Goal: Task Accomplishment & Management: Use online tool/utility

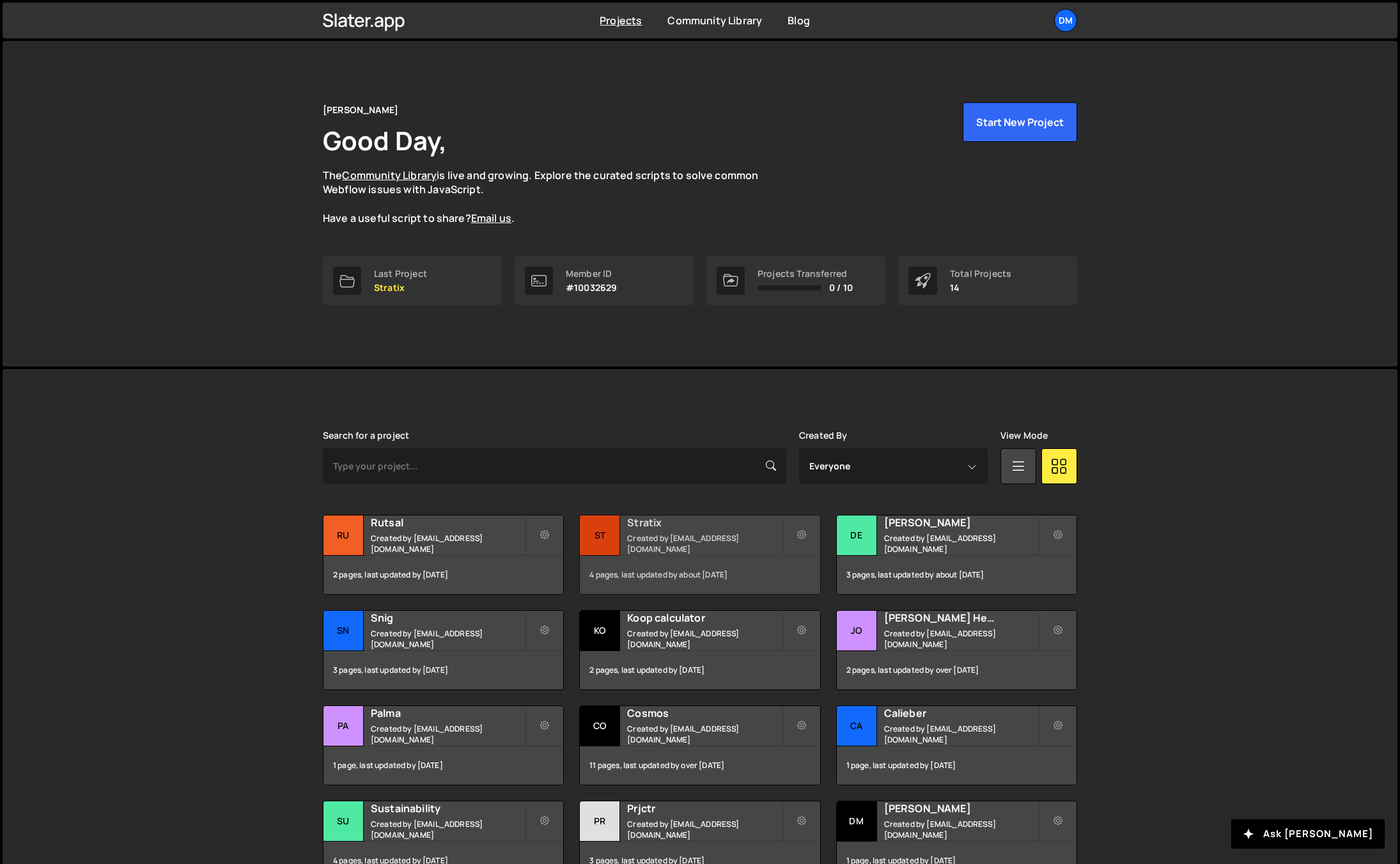
click at [662, 527] on h2 "Stratix" at bounding box center [704, 522] width 154 height 14
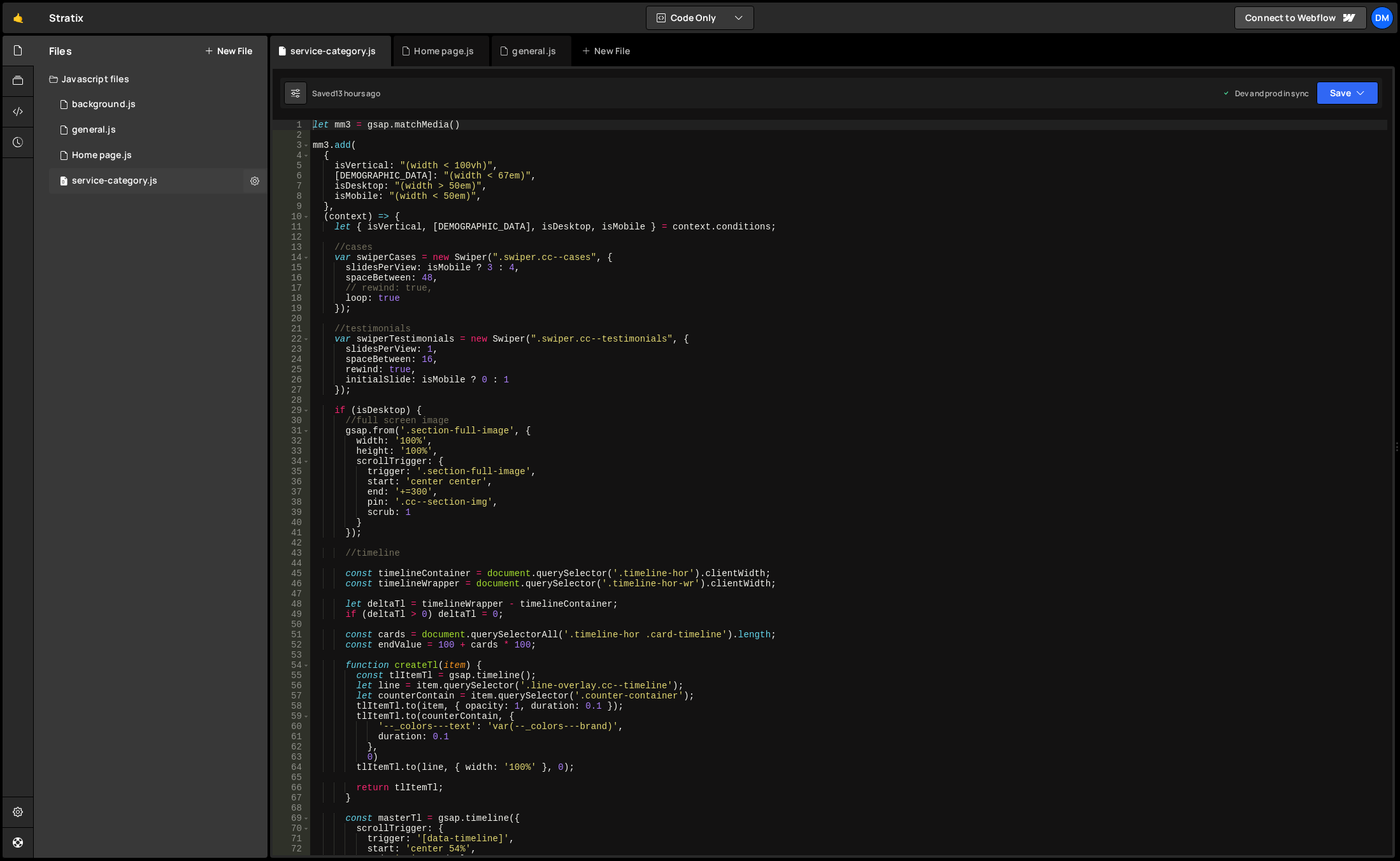
click at [150, 175] on div "0 service-category.js 0" at bounding box center [158, 181] width 218 height 26
click at [485, 297] on div "let mm3 = gsap . matchMedia ( ) mm3 . add ( { isVertical : "(width < 100vh)" , …" at bounding box center [849, 498] width 1077 height 756
click at [419, 230] on div "let mm3 = gsap . matchMedia ( ) mm3 . add ( { isVertical : "(width < 100vh)" , …" at bounding box center [849, 498] width 1077 height 756
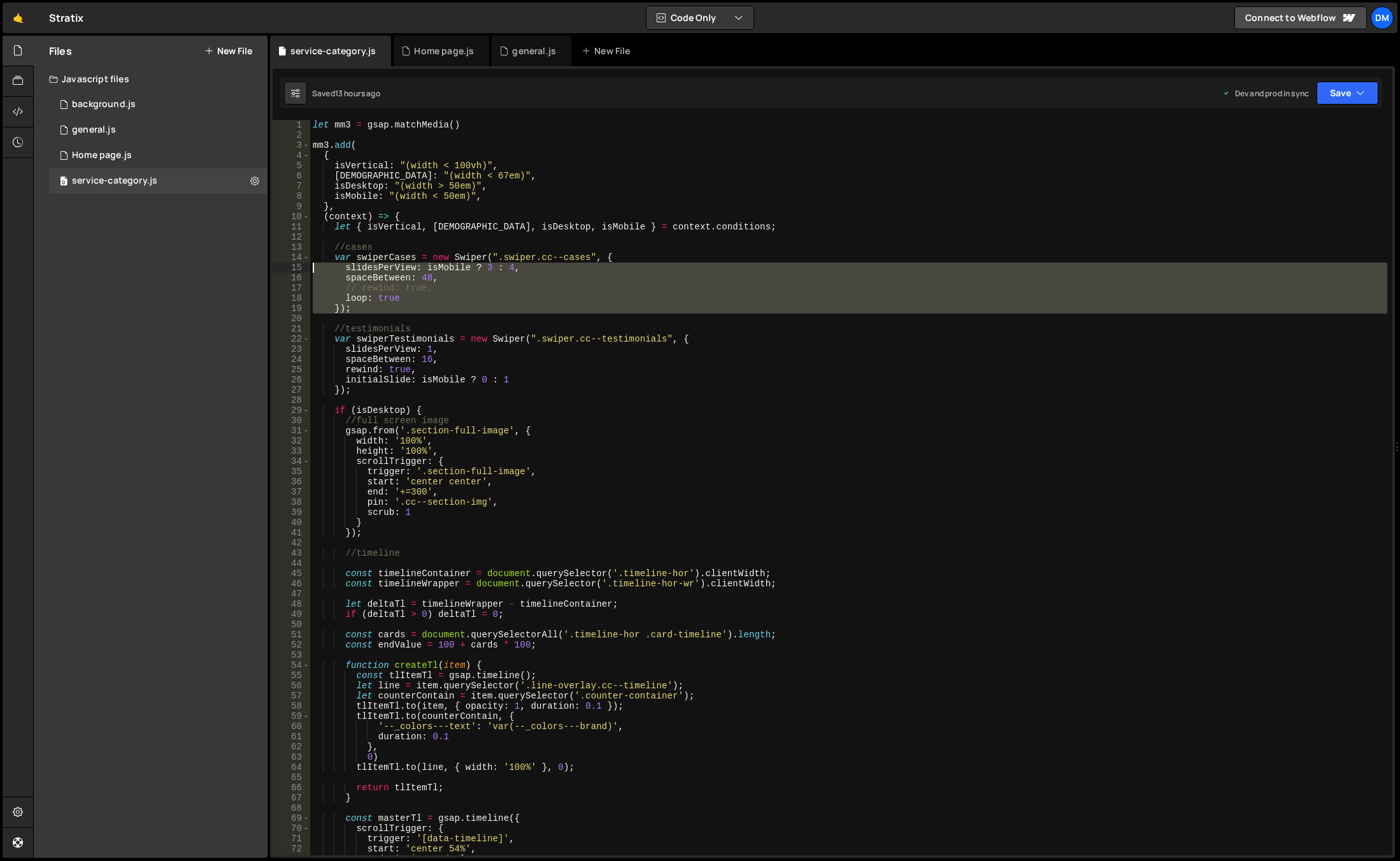
drag, startPoint x: 363, startPoint y: 314, endPoint x: 277, endPoint y: 268, distance: 97.5
click at [277, 268] on div "let { isVertical, isWide, isDesktop, isMobile } = context.conditions; 1 2 3 4 5…" at bounding box center [832, 488] width 1120 height 736
drag, startPoint x: 379, startPoint y: 295, endPoint x: 378, endPoint y: 302, distance: 7.1
click at [379, 296] on div "let mm3 = gsap . matchMedia ( ) mm3 . add ( { isVertical : "(width < 100vh)" , …" at bounding box center [849, 488] width 1077 height 736
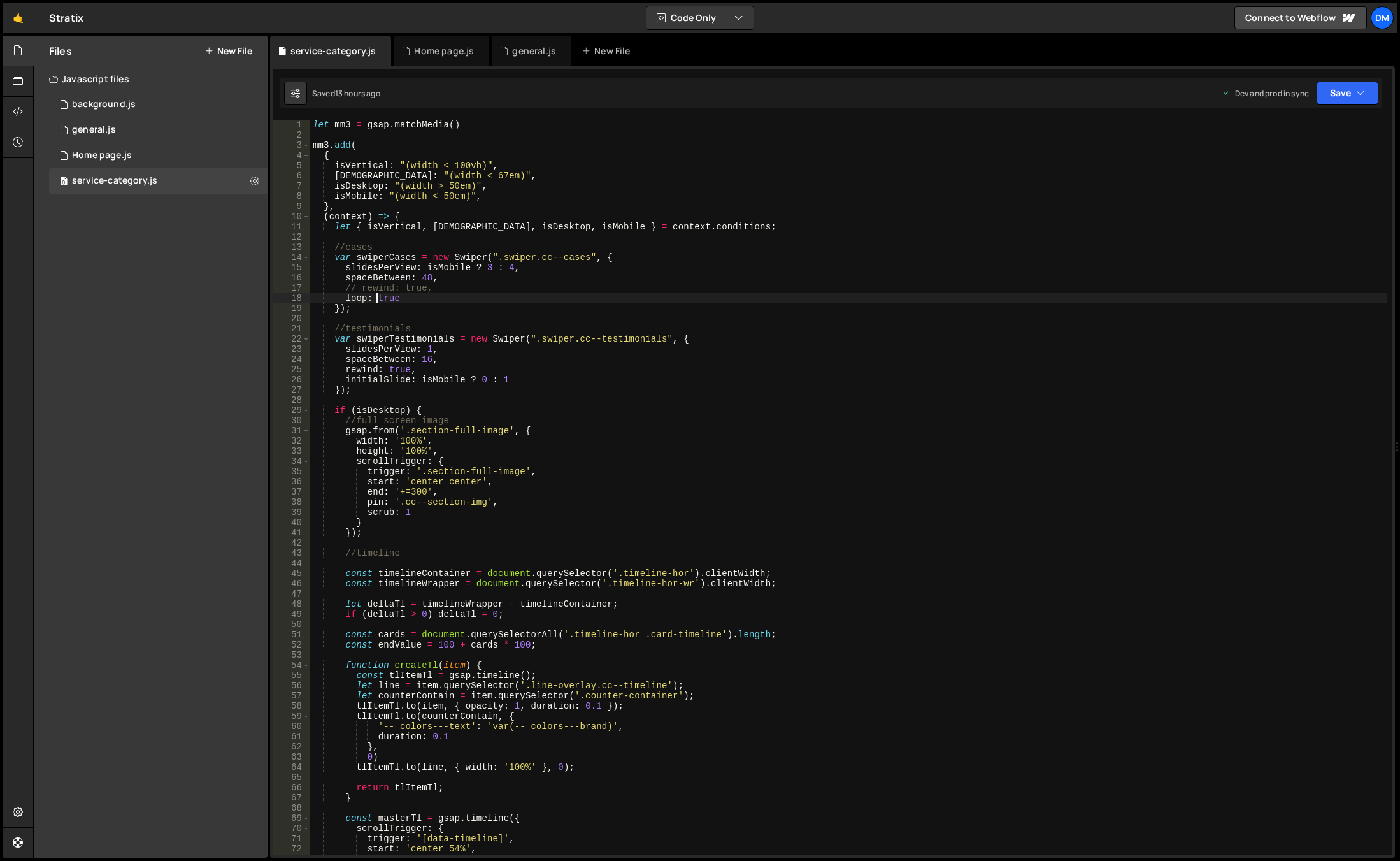
click at [378, 302] on div "let mm3 = gsap . matchMedia ( ) mm3 . add ( { isVertical : "(width < 100vh)" , …" at bounding box center [849, 498] width 1077 height 756
click at [374, 312] on div "let mm3 = gsap . matchMedia ( ) mm3 . add ( { isVertical : "(width < 100vh)" , …" at bounding box center [849, 498] width 1077 height 756
type textarea "});"
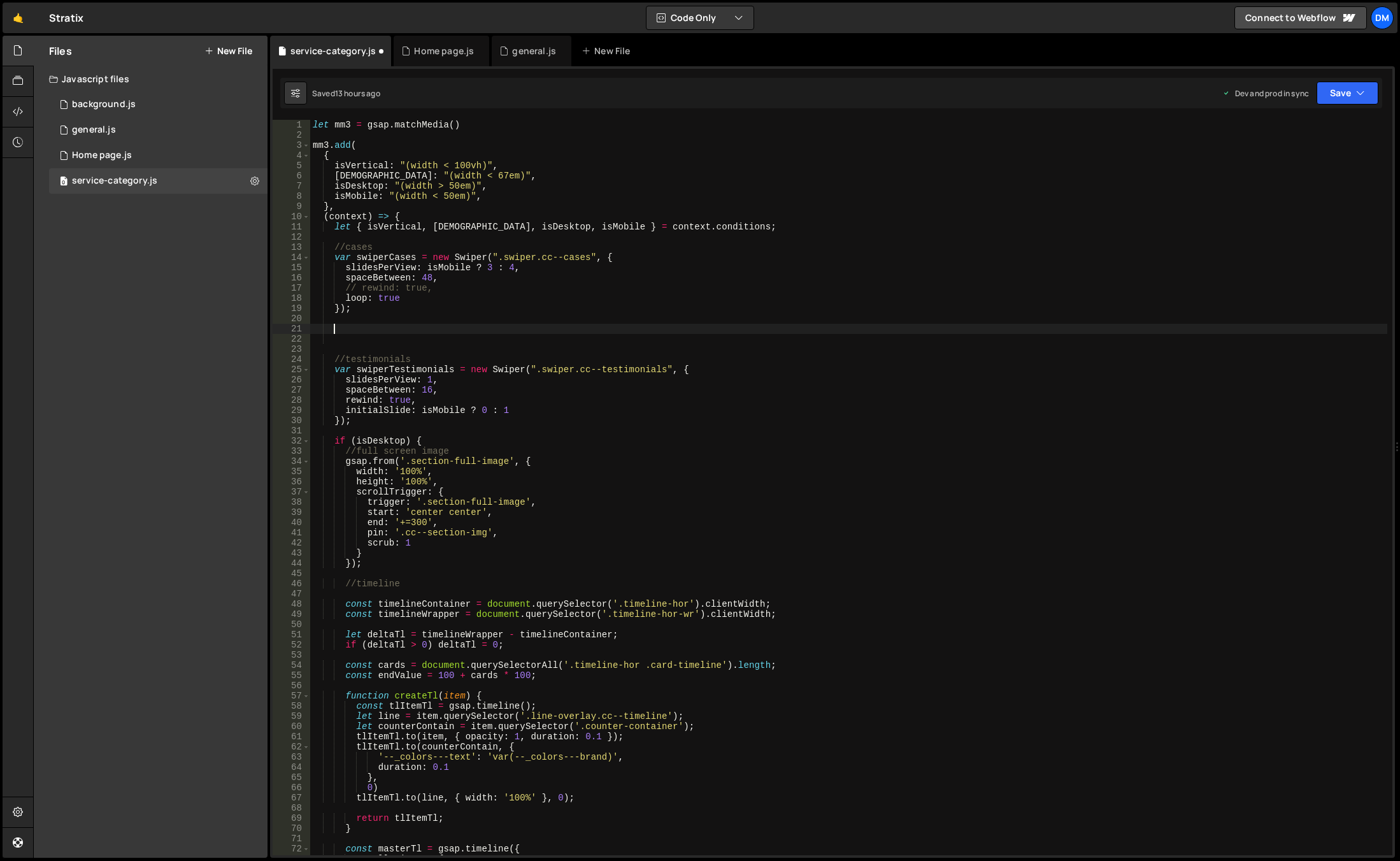
paste textarea "});"
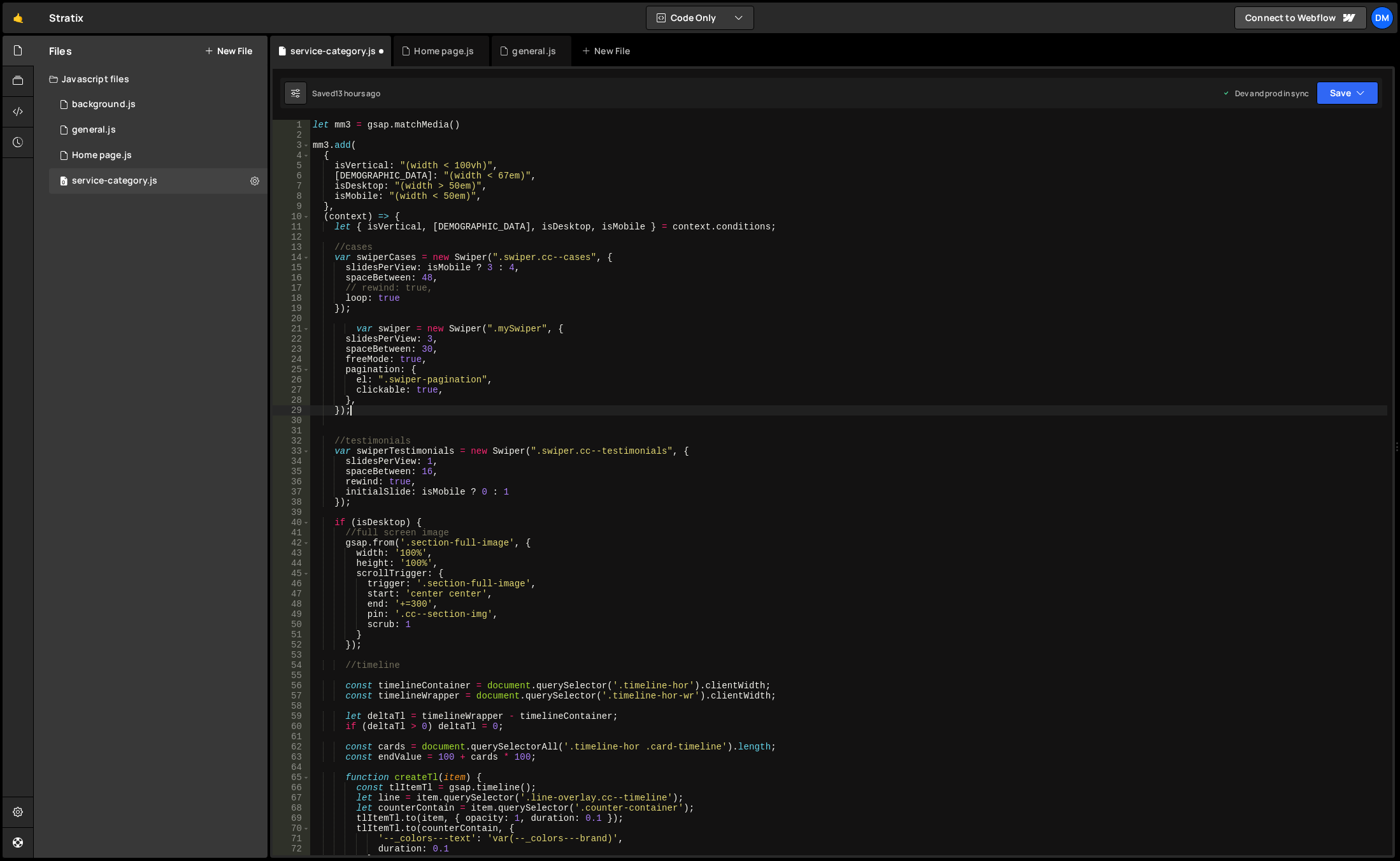
click at [375, 256] on div "let mm3 = gsap . matchMedia ( ) mm3 . add ( { isVertical : "(width < 100vh)" , …" at bounding box center [849, 498] width 1077 height 756
click at [394, 329] on div "let mm3 = gsap . matchMedia ( ) mm3 . add ( { isVertical : "(width < 100vh)" , …" at bounding box center [849, 498] width 1077 height 756
paste textarea "Cases"
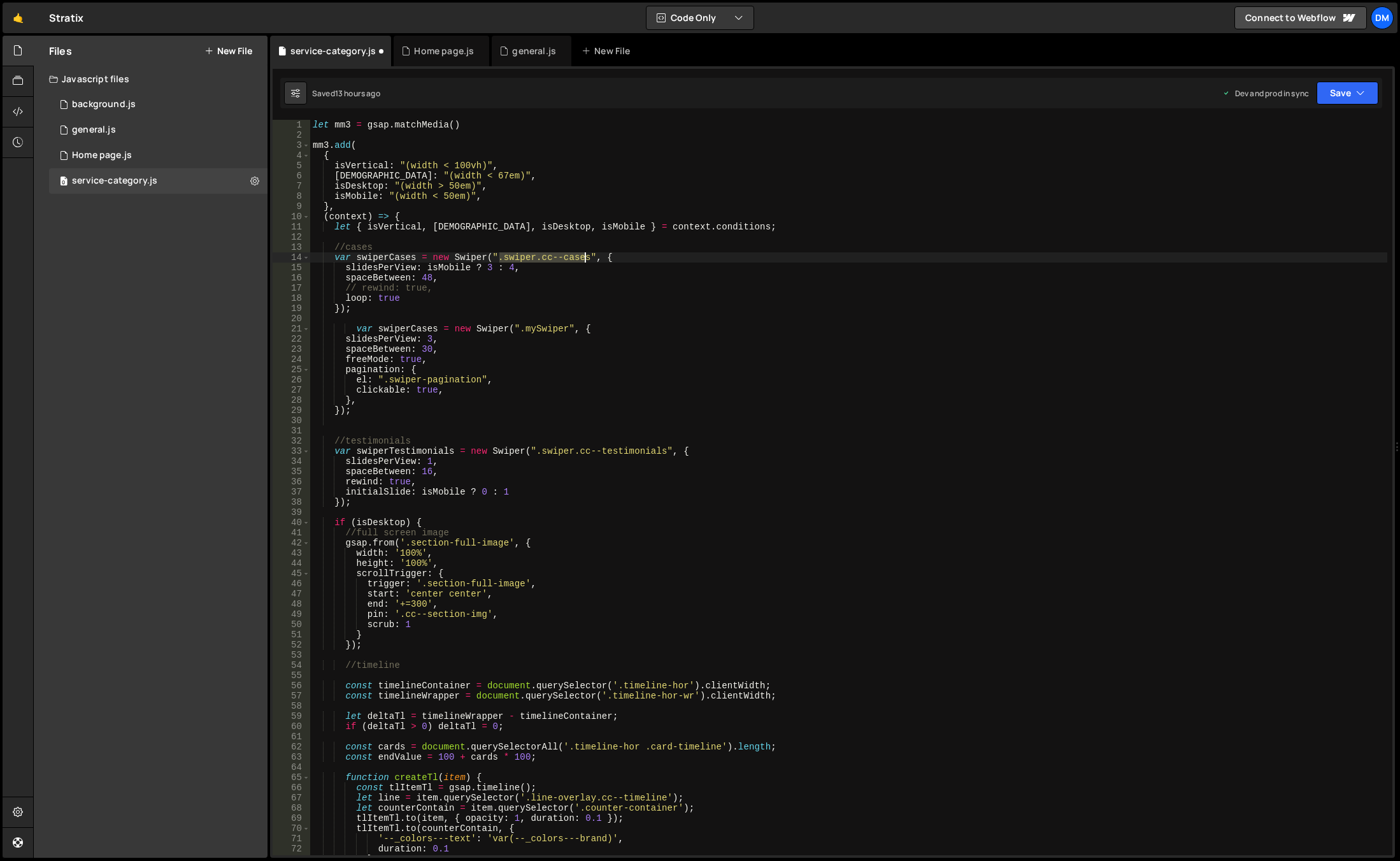
drag, startPoint x: 497, startPoint y: 256, endPoint x: 584, endPoint y: 257, distance: 87.0
click at [584, 257] on div "let mm3 = gsap . matchMedia ( ) mm3 . add ( { isVertical : "(width < 100vh)" , …" at bounding box center [849, 498] width 1077 height 756
click at [530, 330] on div "let mm3 = gsap . matchMedia ( ) mm3 . add ( { isVertical : "(width < 100vh)" , …" at bounding box center [849, 498] width 1077 height 756
paste textarea "swiper.cc--cases"
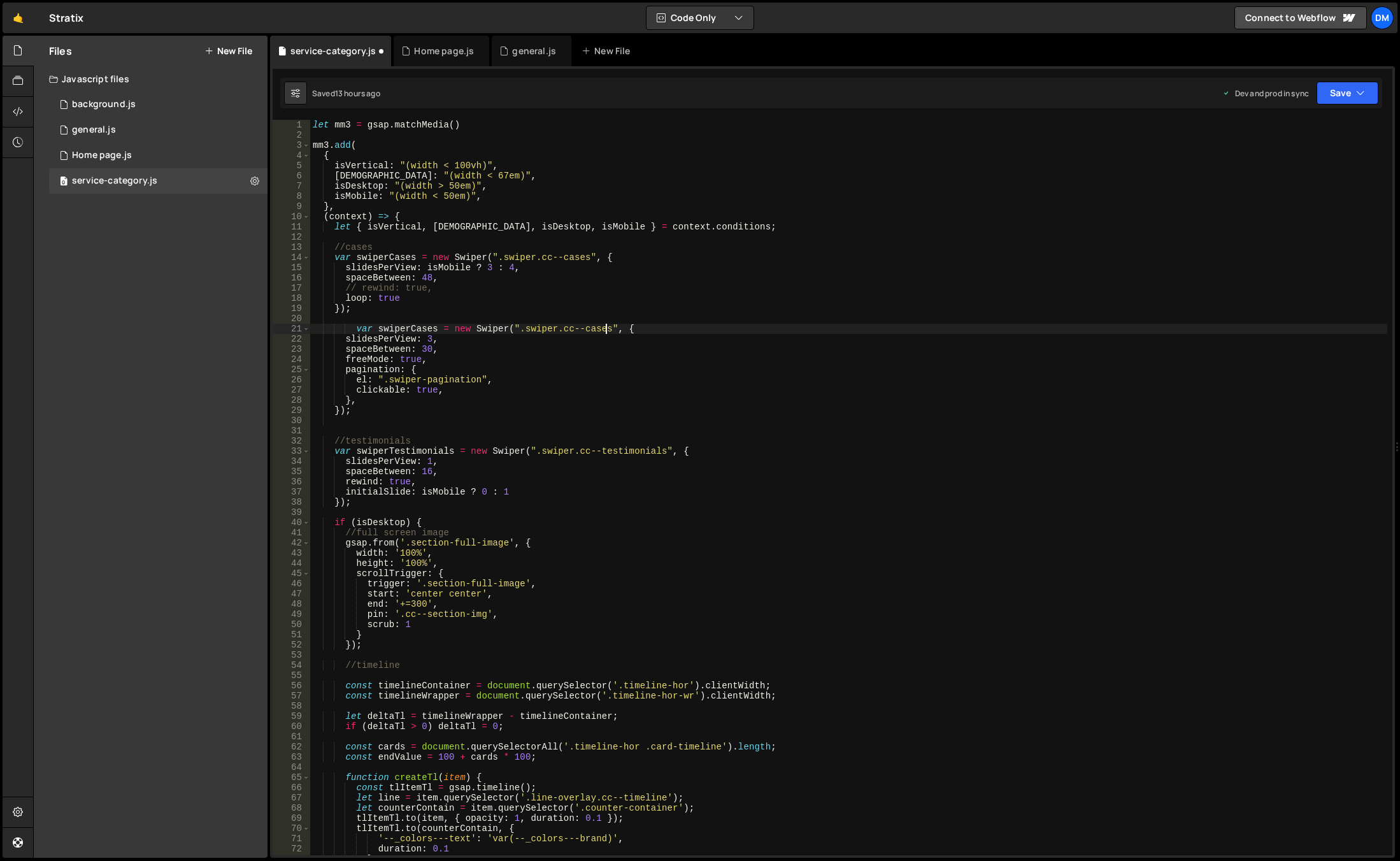
click at [660, 363] on div "let mm3 = gsap . matchMedia ( ) mm3 . add ( { isVertical : "(width < 100vh)" , …" at bounding box center [849, 498] width 1077 height 756
drag, startPoint x: 501, startPoint y: 383, endPoint x: 307, endPoint y: 379, distance: 194.0
click at [307, 379] on div "freeMode: true, 1 2 3 4 5 6 7 8 9 10 11 12 13 14 15 16 17 18 19 20 21 22 23 24 …" at bounding box center [832, 488] width 1120 height 736
drag, startPoint x: 449, startPoint y: 395, endPoint x: 432, endPoint y: 398, distance: 17.3
click at [449, 395] on div "let mm3 = gsap . matchMedia ( ) mm3 . add ( { isVertical : "(width < 100vh)" , …" at bounding box center [849, 498] width 1077 height 756
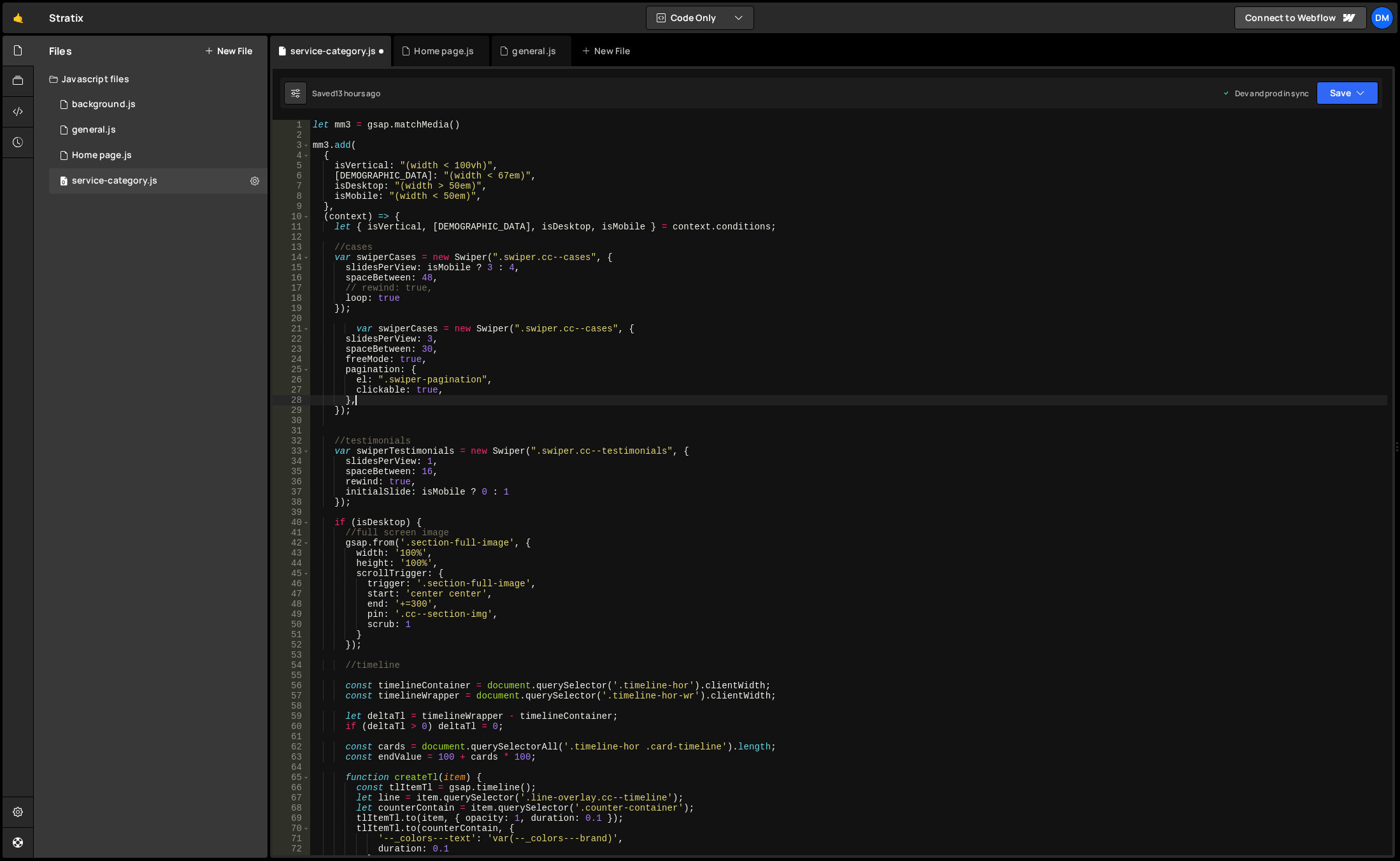
drag, startPoint x: 411, startPoint y: 369, endPoint x: 402, endPoint y: 380, distance: 14.2
click at [411, 369] on div "let mm3 = gsap . matchMedia ( ) mm3 . add ( { isVertical : "(width < 100vh)" , …" at bounding box center [849, 498] width 1077 height 756
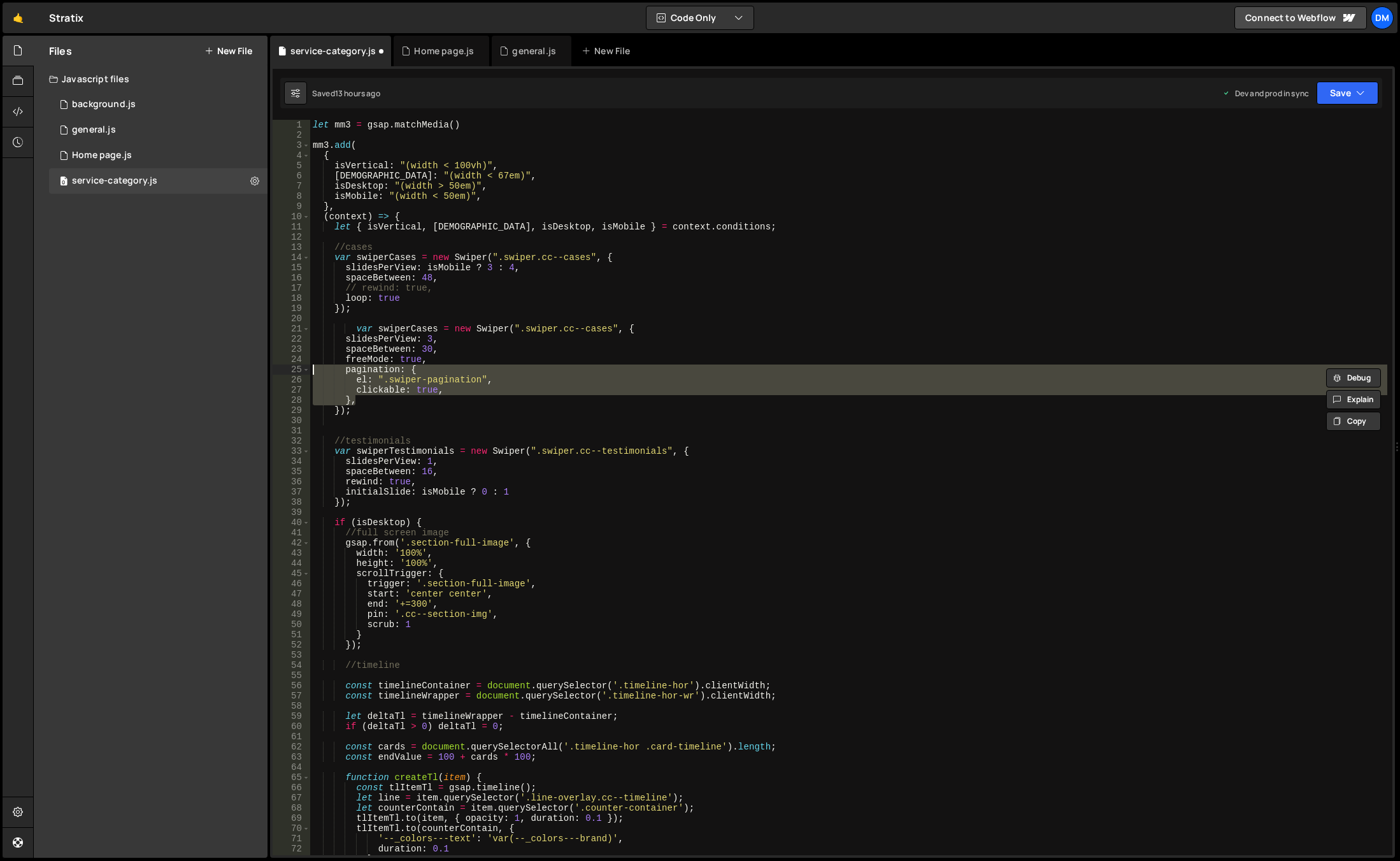
drag, startPoint x: 365, startPoint y: 399, endPoint x: 293, endPoint y: 370, distance: 77.6
click at [293, 370] on div "pagination: { 1 2 3 4 5 6 7 8 9 10 11 12 13 14 15 16 17 18 19 20 21 22 23 24 25…" at bounding box center [832, 488] width 1120 height 736
type textarea "pagination: { el: ".swiper-pagination","
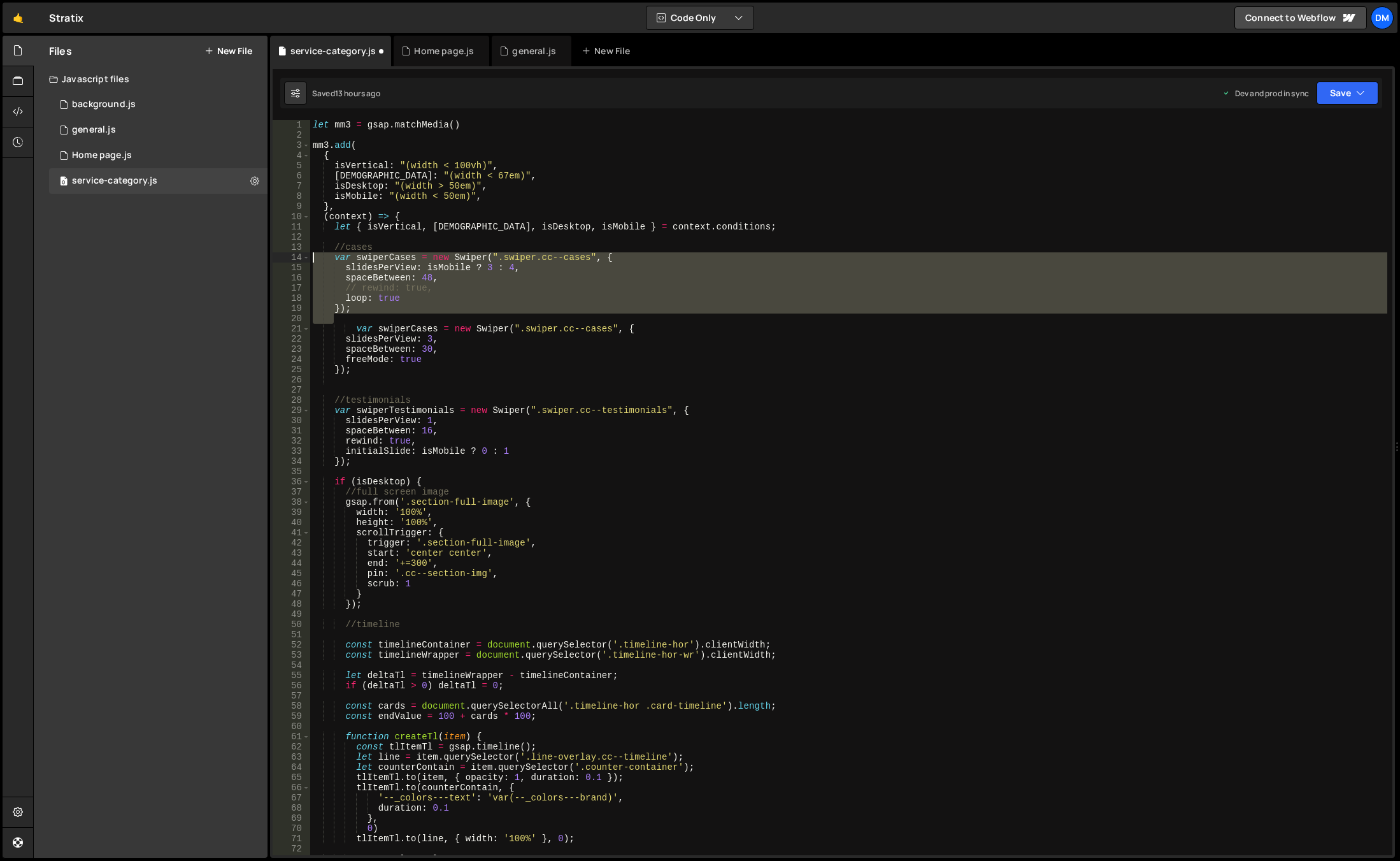
drag, startPoint x: 361, startPoint y: 315, endPoint x: 250, endPoint y: 256, distance: 125.7
click at [250, 256] on div "Files New File Javascript files 0 background.js 0 0 general.js 0 0 Home page.js…" at bounding box center [717, 447] width 1367 height 823
drag, startPoint x: 424, startPoint y: 294, endPoint x: 419, endPoint y: 300, distance: 7.8
click at [424, 294] on div "let mm3 = gsap . matchMedia ( ) mm3 . add ( { isVertical : "(width < 100vh)" , …" at bounding box center [849, 488] width 1077 height 736
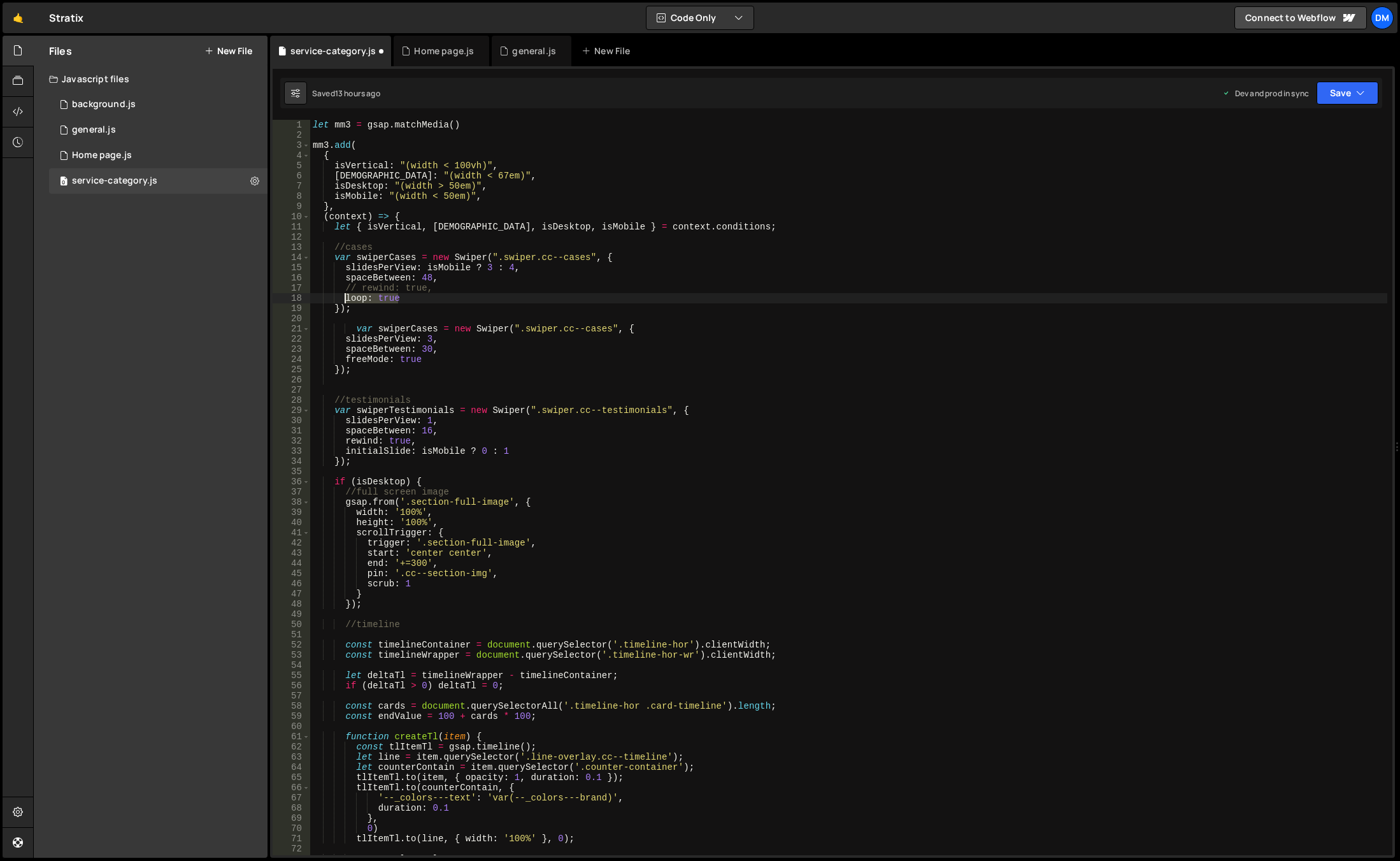
drag, startPoint x: 418, startPoint y: 300, endPoint x: 347, endPoint y: 297, distance: 71.1
click at [347, 297] on div "let mm3 = gsap . matchMedia ( ) mm3 . add ( { isVertical : "(width < 100vh)" , …" at bounding box center [849, 498] width 1077 height 756
click at [424, 361] on div "let mm3 = gsap . matchMedia ( ) mm3 . add ( { isVertical : "(width < 100vh)" , …" at bounding box center [849, 498] width 1077 height 756
type textarea "freeMode: true,"
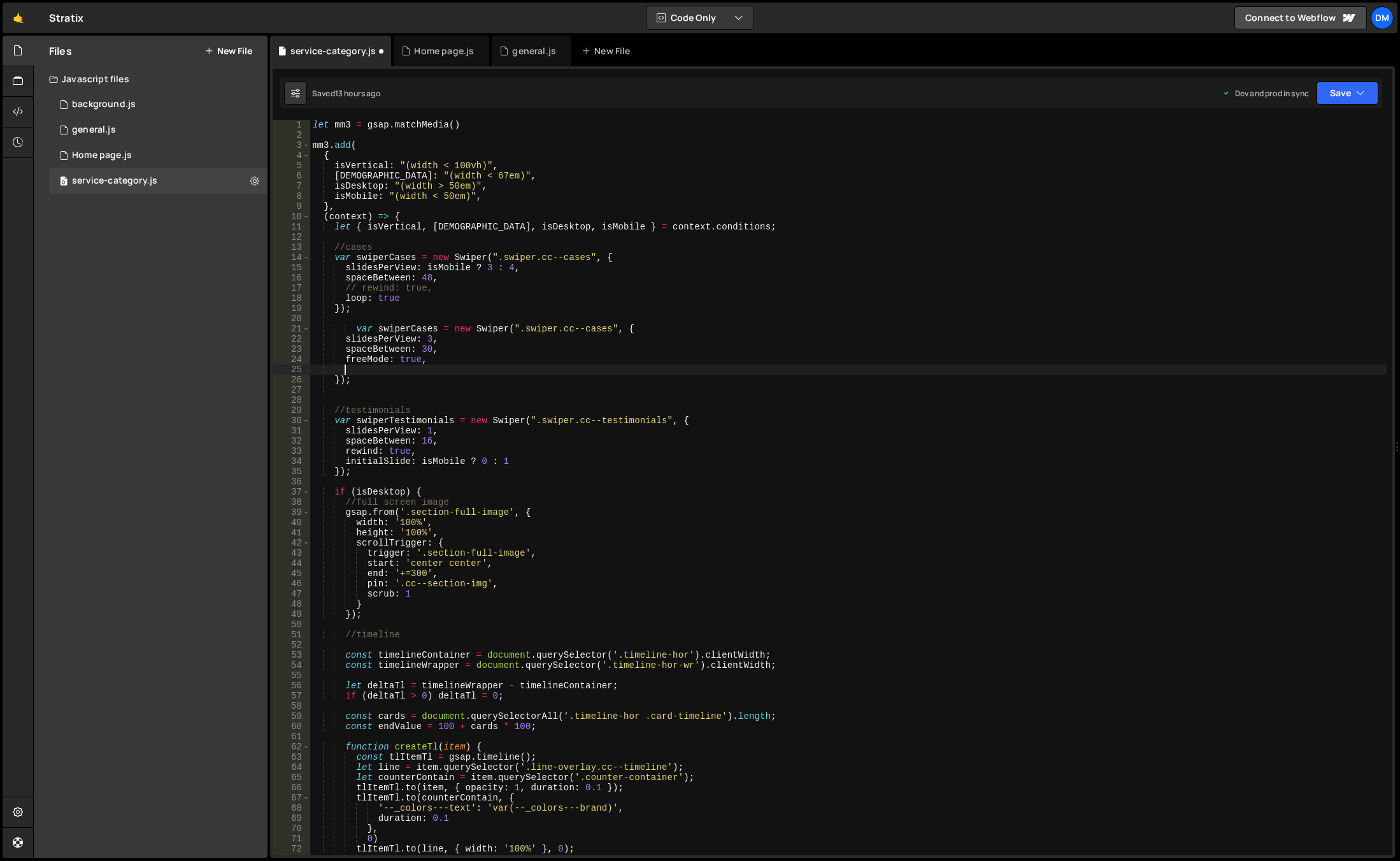
paste textarea "loop: true"
click at [427, 280] on div "let mm3 = gsap . matchMedia ( ) mm3 . add ( { isVertical : "(width < 100vh)" , …" at bounding box center [849, 498] width 1077 height 756
click at [425, 348] on div "let mm3 = gsap . matchMedia ( ) mm3 . add ( { isVertical : "(width < 100vh)" , …" at bounding box center [849, 498] width 1077 height 756
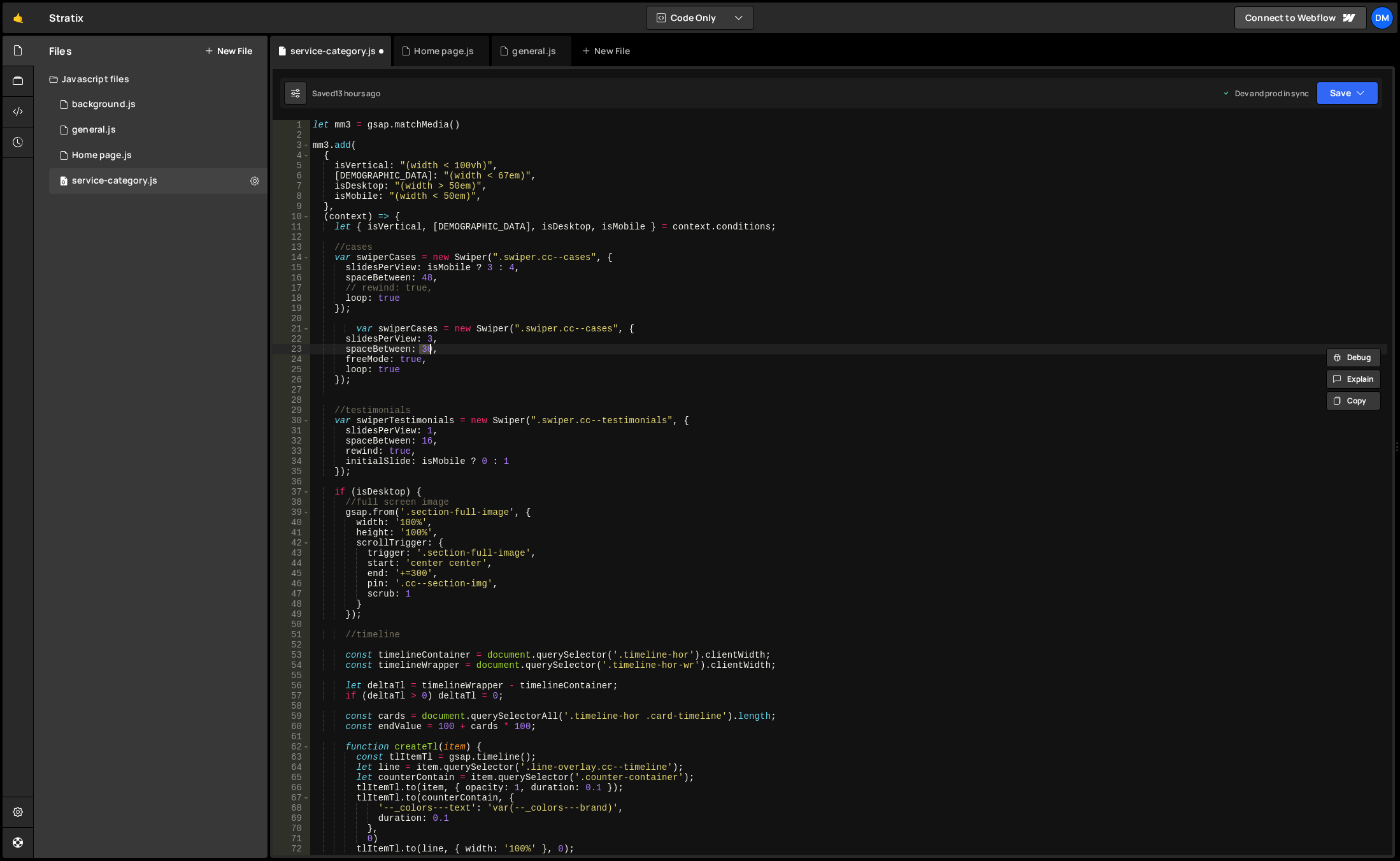
paste textarea "48"
drag, startPoint x: 422, startPoint y: 268, endPoint x: 510, endPoint y: 272, distance: 88.1
click at [510, 272] on div "let mm3 = gsap . matchMedia ( ) mm3 . add ( { isVertical : "(width < 100vh)" , …" at bounding box center [849, 498] width 1077 height 756
click at [428, 336] on div "let mm3 = gsap . matchMedia ( ) mm3 . add ( { isVertical : "(width < 100vh)" , …" at bounding box center [849, 498] width 1077 height 756
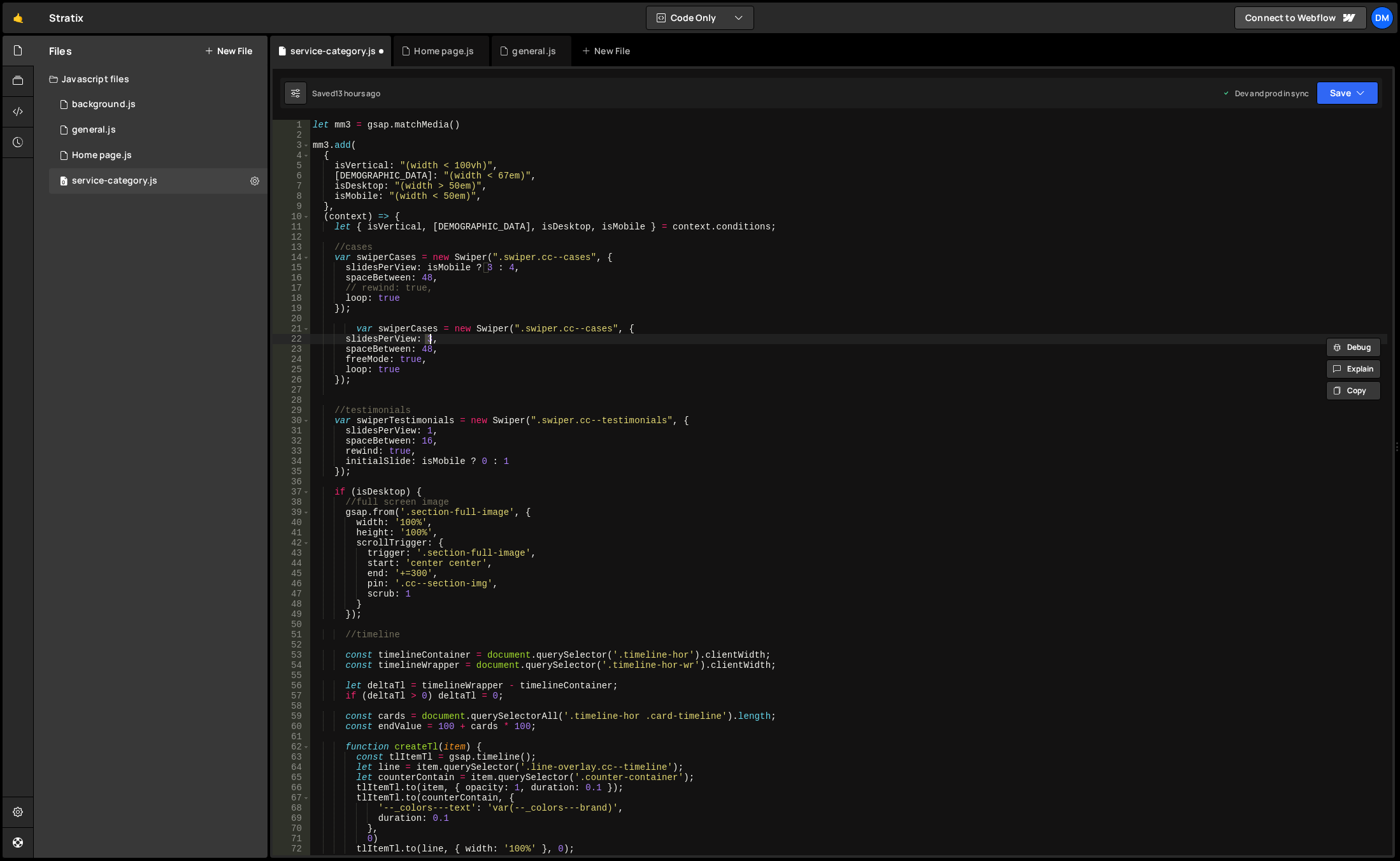
paste textarea "[DEMOGRAPHIC_DATA] ? 3 : 4"
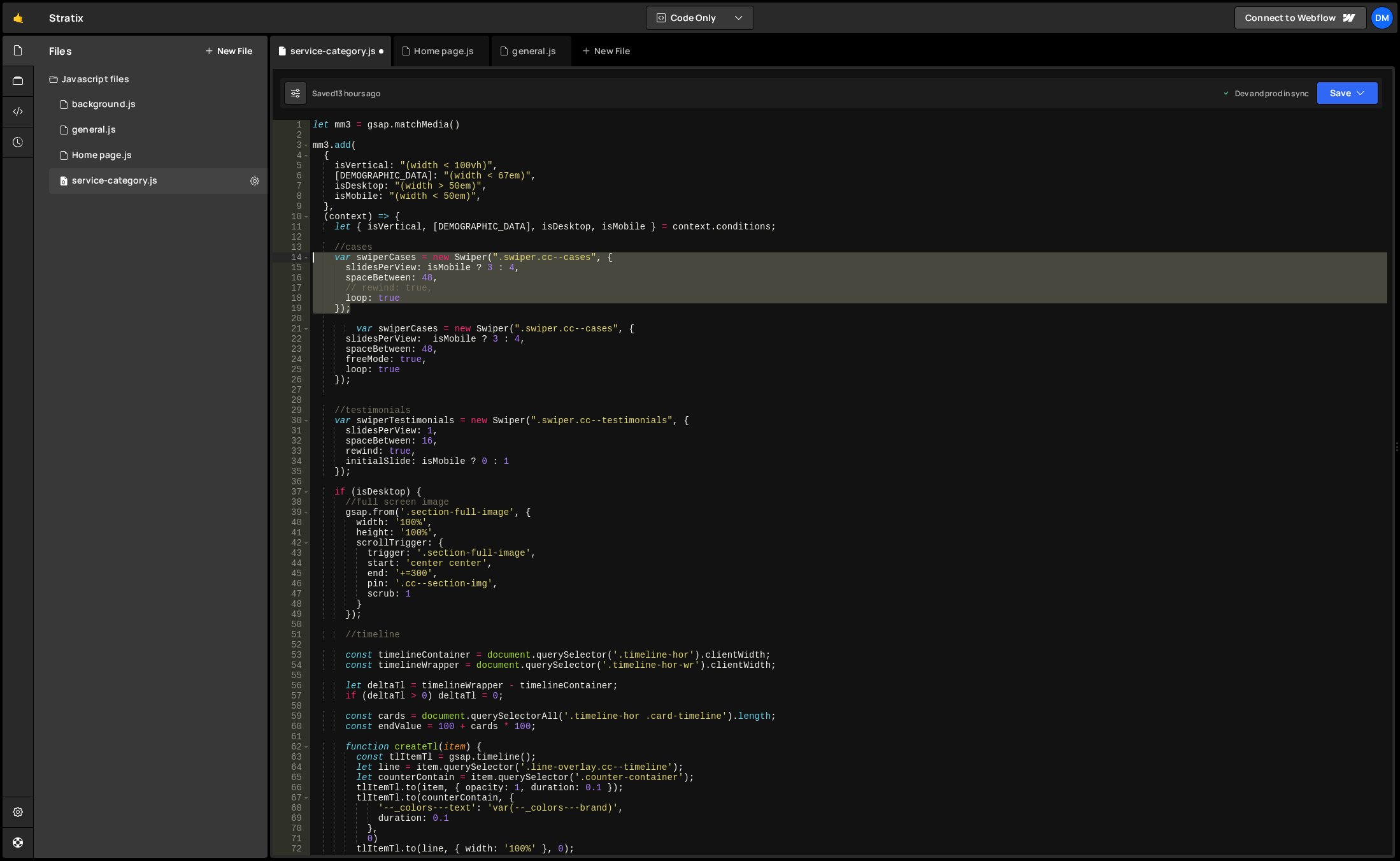
drag, startPoint x: 362, startPoint y: 306, endPoint x: 275, endPoint y: 255, distance: 100.8
click at [275, 255] on div "slidesPerView: isMobile ? 3 : 4, 1 2 3 4 5 6 7 8 9 10 11 12 13 14 15 16 17 18 1…" at bounding box center [832, 488] width 1120 height 736
type textarea "var swiperCases = new Swiper(".swiper.cc--cases", { slidesPerView: isMobile ? 3…"
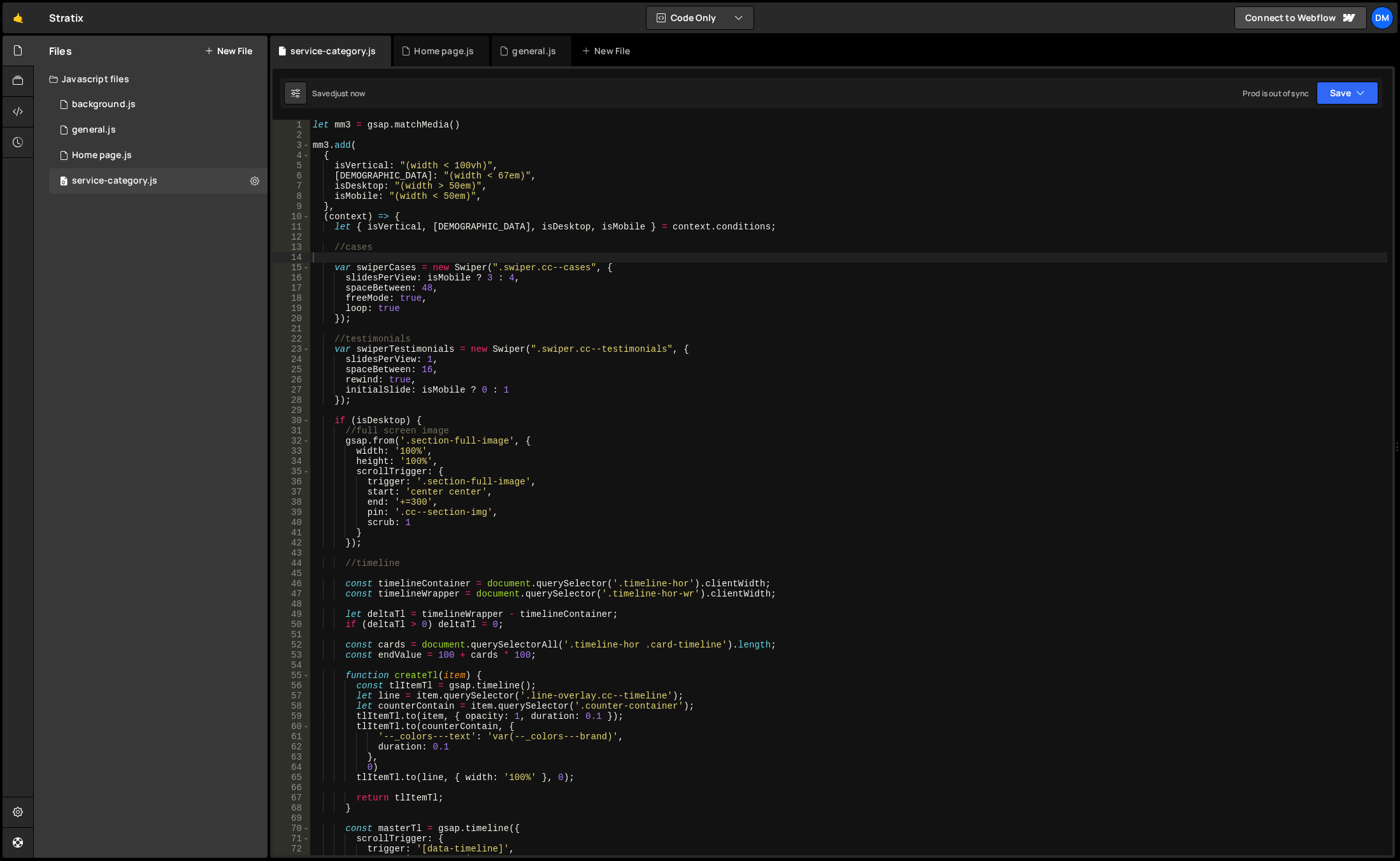
drag, startPoint x: 1357, startPoint y: 81, endPoint x: 1326, endPoint y: 120, distance: 49.8
click at [1357, 85] on div "Saved just now Prod is out of sync Upgrade to Edit Save Save to Staging S Saved…" at bounding box center [831, 93] width 1102 height 31
drag, startPoint x: 1341, startPoint y: 88, endPoint x: 1335, endPoint y: 101, distance: 14.3
click at [1341, 90] on button "Save" at bounding box center [1347, 93] width 62 height 23
click at [1310, 144] on div "Saved just now" at bounding box center [1304, 138] width 133 height 15
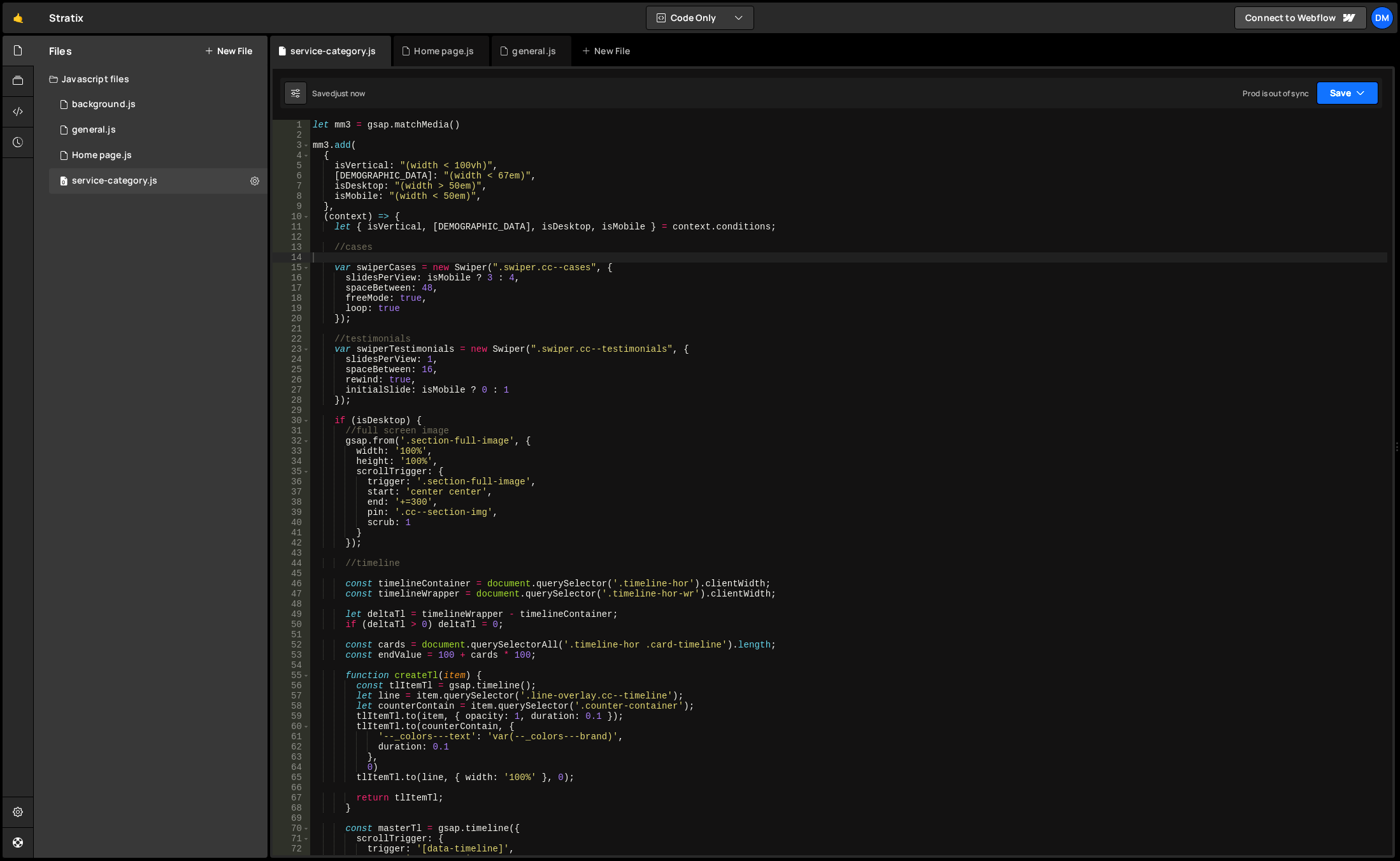
drag, startPoint x: 1351, startPoint y: 84, endPoint x: 1326, endPoint y: 123, distance: 46.3
click at [1350, 84] on button "Save" at bounding box center [1347, 93] width 62 height 23
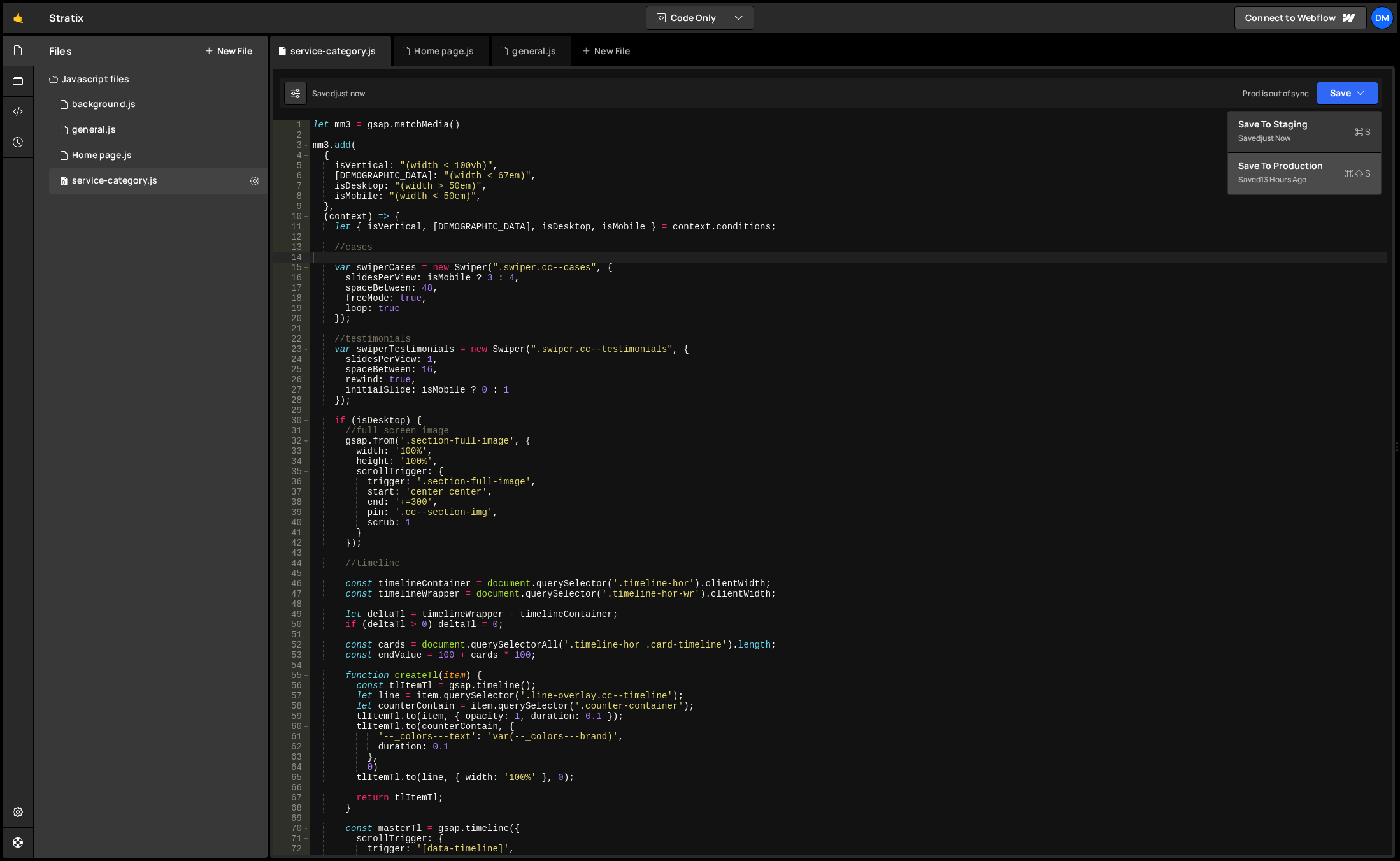
click at [1288, 172] on div "Saved 13 hours ago" at bounding box center [1304, 179] width 133 height 15
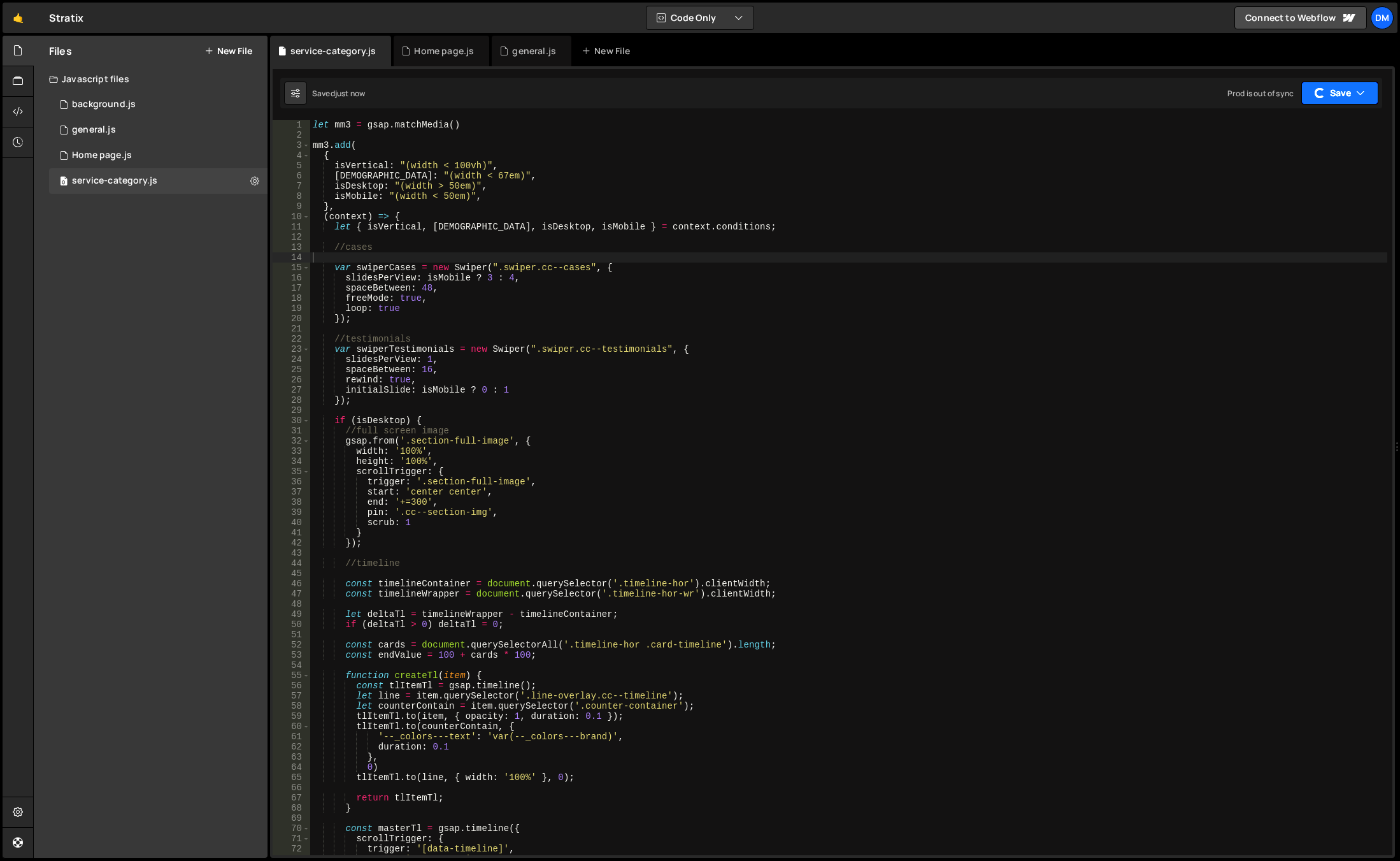
click at [1341, 93] on button "Save" at bounding box center [1340, 93] width 77 height 23
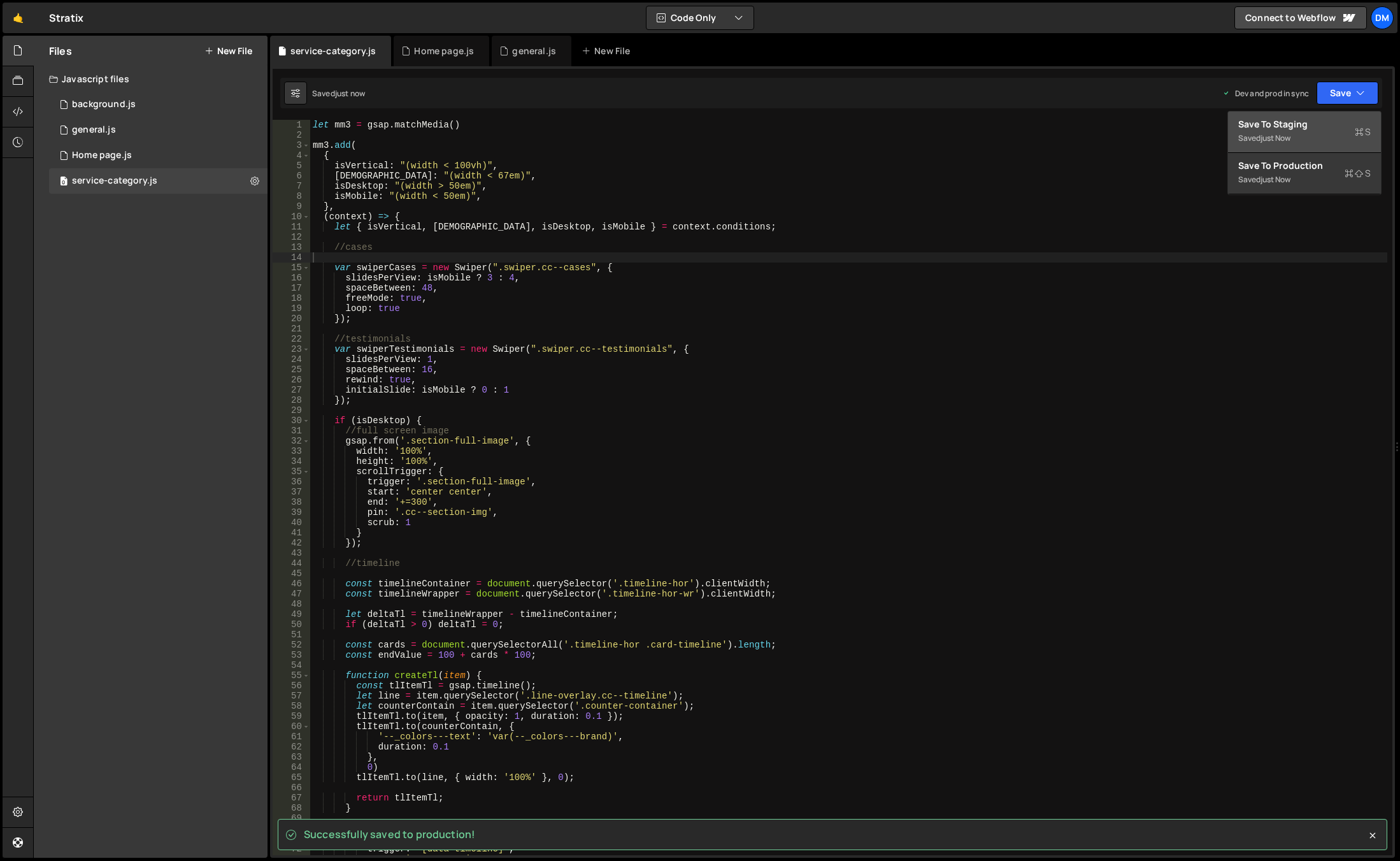
click at [1305, 133] on div "Saved just now" at bounding box center [1304, 138] width 133 height 15
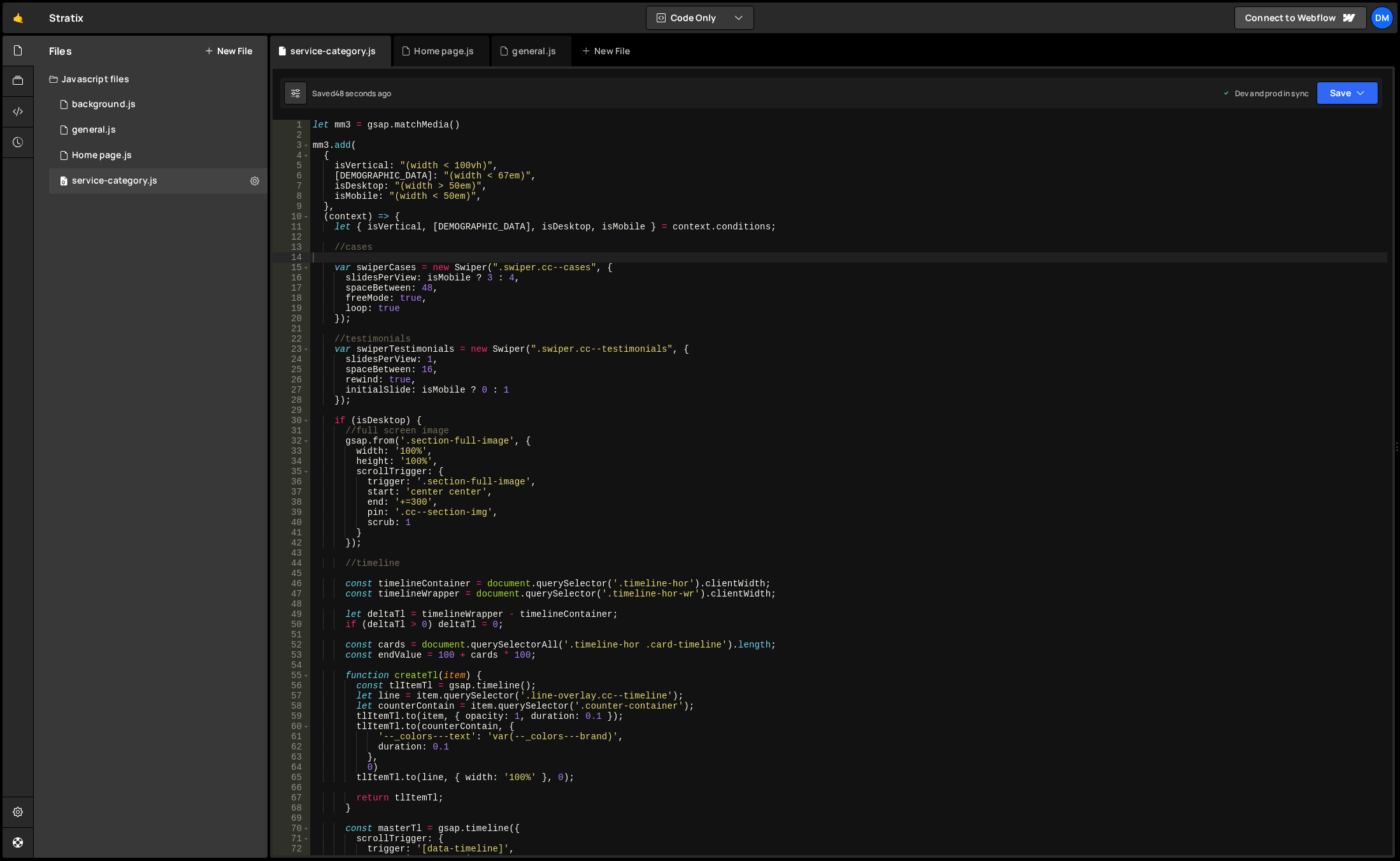
type textarea "freeMode: true,"
click at [444, 298] on div "let mm3 = gsap . matchMedia ( ) mm3 . add ( { isVertical : "(width < 100vh)" , …" at bounding box center [849, 498] width 1077 height 756
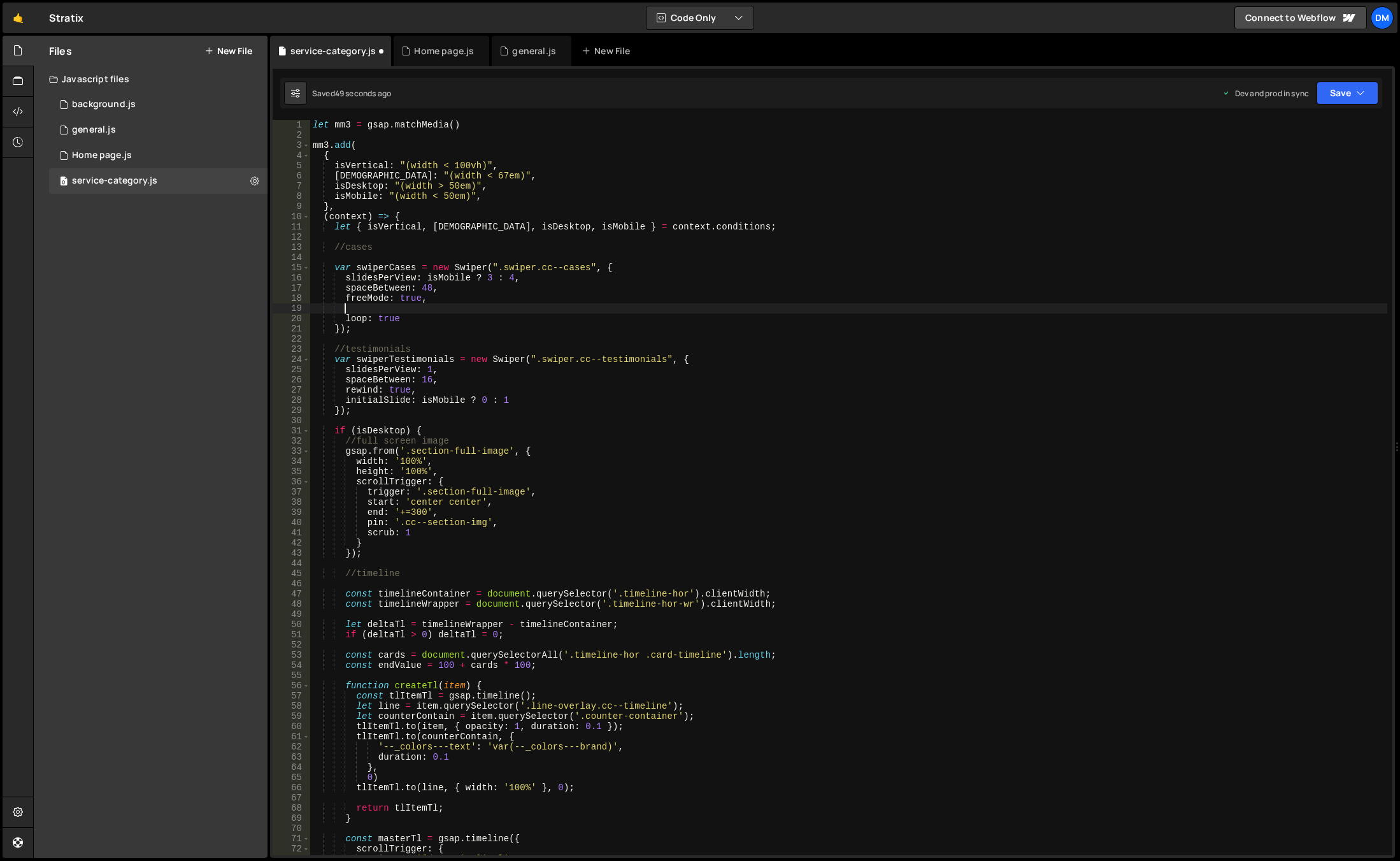
paste textarea "},"
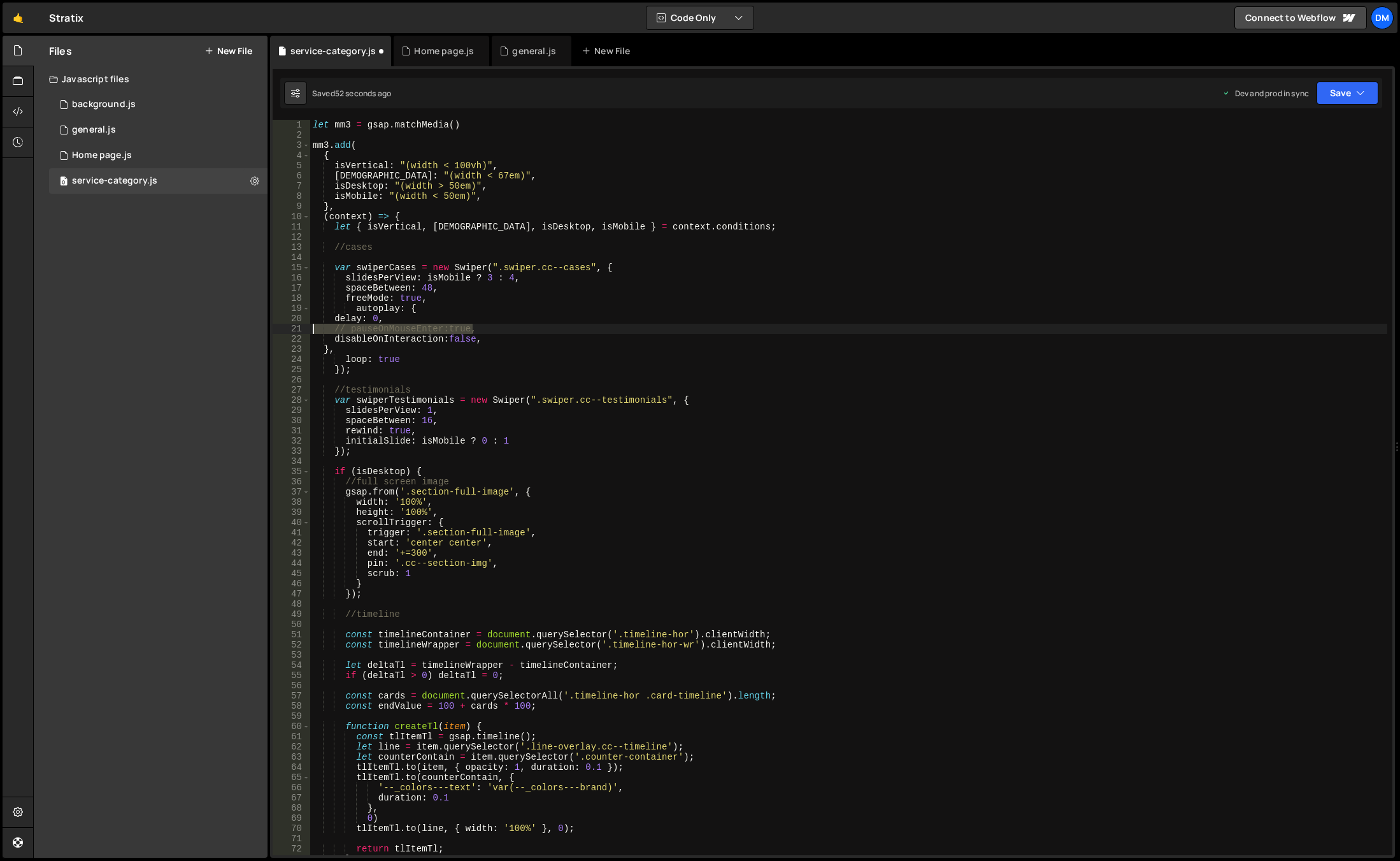
drag, startPoint x: 473, startPoint y: 328, endPoint x: 268, endPoint y: 324, distance: 205.0
click at [268, 324] on div "Files New File Javascript files 0 background.js 0 0 general.js 0 0 Home page.js…" at bounding box center [717, 447] width 1367 height 823
type textarea "// pauseOnMouseEnter:true,"
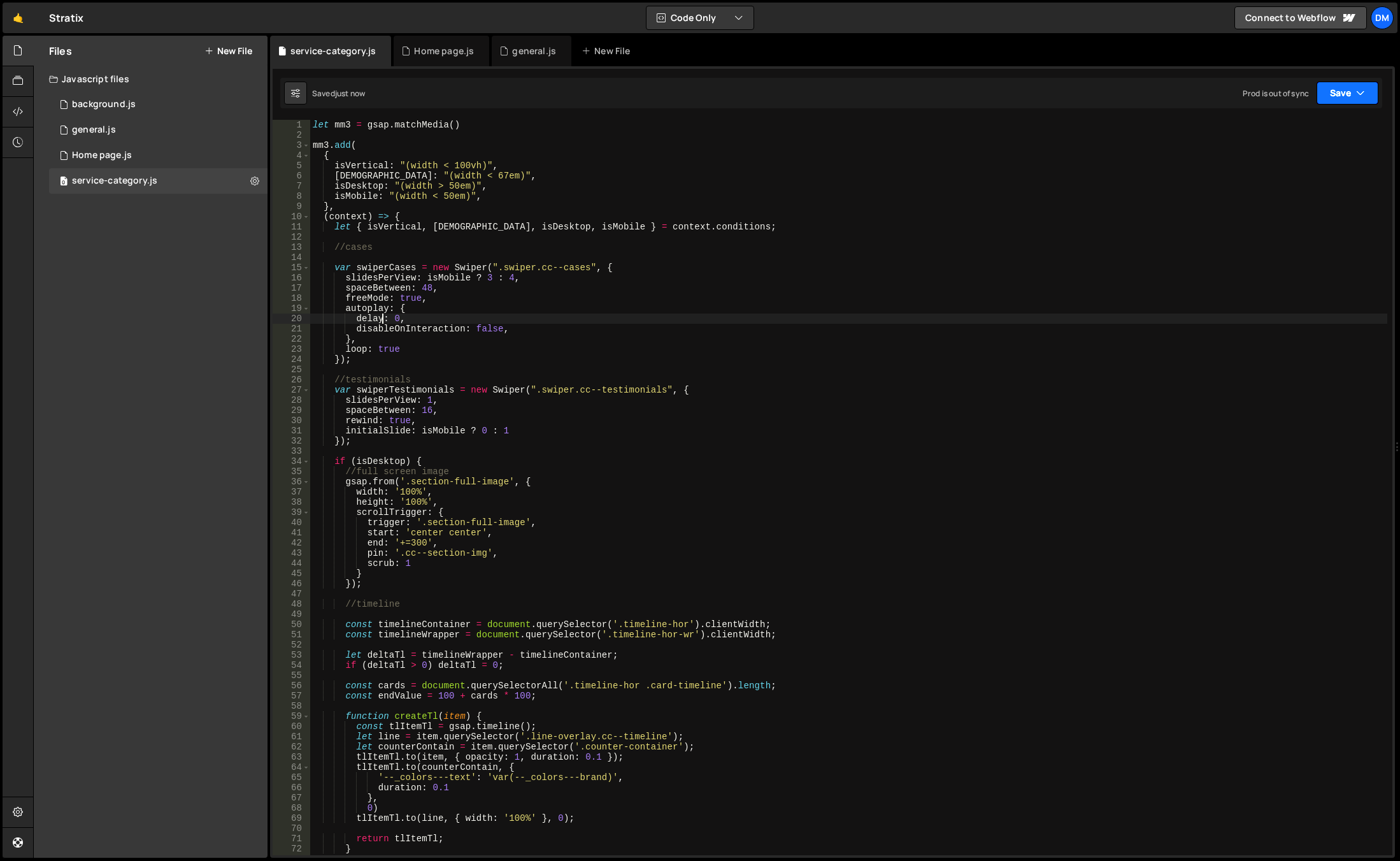
click at [1361, 95] on icon "button" at bounding box center [1361, 92] width 9 height 13
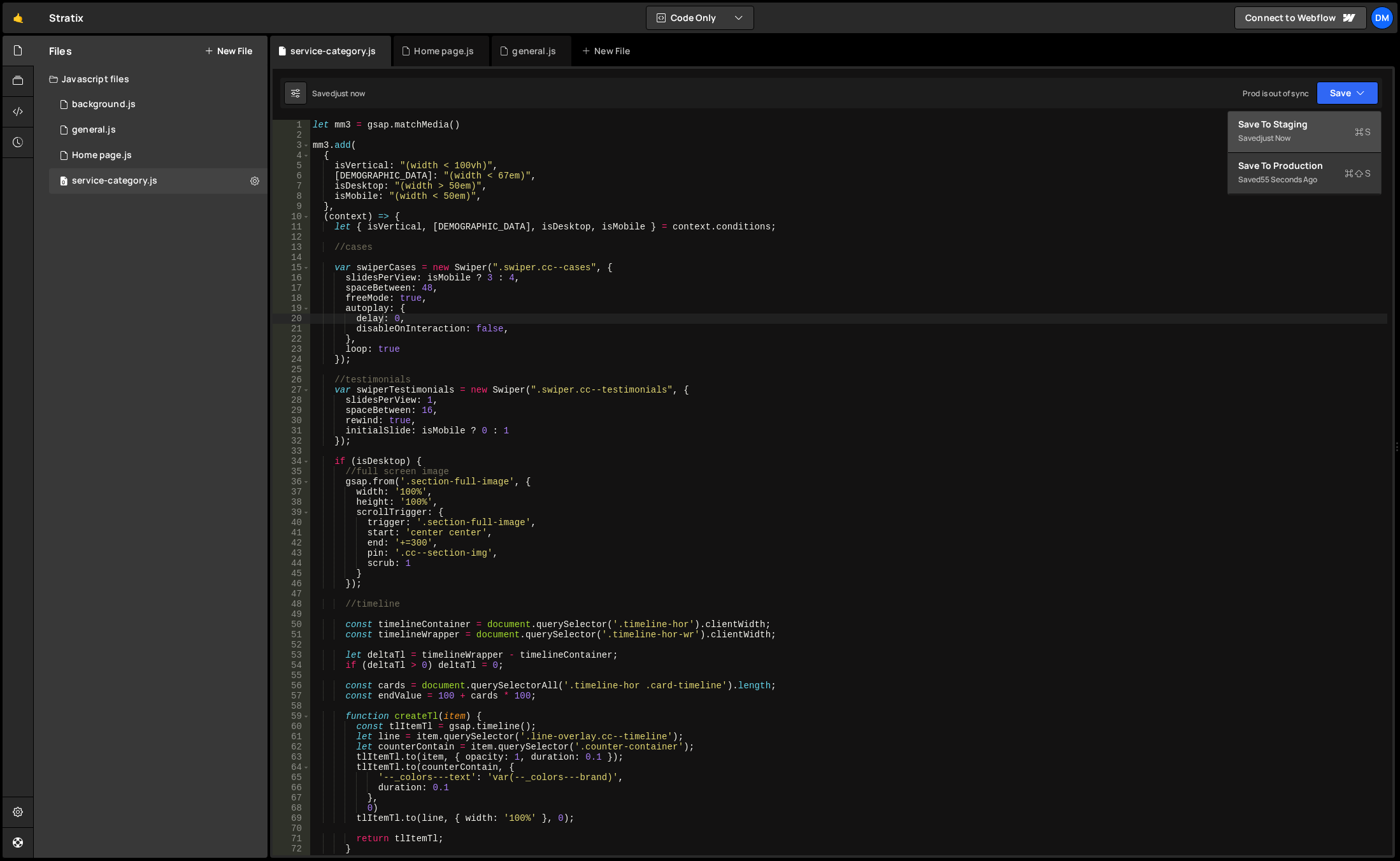
click at [1326, 131] on div "Saved just now" at bounding box center [1304, 138] width 133 height 15
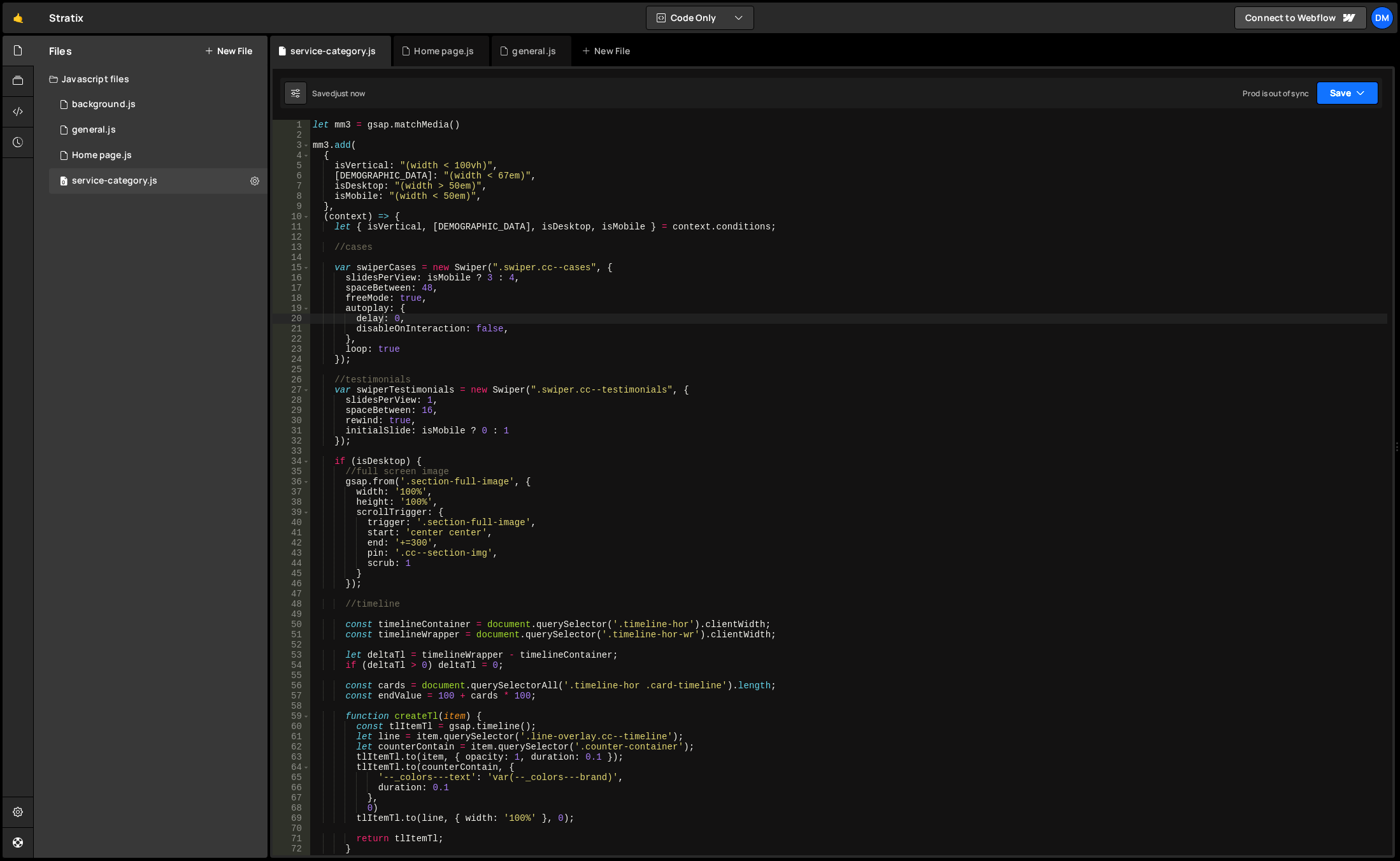
drag, startPoint x: 1344, startPoint y: 95, endPoint x: 1306, endPoint y: 152, distance: 68.5
click at [1344, 95] on button "Save" at bounding box center [1347, 93] width 62 height 23
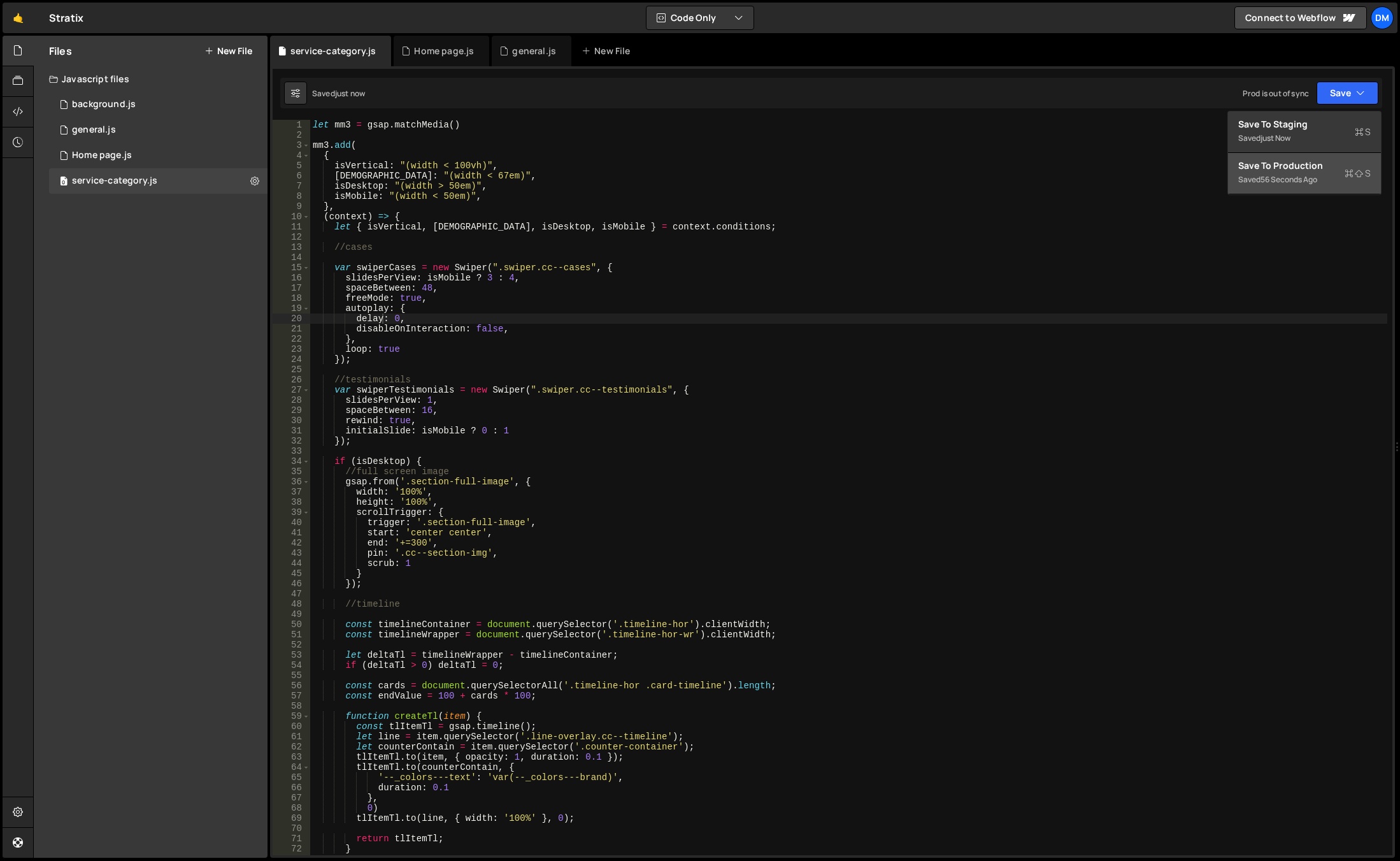
click at [1296, 172] on button "Save to Production S Saved 56 seconds ago" at bounding box center [1305, 173] width 153 height 41
click at [432, 304] on div "let mm3 = gsap . matchMedia ( ) mm3 . add ( { isVertical : "(width < 100vh)" , …" at bounding box center [849, 498] width 1077 height 756
click at [434, 302] on div "let mm3 = gsap . matchMedia ( ) mm3 . add ( { isVertical : "(width < 100vh)" , …" at bounding box center [849, 498] width 1077 height 756
type textarea "freeMode: true,"
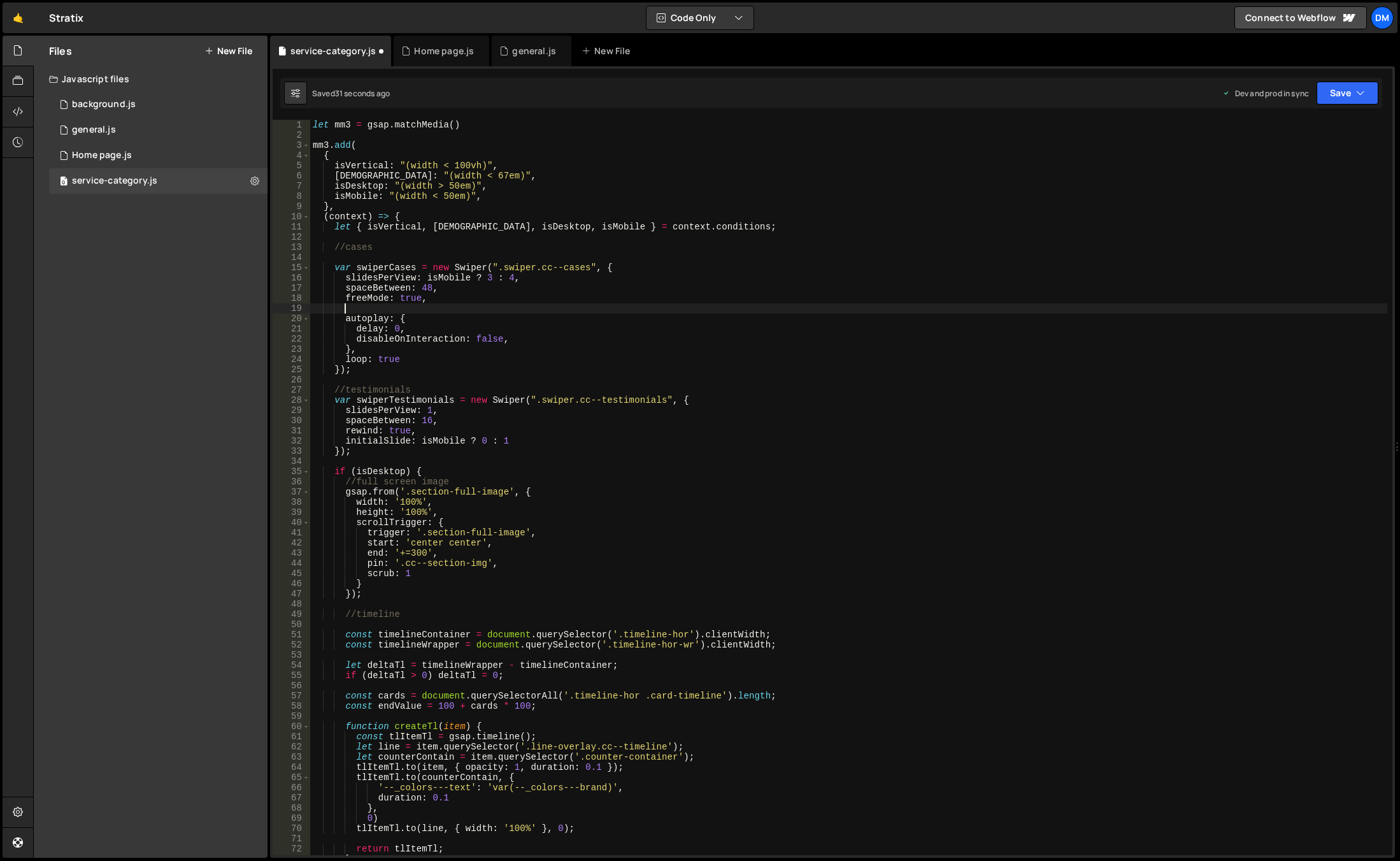
paste textarea "cssMode:true,"
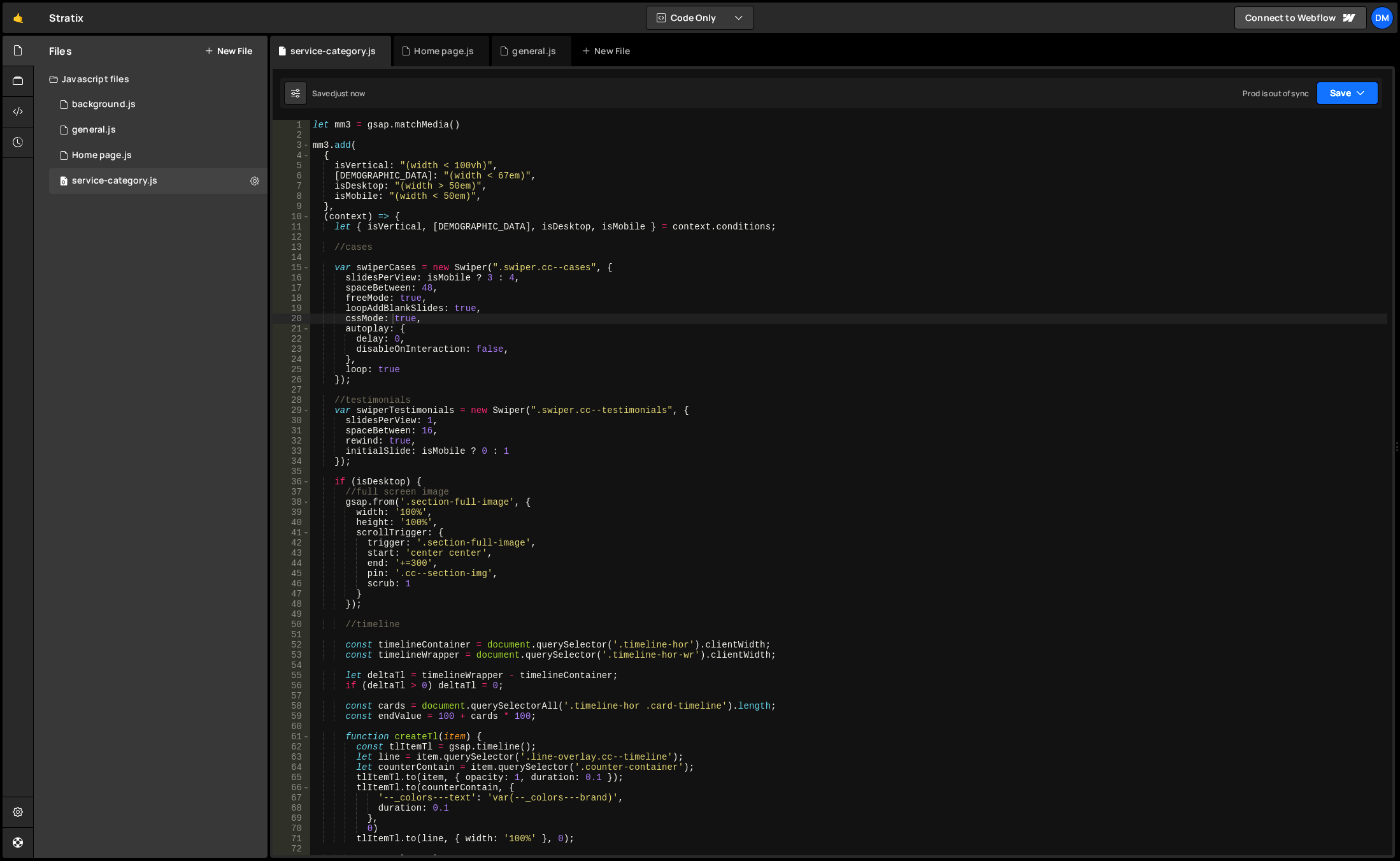
click at [1331, 92] on button "Save" at bounding box center [1347, 93] width 62 height 23
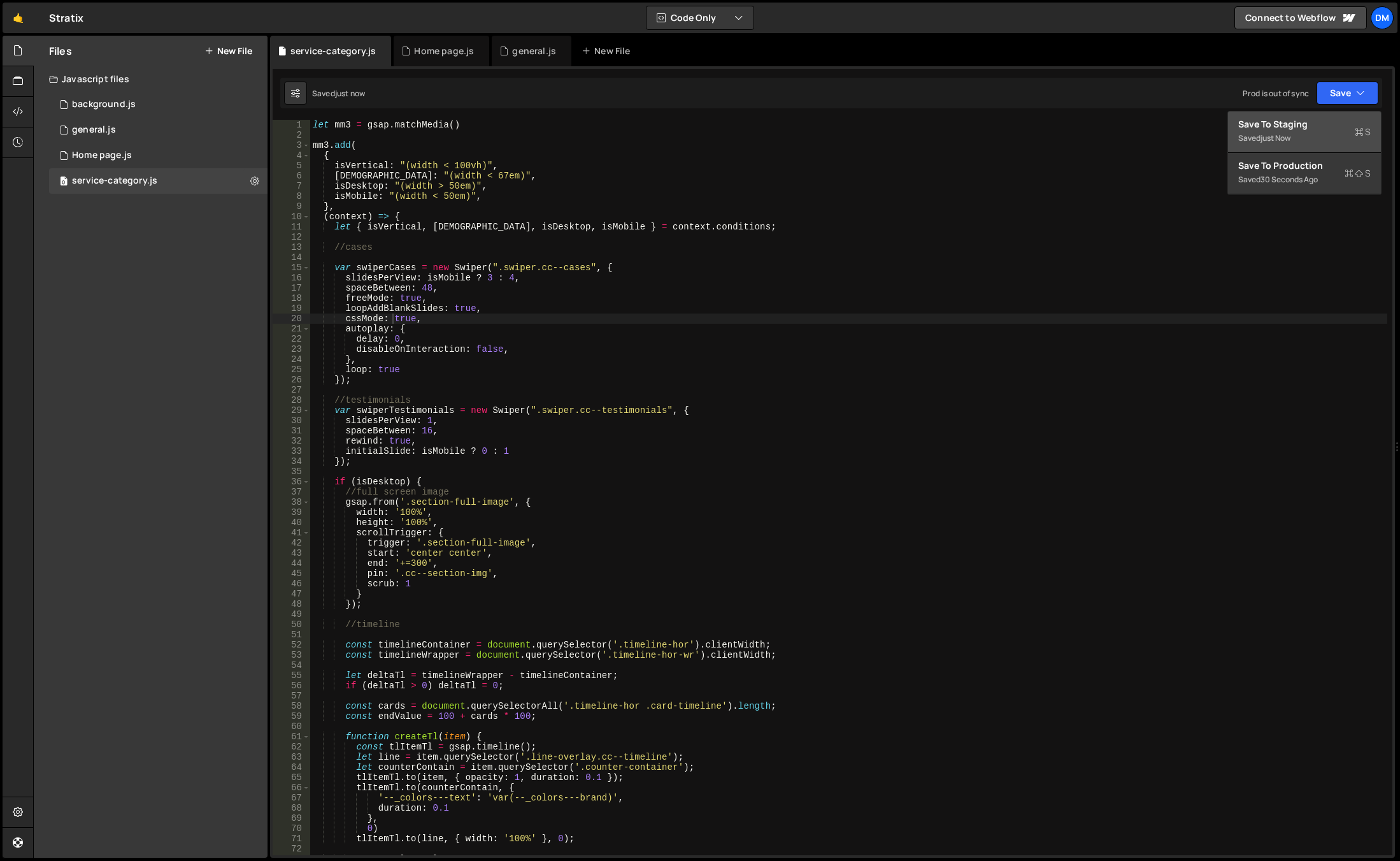
click at [1302, 125] on div "Save to Staging S" at bounding box center [1304, 124] width 133 height 13
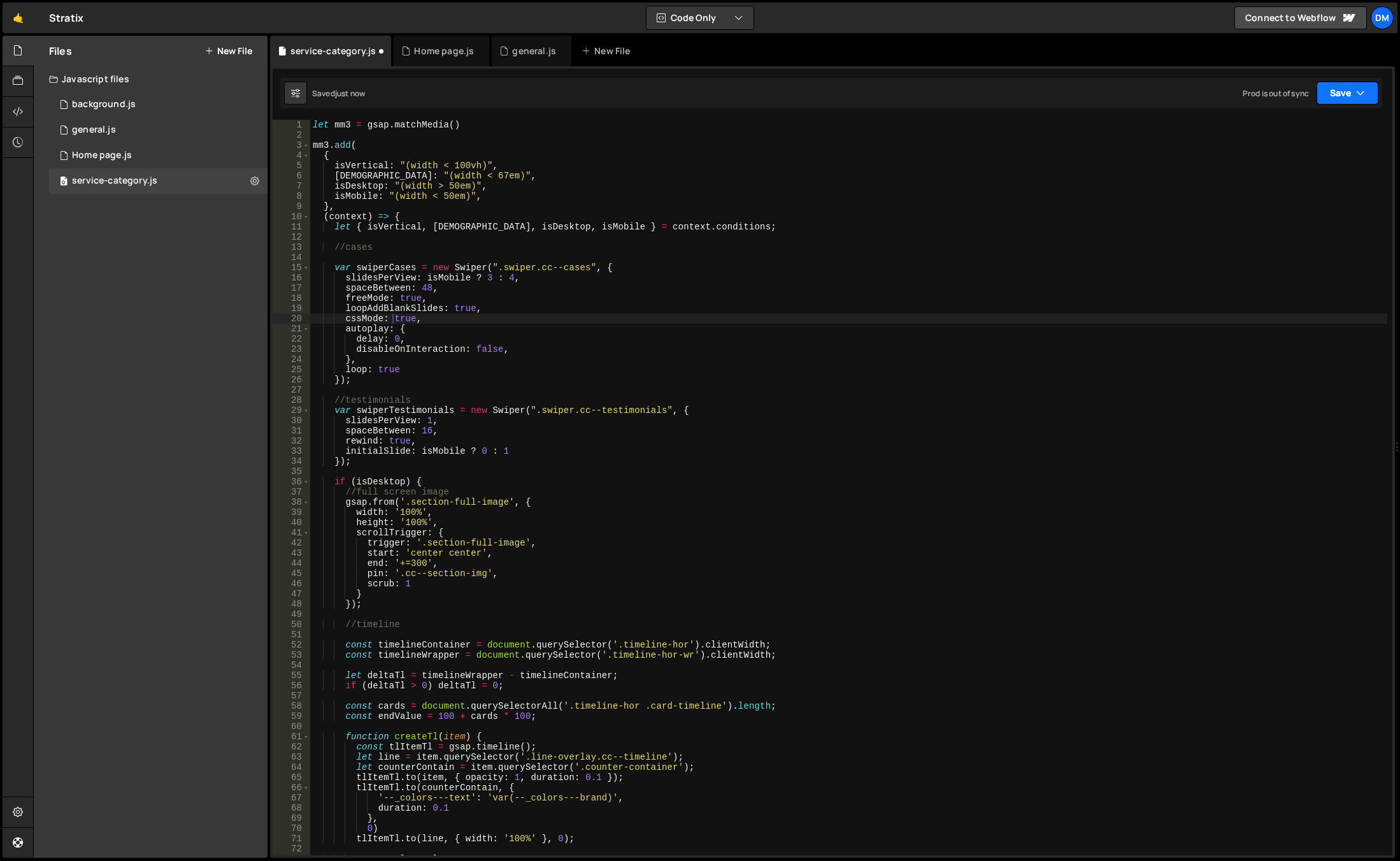
click at [1338, 88] on button "Save" at bounding box center [1347, 93] width 62 height 23
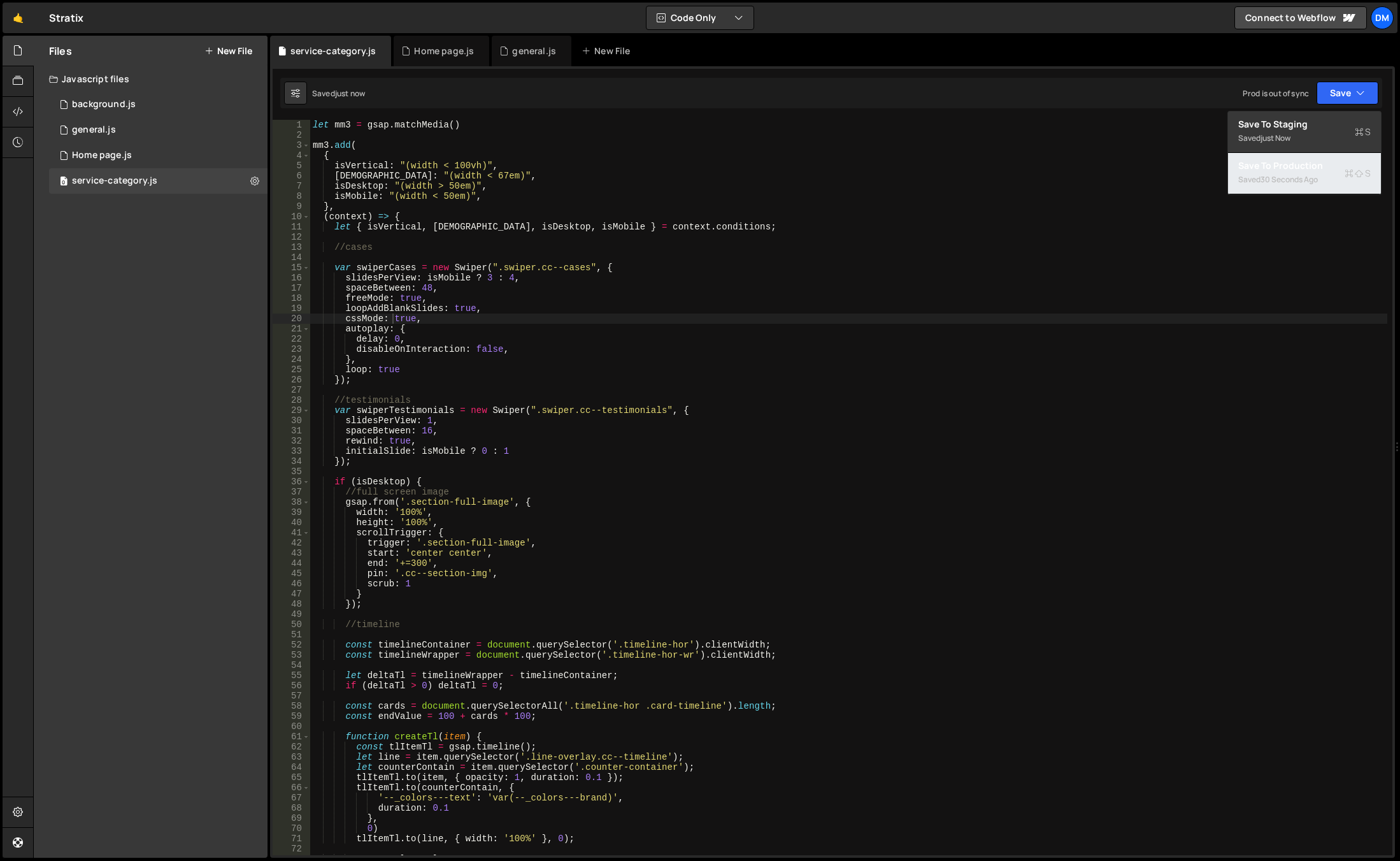
click at [1290, 171] on div "Save to Production S" at bounding box center [1304, 165] width 133 height 13
click at [449, 325] on div "let mm3 = gsap . matchMedia ( ) mm3 . add ( { isVertical : "(width < 100vh)" , …" at bounding box center [849, 498] width 1077 height 756
click at [446, 313] on div "let mm3 = gsap . matchMedia ( ) mm3 . add ( { isVertical : "(width < 100vh)" , …" at bounding box center [849, 498] width 1077 height 756
click at [443, 320] on div "let mm3 = gsap . matchMedia ( ) mm3 . add ( { isVertical : "(width < 100vh)" , …" at bounding box center [849, 498] width 1077 height 756
type textarea "cssMode: true,"
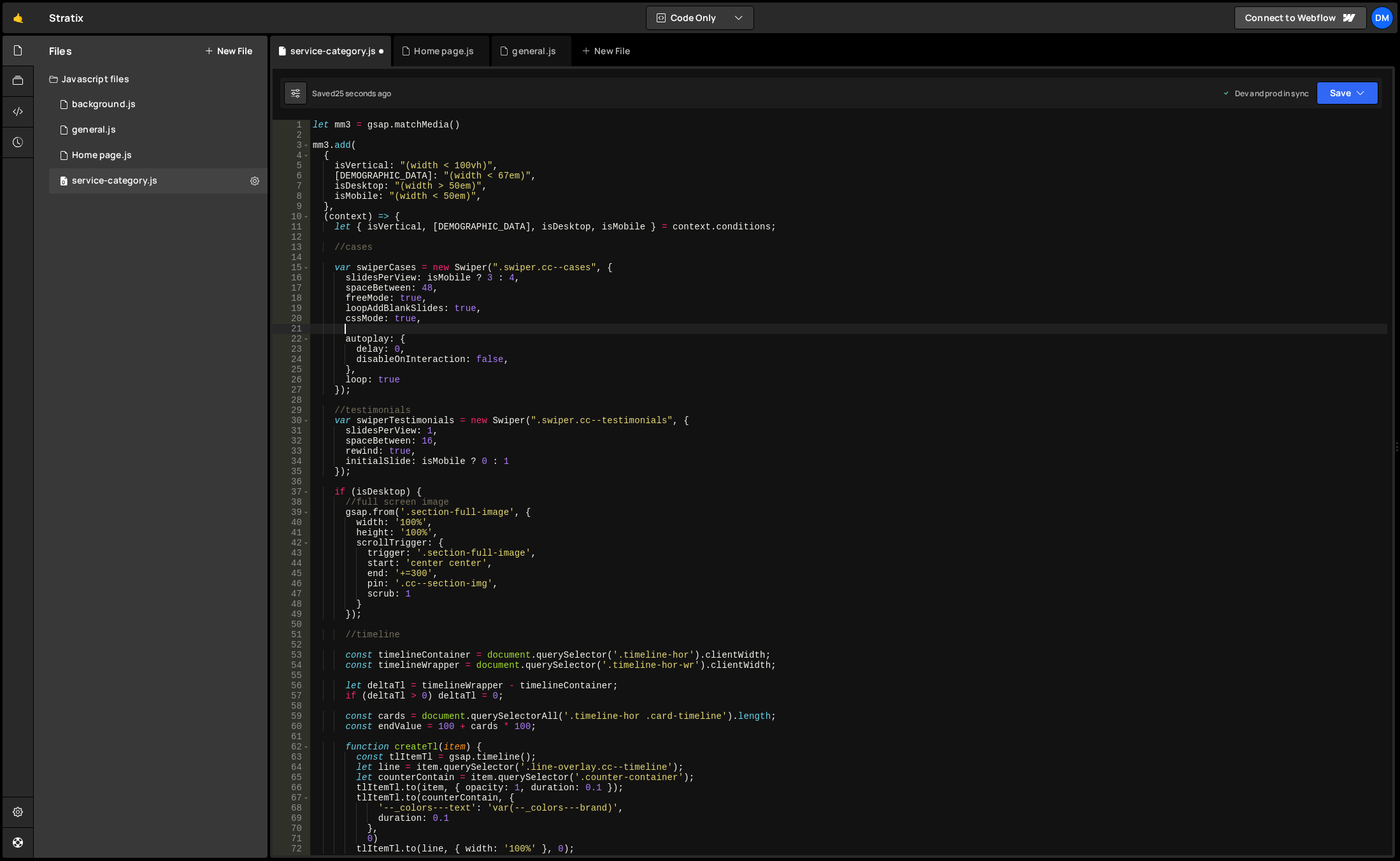
paste textarea "loopAdditionalSlides: 2,"
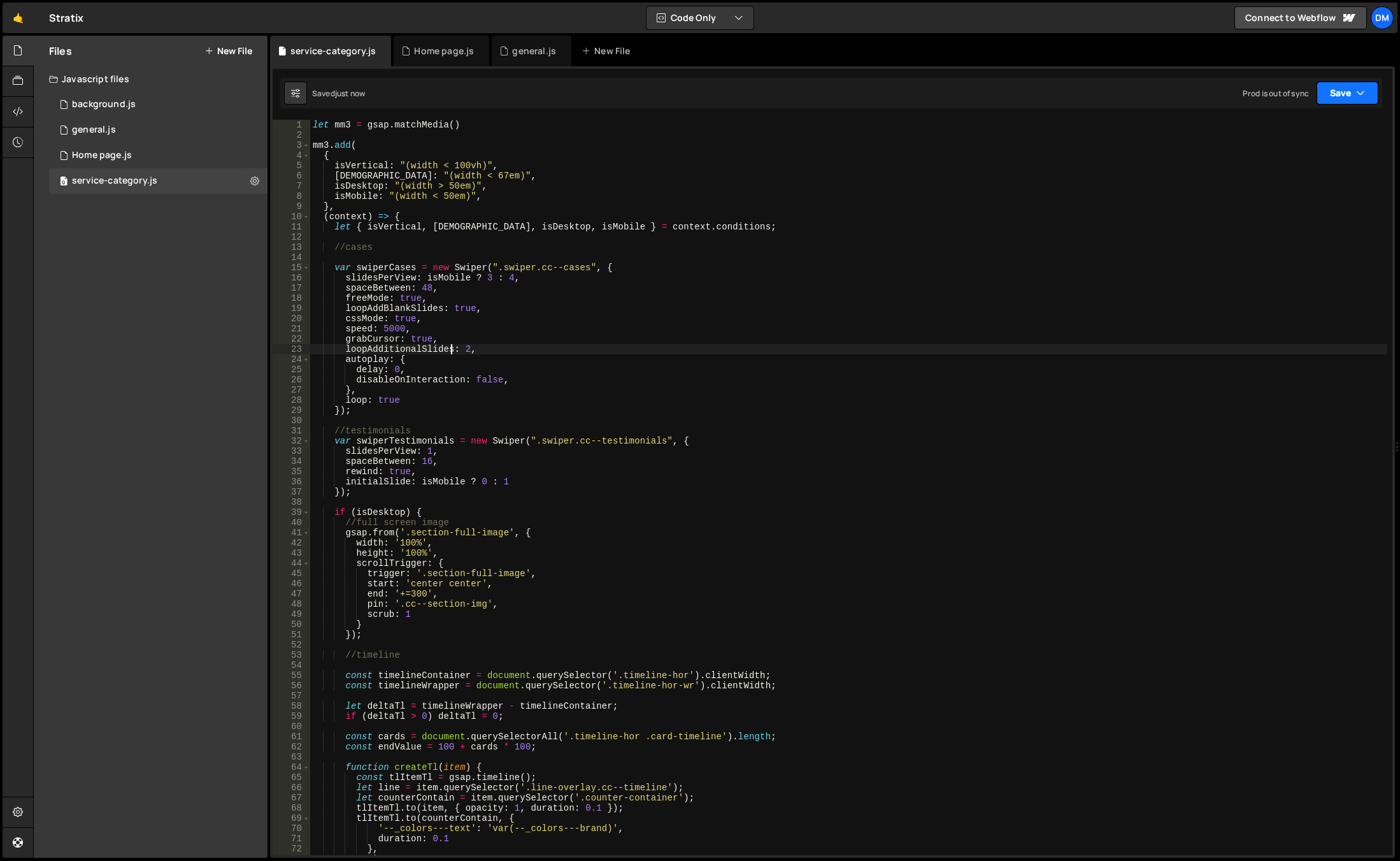
click at [1327, 95] on button "Save" at bounding box center [1347, 93] width 62 height 23
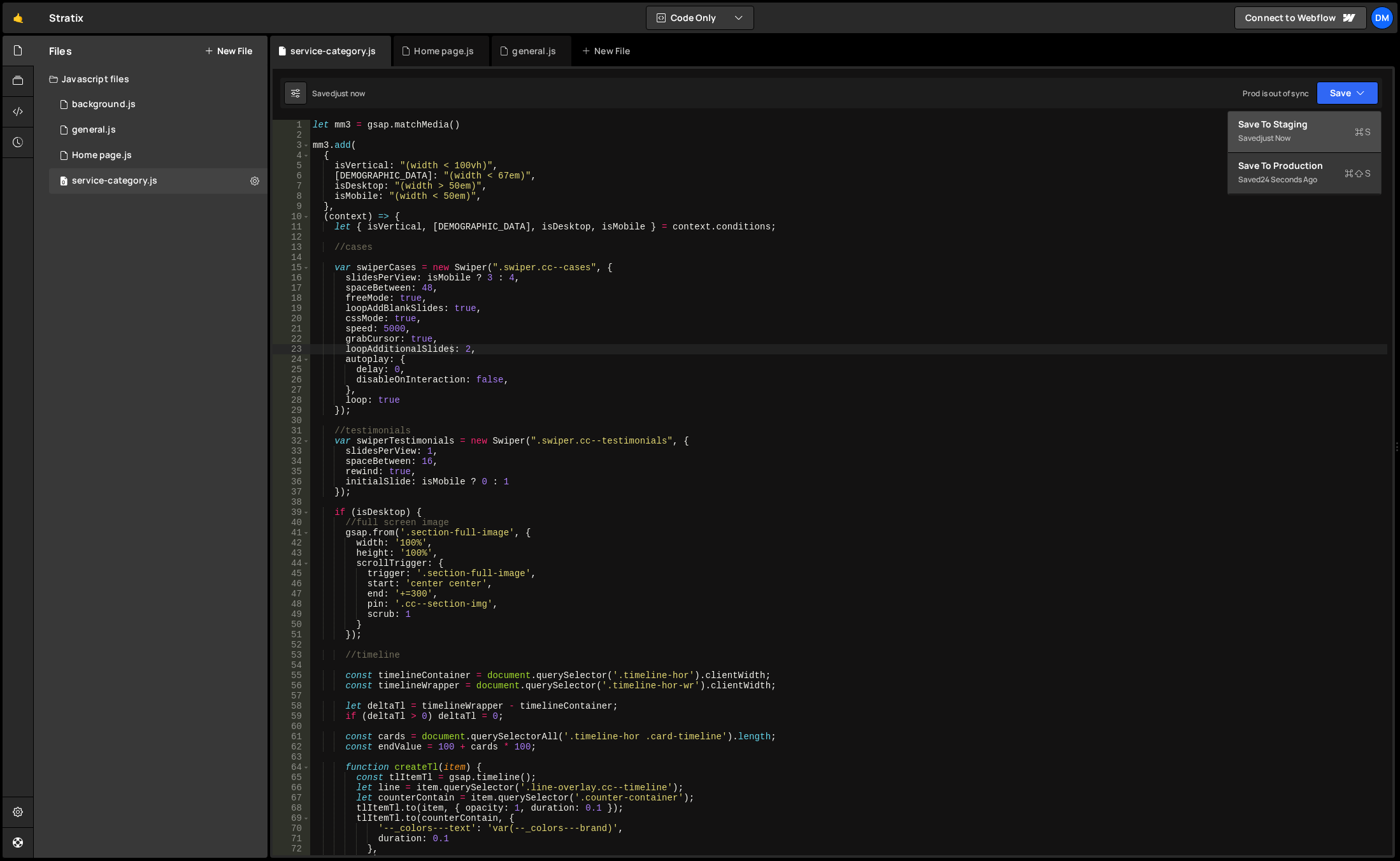
click at [1310, 125] on div "Save to Staging S" at bounding box center [1304, 124] width 133 height 13
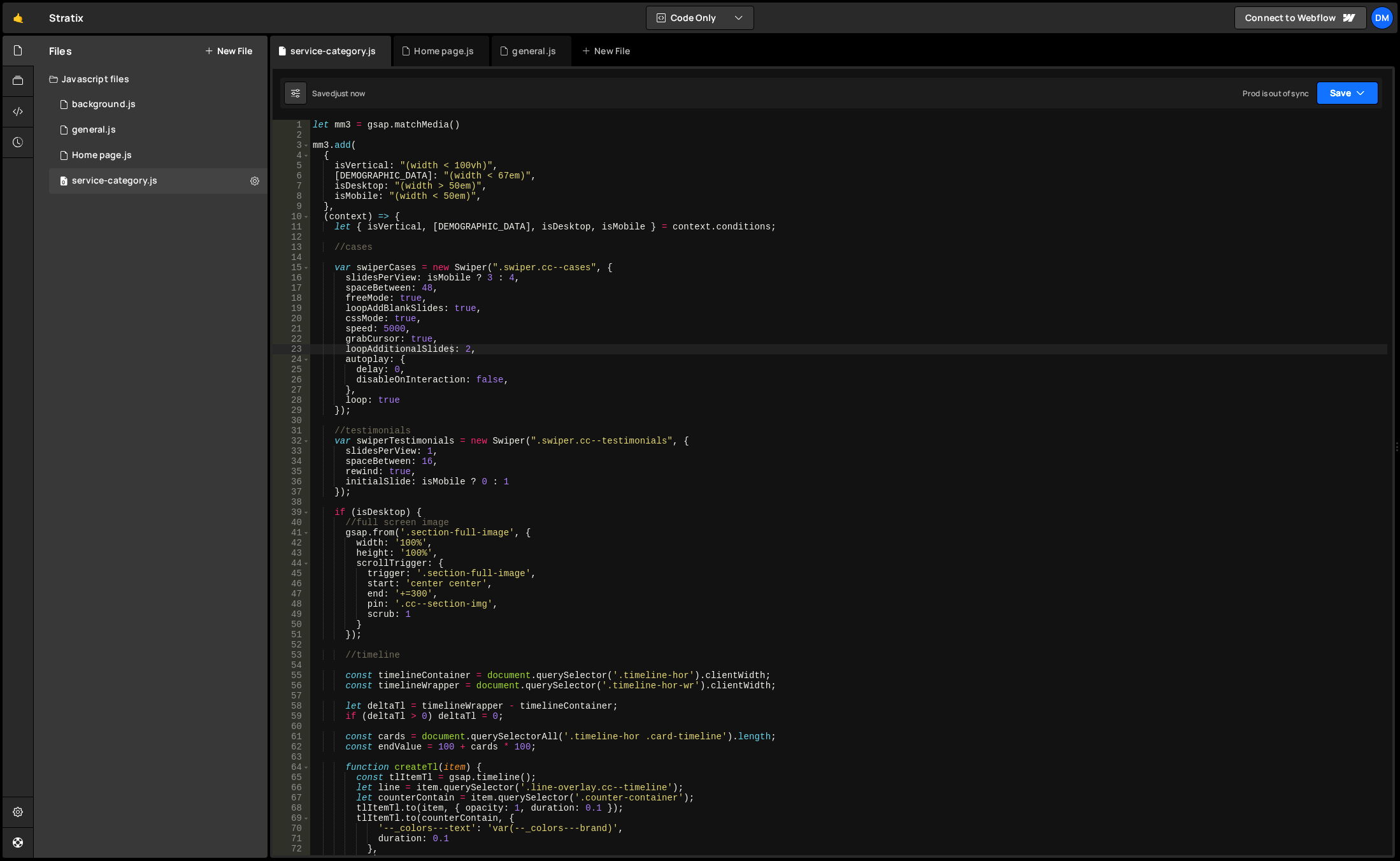
click at [1336, 95] on button "Save" at bounding box center [1347, 93] width 62 height 23
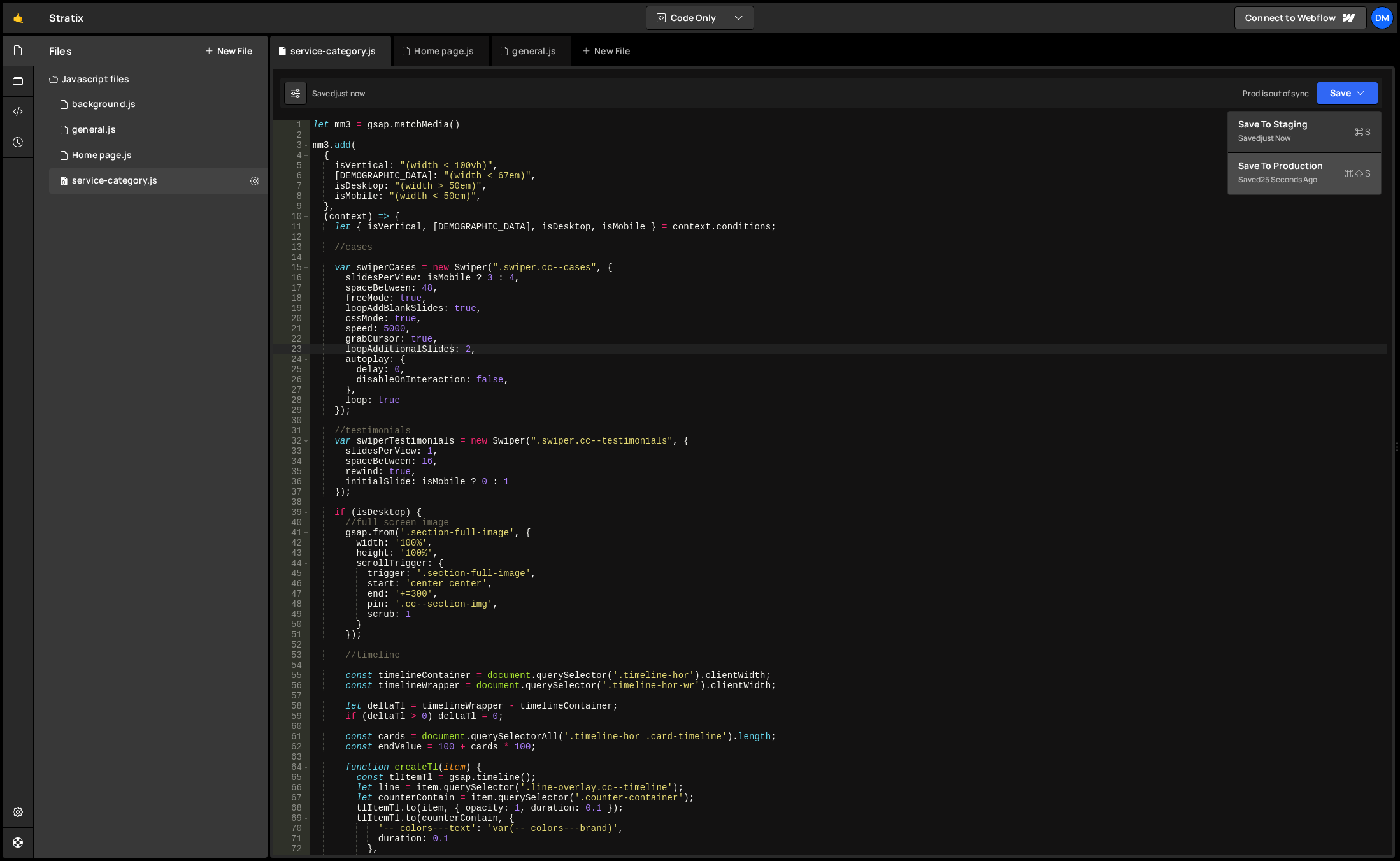
click at [1299, 163] on div "Save to Production S" at bounding box center [1304, 165] width 133 height 13
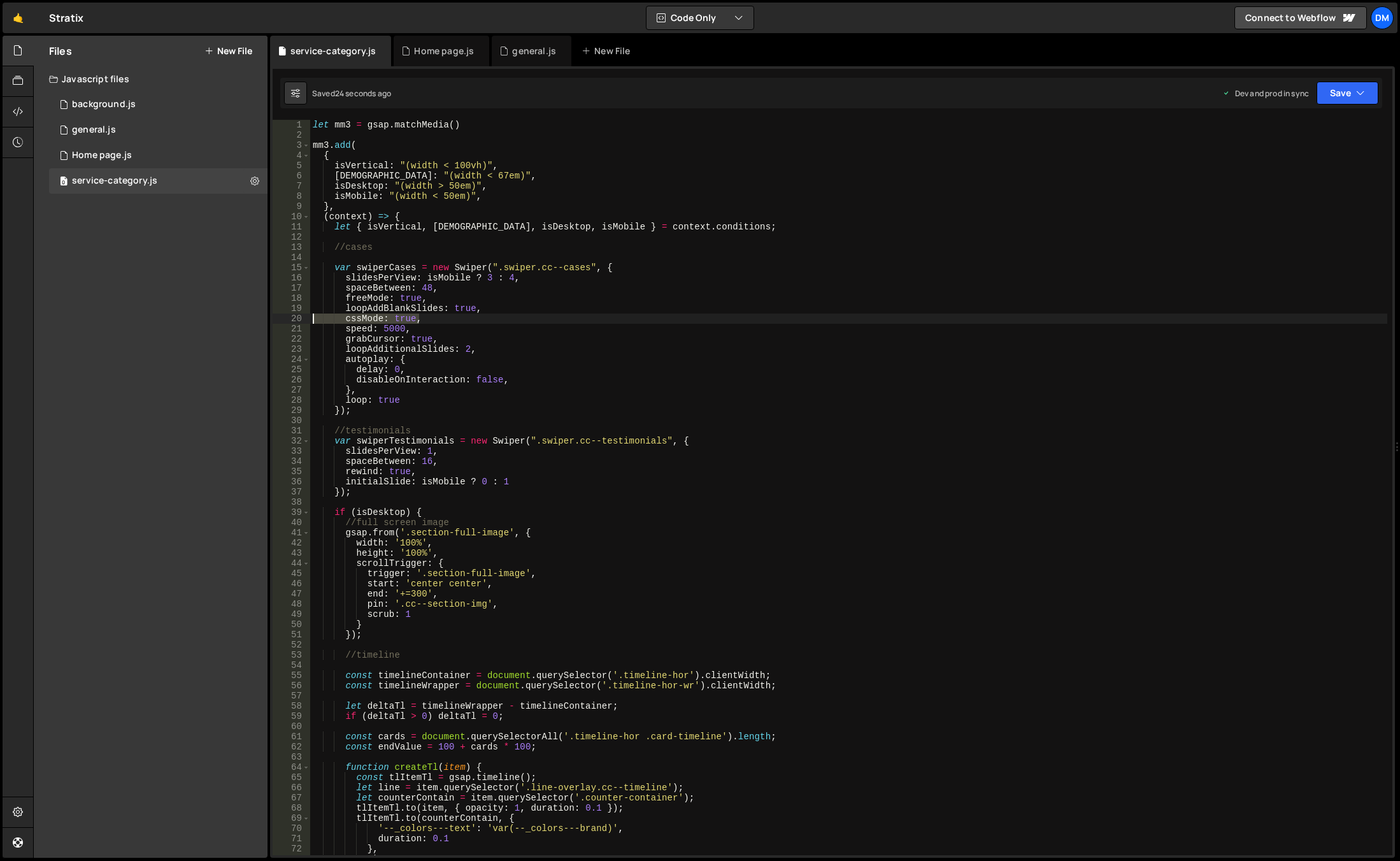
drag, startPoint x: 428, startPoint y: 323, endPoint x: 272, endPoint y: 321, distance: 156.0
click at [272, 321] on div "cssMode: true, 1 2 3 4 5 6 7 8 9 10 11 12 13 14 15 16 17 18 19 20 21 22 23 24 2…" at bounding box center [832, 488] width 1120 height 736
click at [1342, 89] on button "Save" at bounding box center [1347, 93] width 62 height 23
click at [1311, 120] on div "Save to Staging S" at bounding box center [1304, 124] width 133 height 13
click at [1329, 100] on button "Save" at bounding box center [1347, 93] width 62 height 23
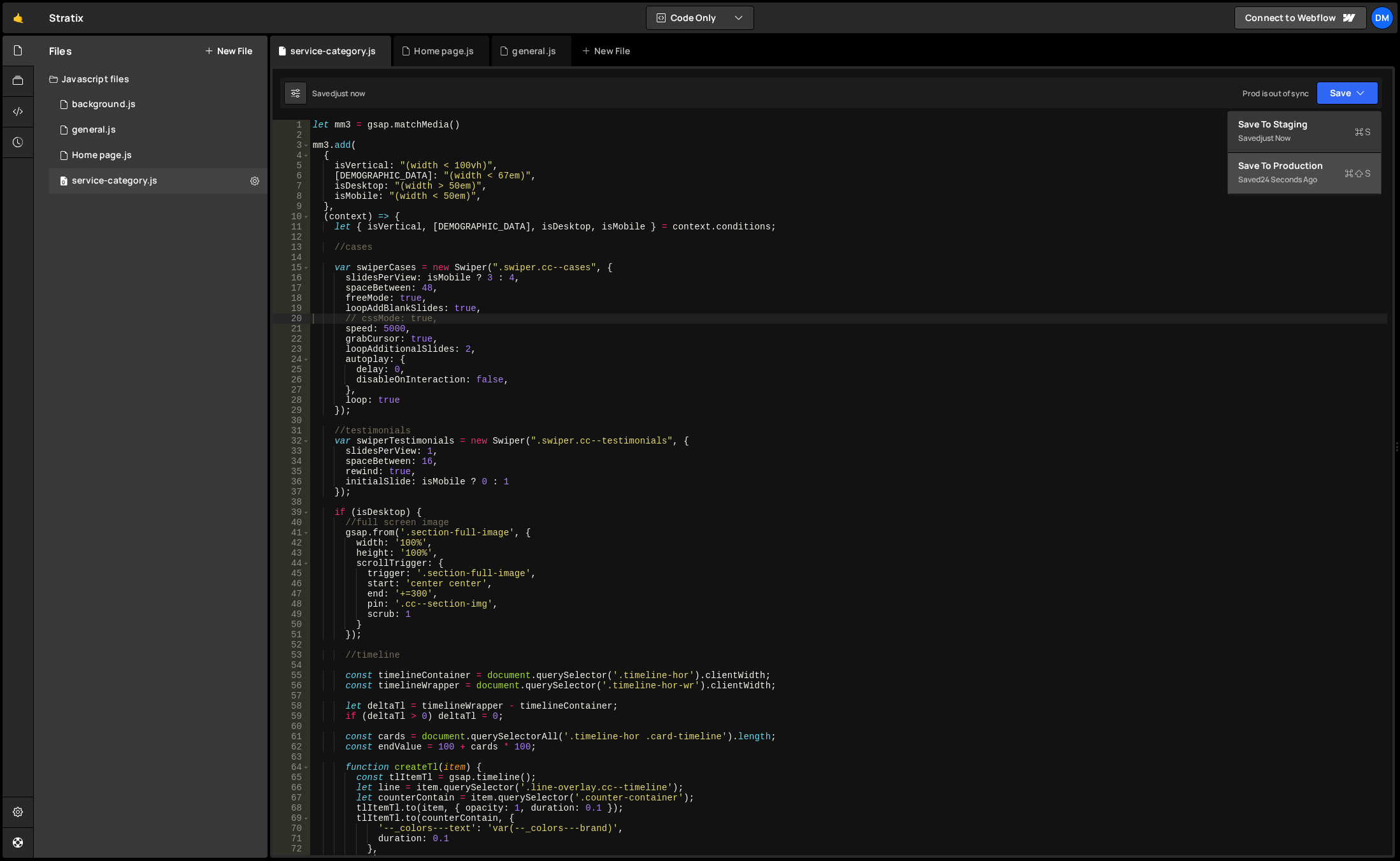
click at [1281, 165] on div "Save to Production S" at bounding box center [1304, 165] width 133 height 13
click at [588, 328] on div "let mm3 = gsap . matchMedia ( ) mm3 . add ( { isVertical : "(width < 100vh)" , …" at bounding box center [849, 498] width 1077 height 756
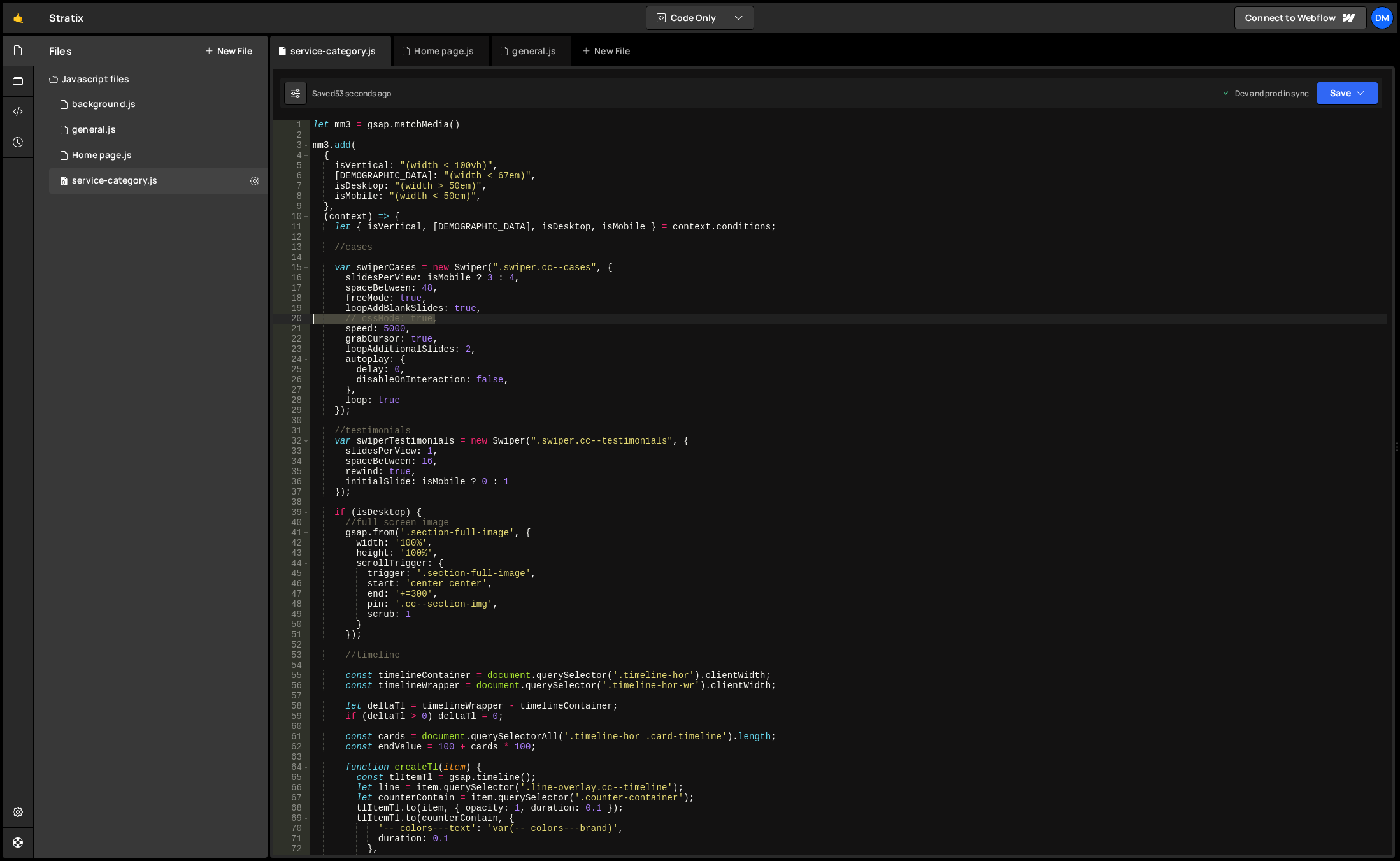
drag, startPoint x: 445, startPoint y: 318, endPoint x: 306, endPoint y: 322, distance: 139.1
click at [306, 322] on div "speed: 5000, 1 2 3 4 5 6 7 8 9 10 11 12 13 14 15 16 17 18 19 20 21 22 23 24 25 …" at bounding box center [832, 488] width 1120 height 736
click at [1341, 86] on button "Save" at bounding box center [1347, 93] width 62 height 23
click at [1316, 127] on div "Save to Staging S" at bounding box center [1304, 124] width 133 height 13
click at [1346, 101] on button "Save" at bounding box center [1347, 93] width 62 height 23
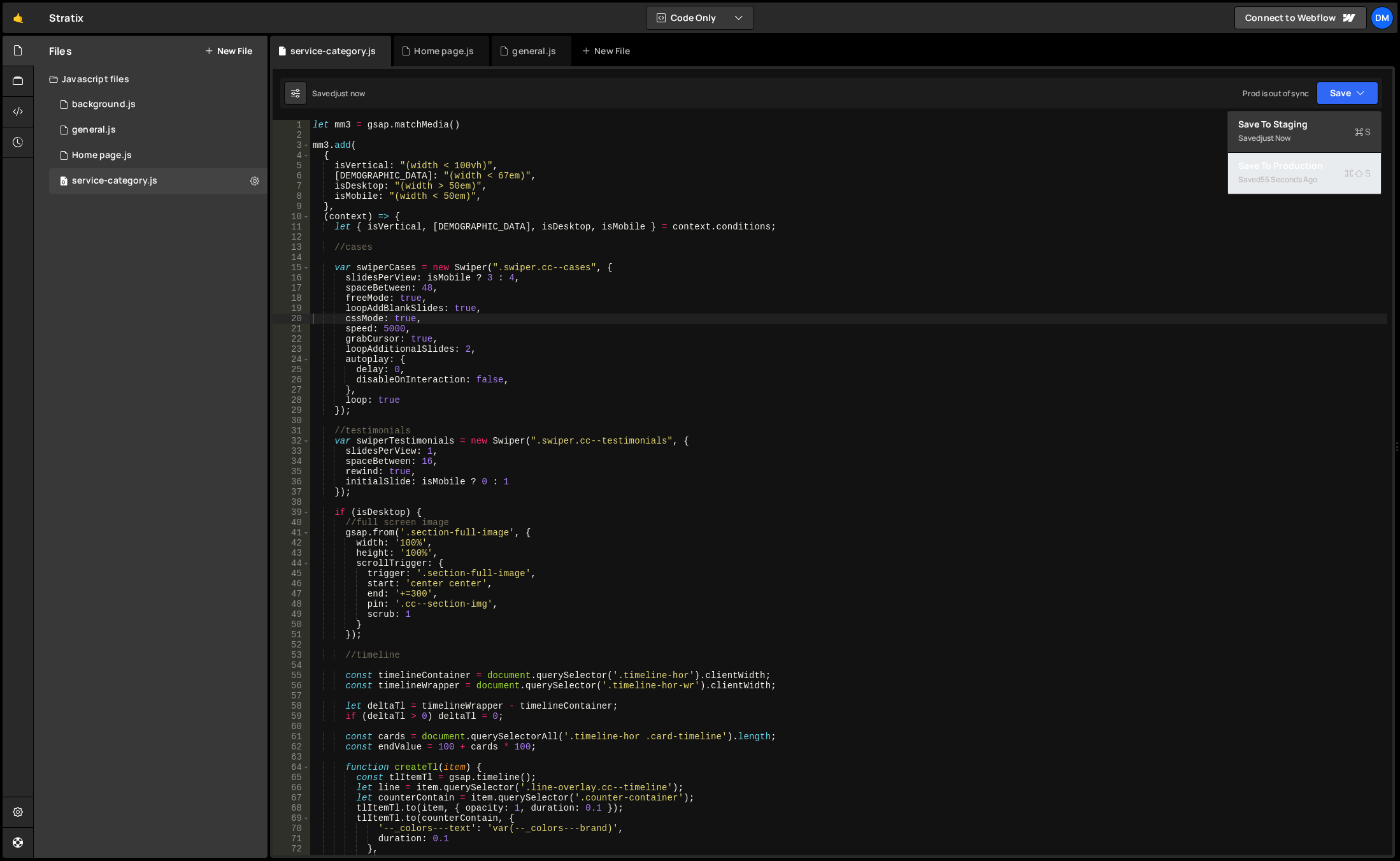
click at [1306, 172] on div "Saved 55 seconds ago" at bounding box center [1304, 179] width 133 height 15
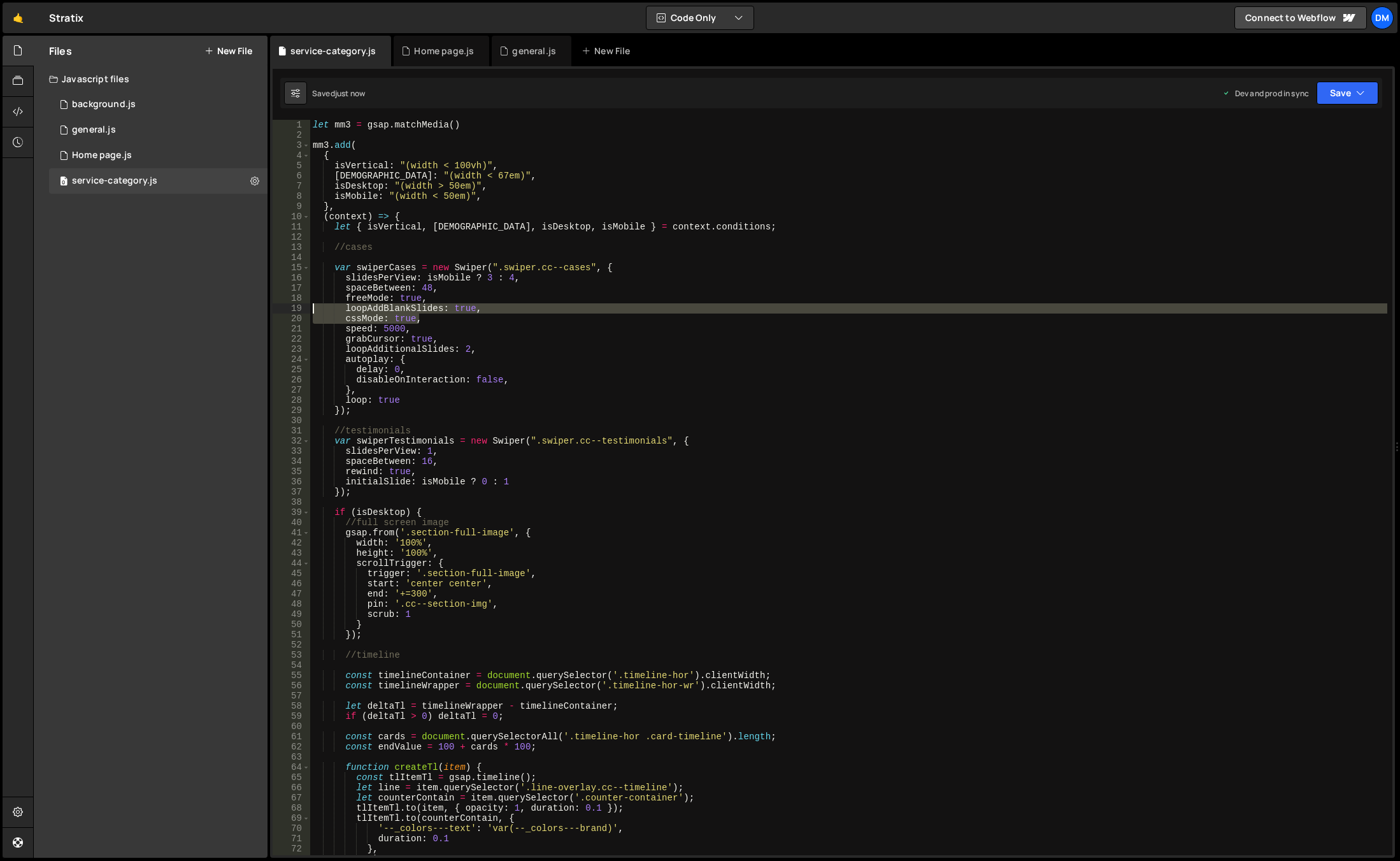
drag, startPoint x: 425, startPoint y: 319, endPoint x: 229, endPoint y: 312, distance: 196.1
click at [229, 312] on div "Files New File Javascript files 0 background.js 0 0 general.js 0 0 Home page.js…" at bounding box center [717, 447] width 1367 height 823
click at [229, 312] on div "Files New File Javascript files 0 background.js 0 0 general.js 0 0 Home page.js…" at bounding box center [151, 447] width 234 height 822
click at [447, 323] on div "let mm3 = gsap . matchMedia ( ) mm3 . add ( { isVertical : "(width < 100vh)" , …" at bounding box center [849, 488] width 1077 height 736
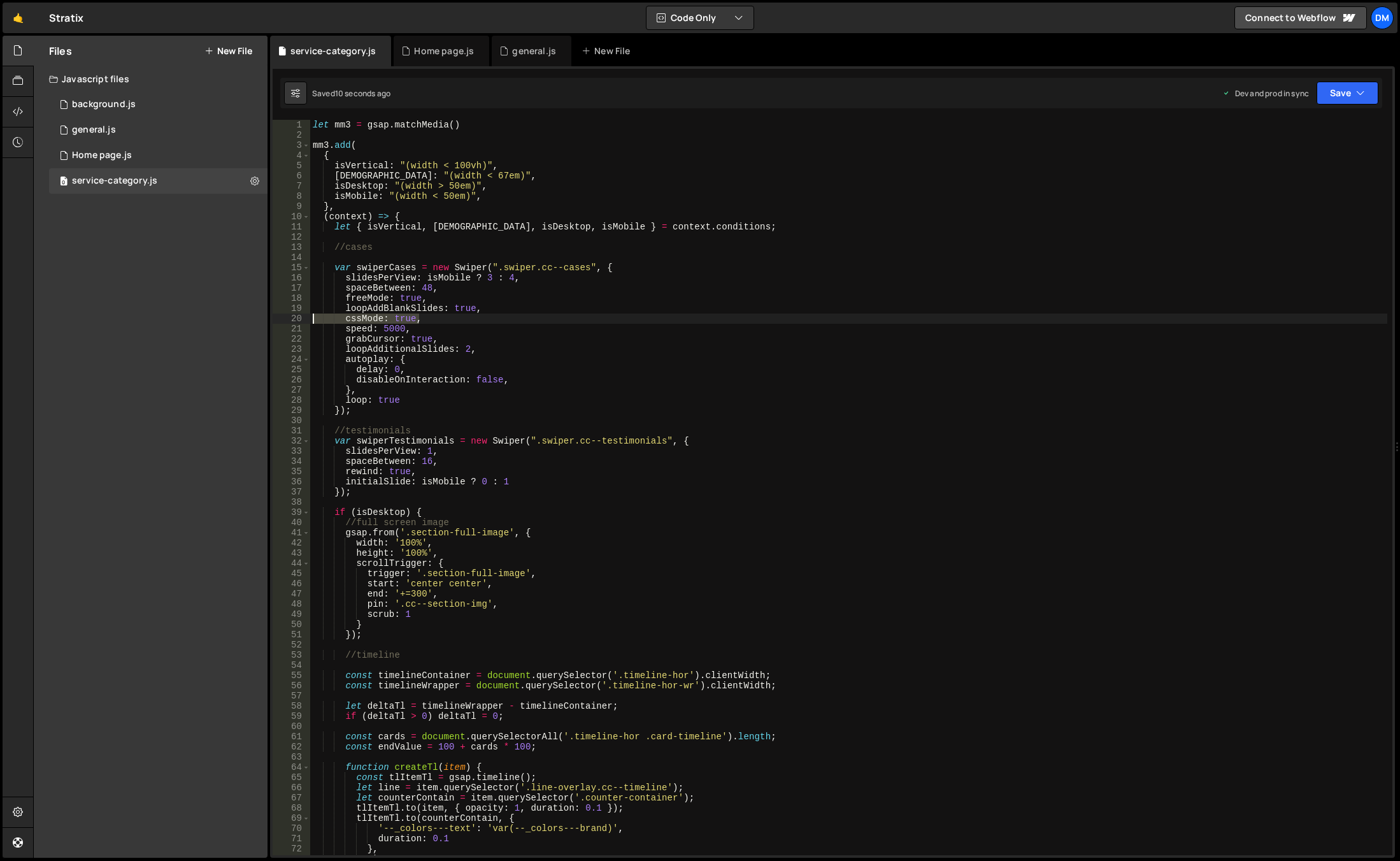
drag, startPoint x: 439, startPoint y: 318, endPoint x: 277, endPoint y: 323, distance: 162.1
click at [277, 323] on div "cssMode: true, 1 2 3 4 5 6 7 8 9 10 11 12 13 14 15 16 17 18 19 20 21 22 23 24 2…" at bounding box center [832, 488] width 1120 height 736
click at [1356, 101] on div "Saved 12 seconds ago Dev and prod in sync Upgrade to Edit Save Save to Staging …" at bounding box center [831, 93] width 1102 height 31
click at [1346, 91] on button "Save" at bounding box center [1347, 93] width 62 height 23
click at [1322, 128] on div "Save to Staging S" at bounding box center [1304, 124] width 133 height 13
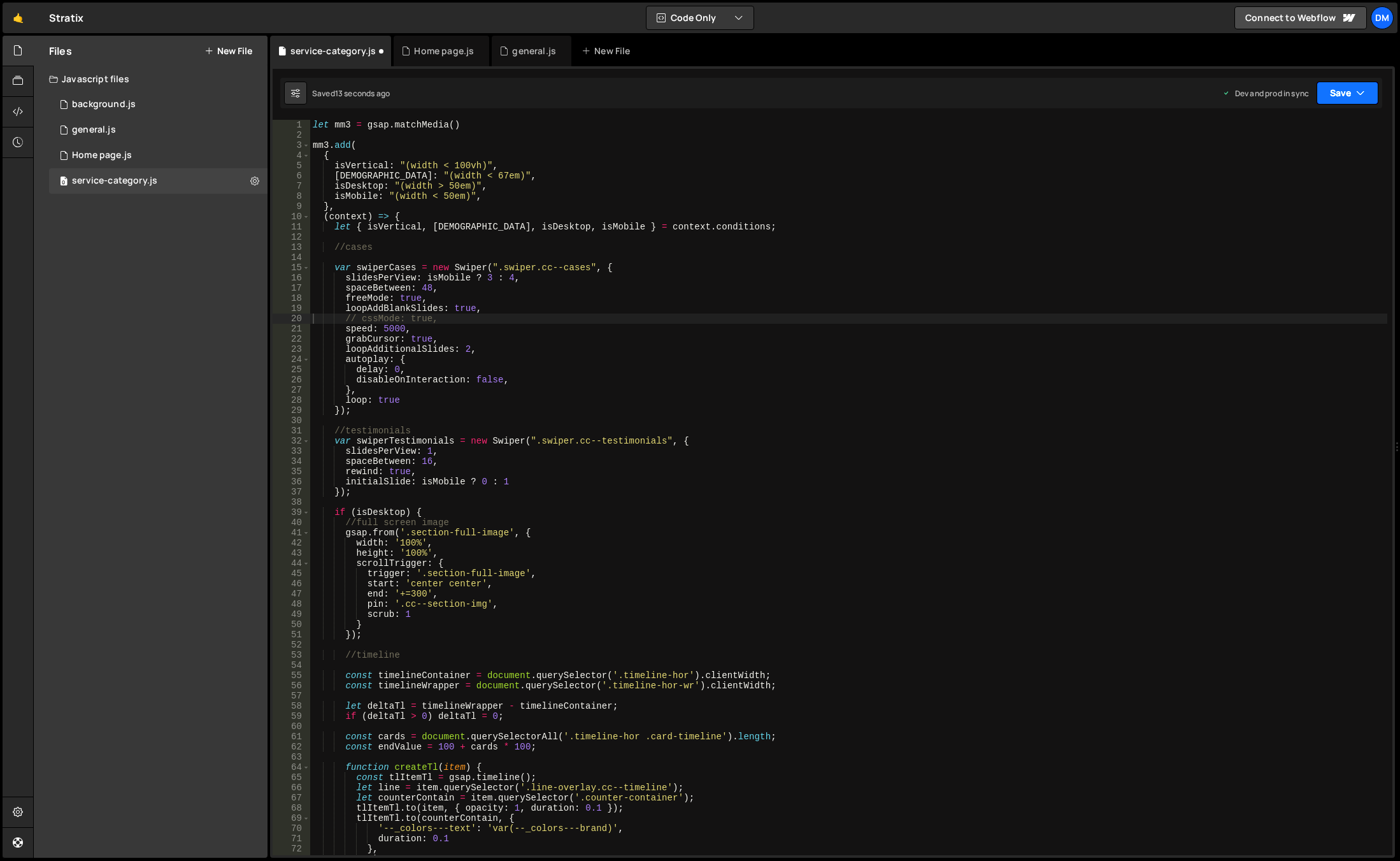
click at [1347, 97] on button "Save" at bounding box center [1347, 93] width 62 height 23
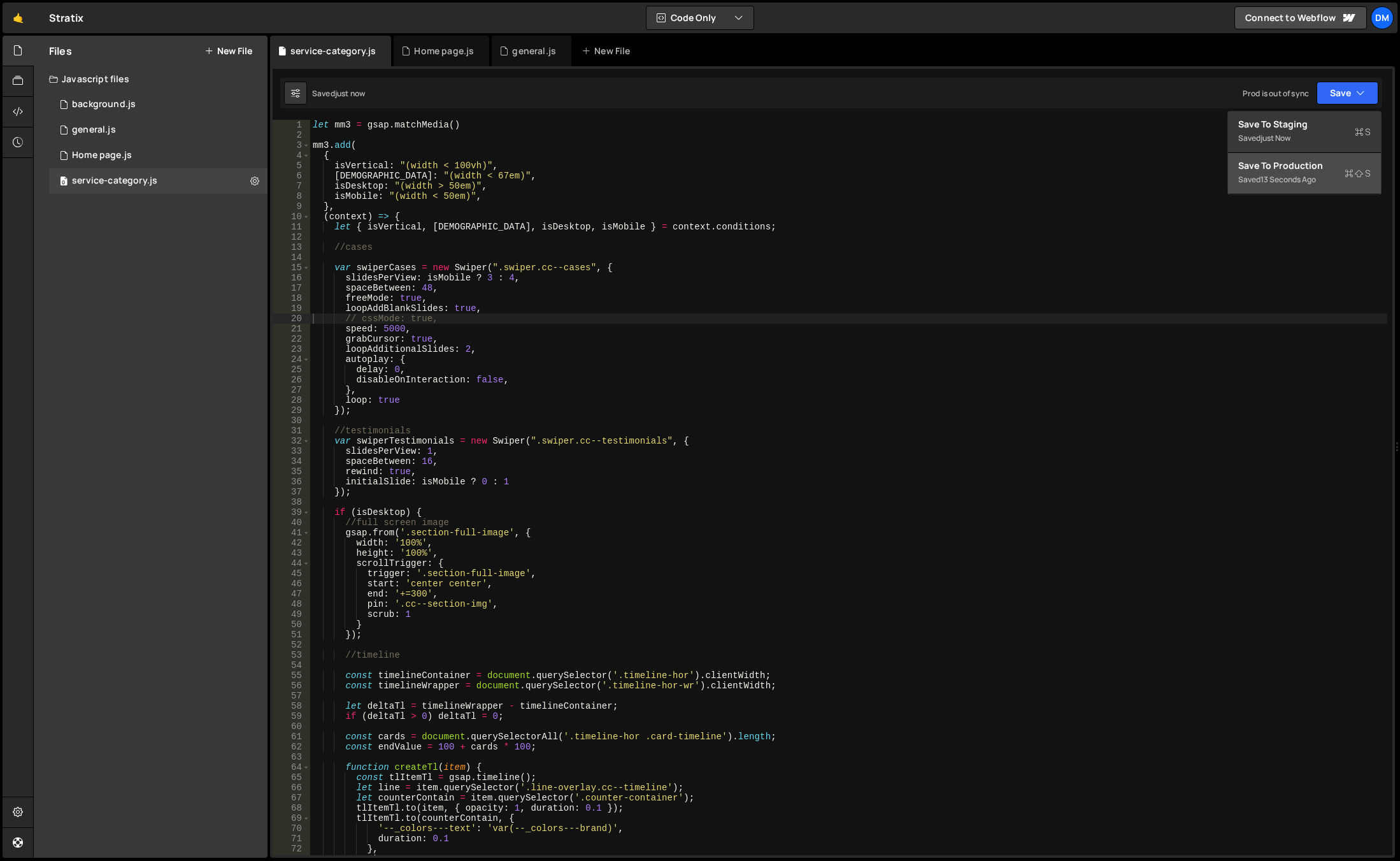
click at [1288, 162] on div "Save to Production S" at bounding box center [1304, 165] width 133 height 13
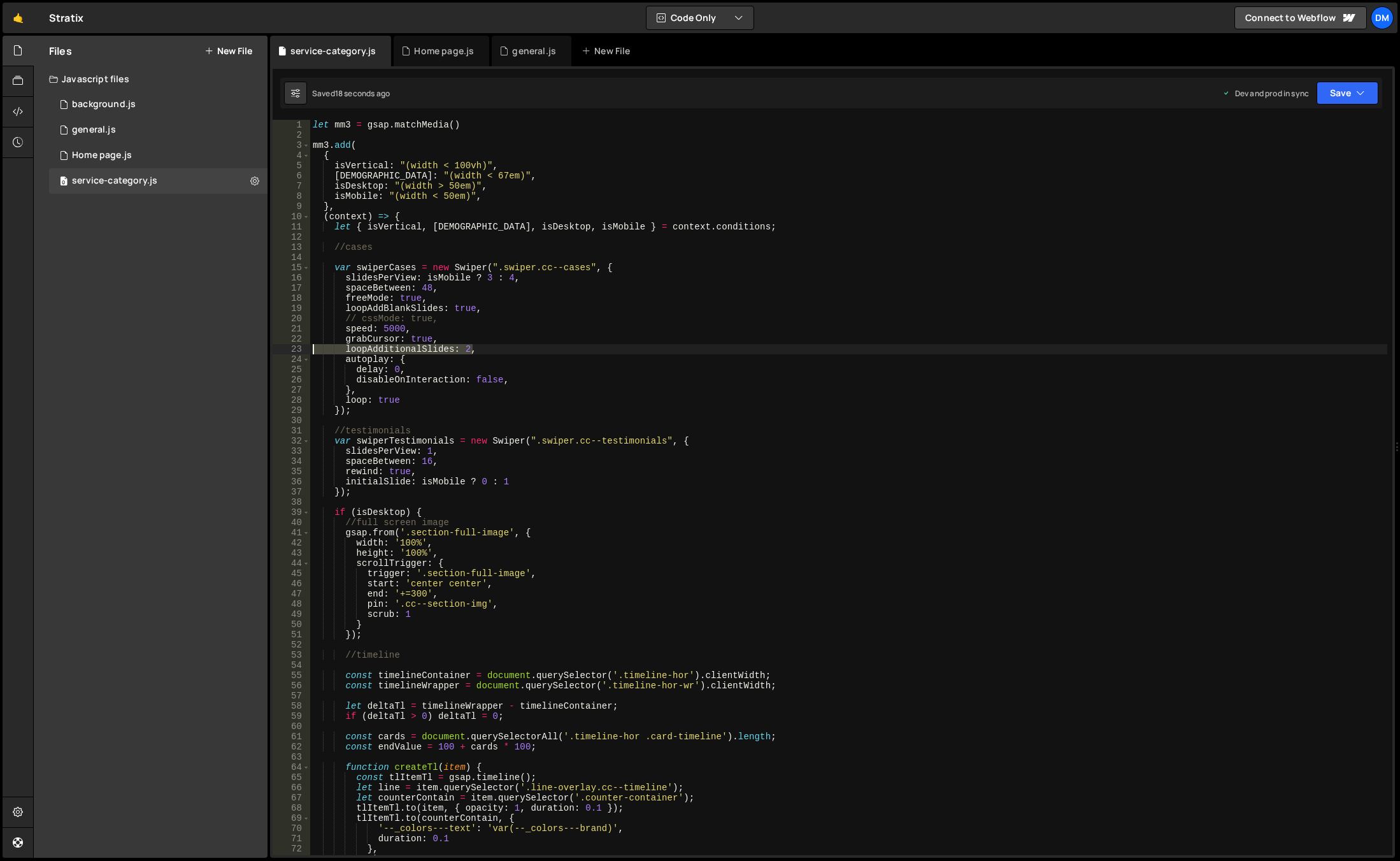
drag, startPoint x: 483, startPoint y: 348, endPoint x: 305, endPoint y: 349, distance: 178.0
click at [305, 349] on div "loopAdditionalSlides: 2, 1 2 3 4 5 6 7 8 9 10 11 12 13 14 15 16 17 18 19 20 21 …" at bounding box center [832, 488] width 1120 height 736
drag, startPoint x: 1335, startPoint y: 88, endPoint x: 1320, endPoint y: 104, distance: 21.9
click at [1335, 88] on button "Save" at bounding box center [1347, 93] width 62 height 23
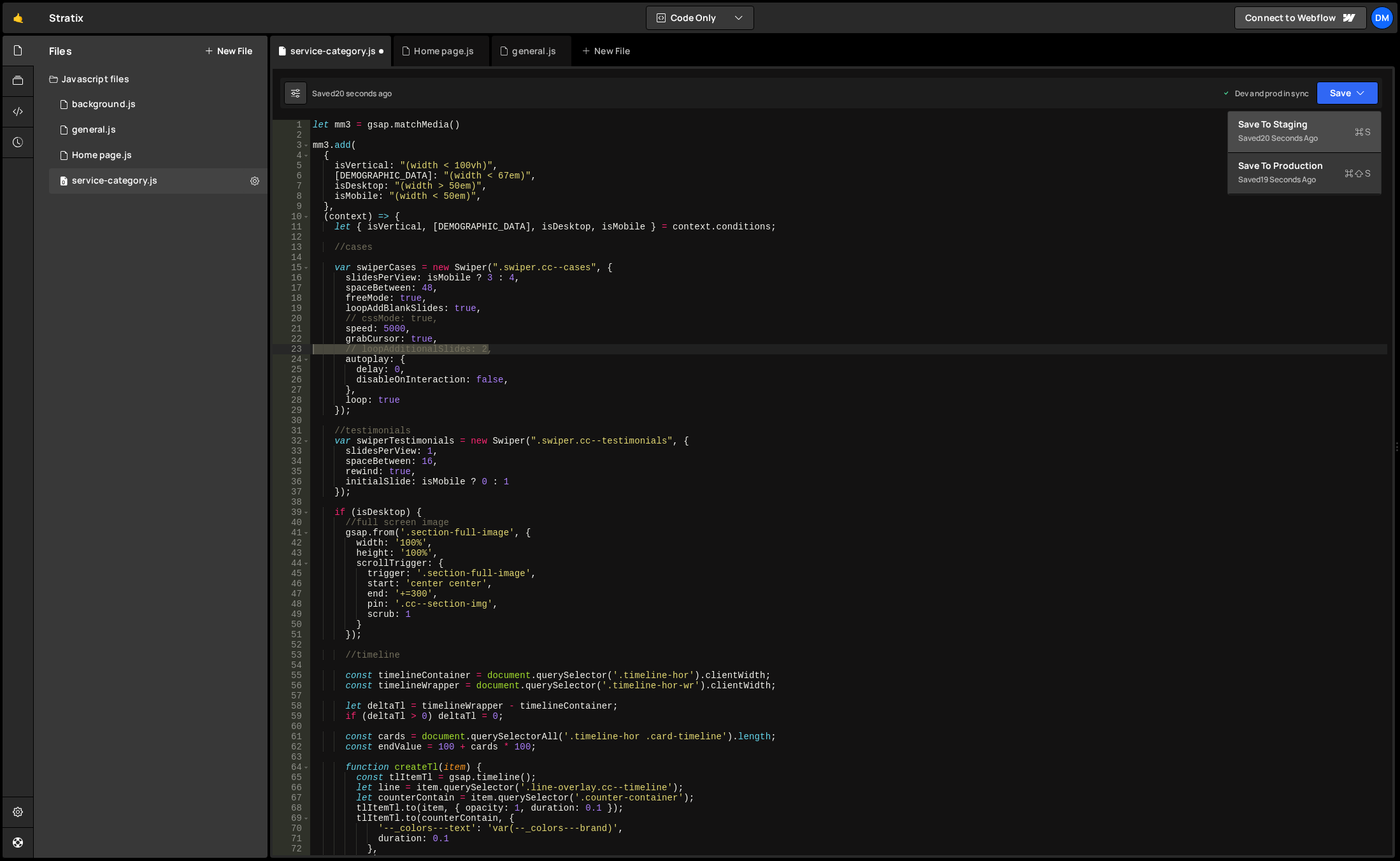
click at [1296, 128] on div "Save to Staging S" at bounding box center [1304, 124] width 133 height 13
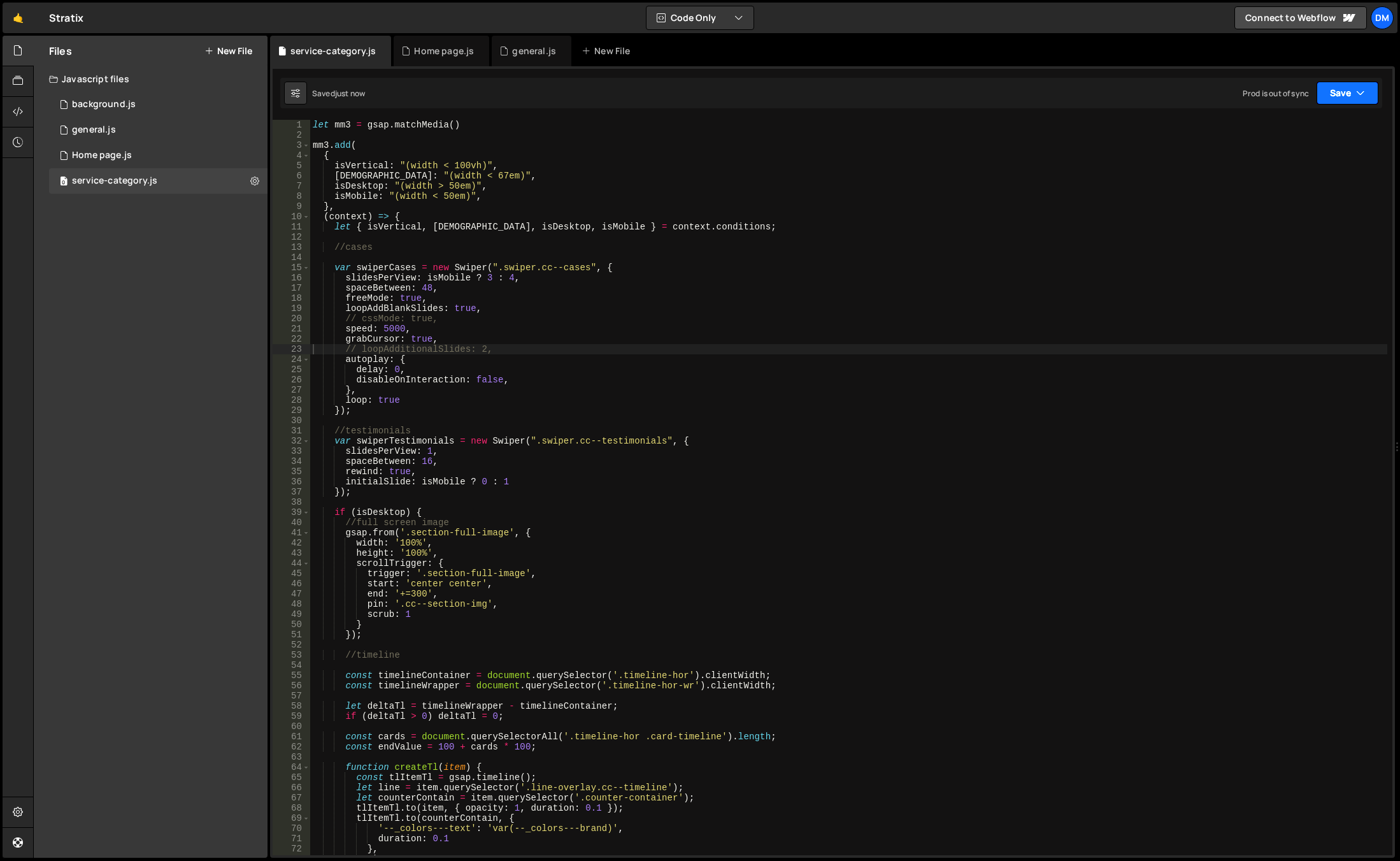
click at [1334, 95] on button "Save" at bounding box center [1347, 93] width 62 height 23
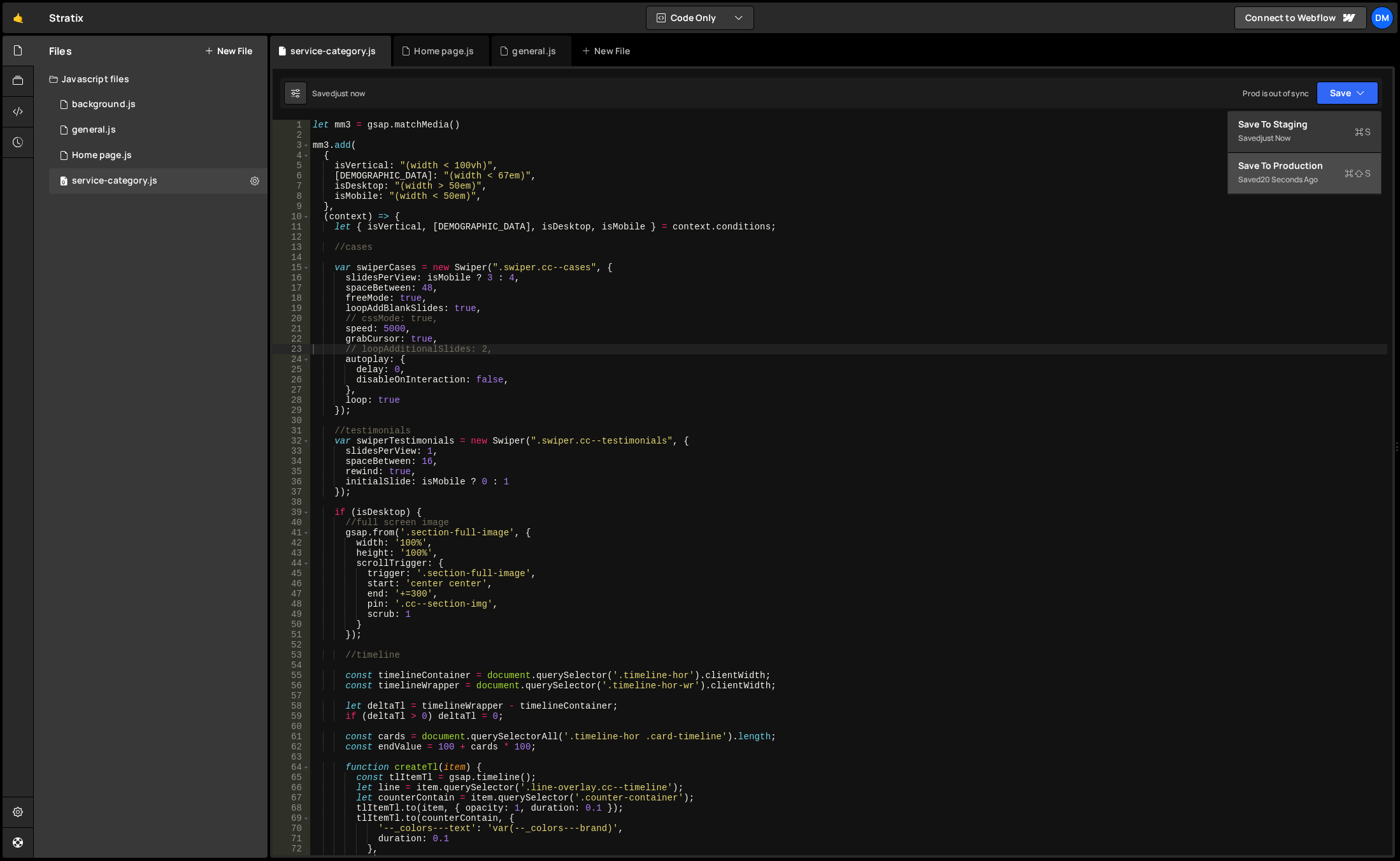
click at [1278, 169] on div "Save to Production S" at bounding box center [1304, 165] width 133 height 13
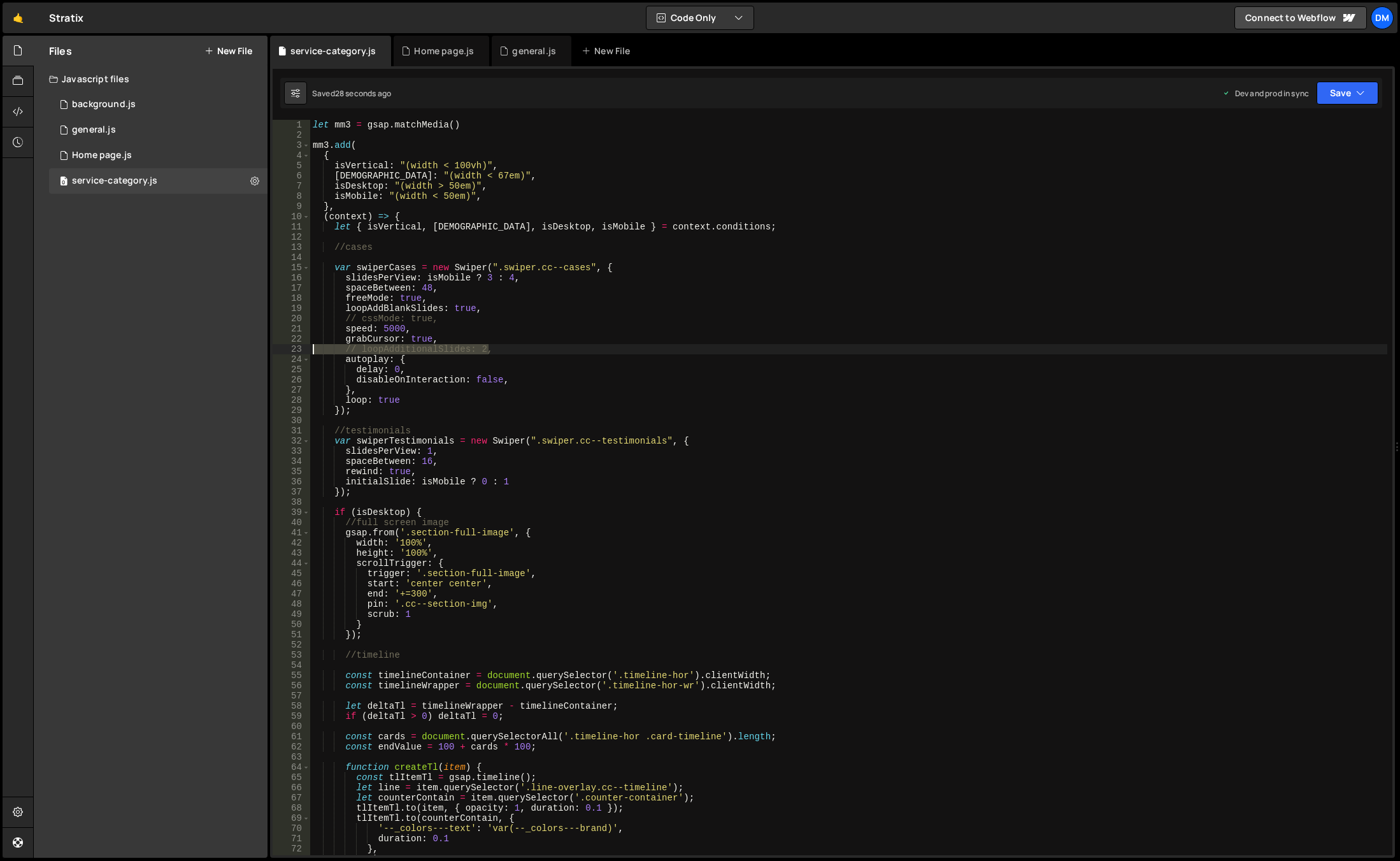
drag, startPoint x: 512, startPoint y: 348, endPoint x: 260, endPoint y: 348, distance: 252.0
click at [260, 348] on div "Files New File Javascript files 0 background.js 0 0 general.js 0 0 Home page.js…" at bounding box center [717, 447] width 1367 height 823
click at [1350, 109] on div "XXXXXXXXXXXXXXXXXXXXXXXXXXXXXXXXXXXXXXXXXXXXXXXXXXXXXXXXXXXXXXXXXXXXXXXXXXXXXXX…" at bounding box center [832, 462] width 1125 height 791
click at [1349, 98] on button "Save" at bounding box center [1347, 93] width 62 height 23
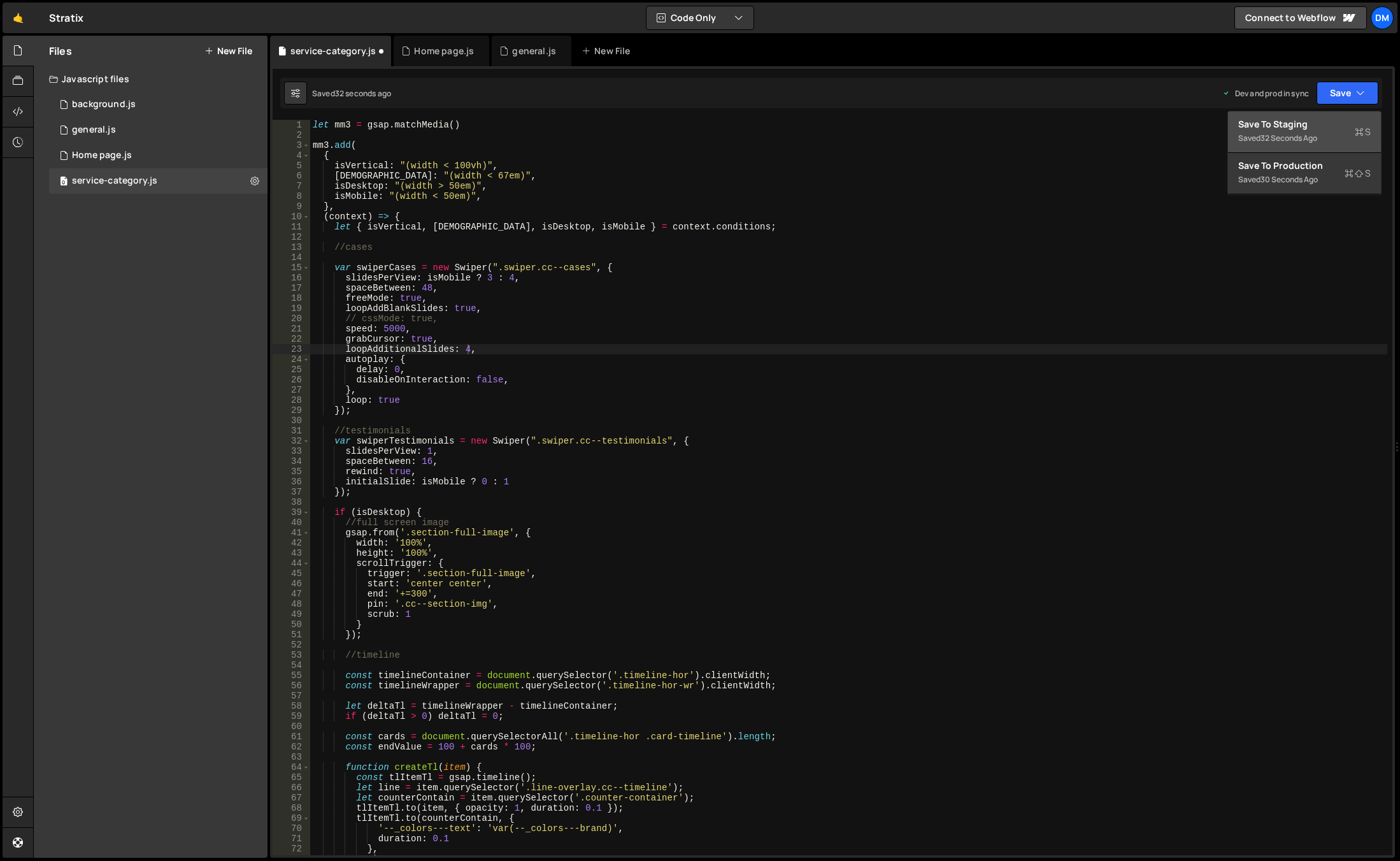
click at [1333, 117] on button "Save to Staging S Saved 32 seconds ago" at bounding box center [1305, 132] width 153 height 41
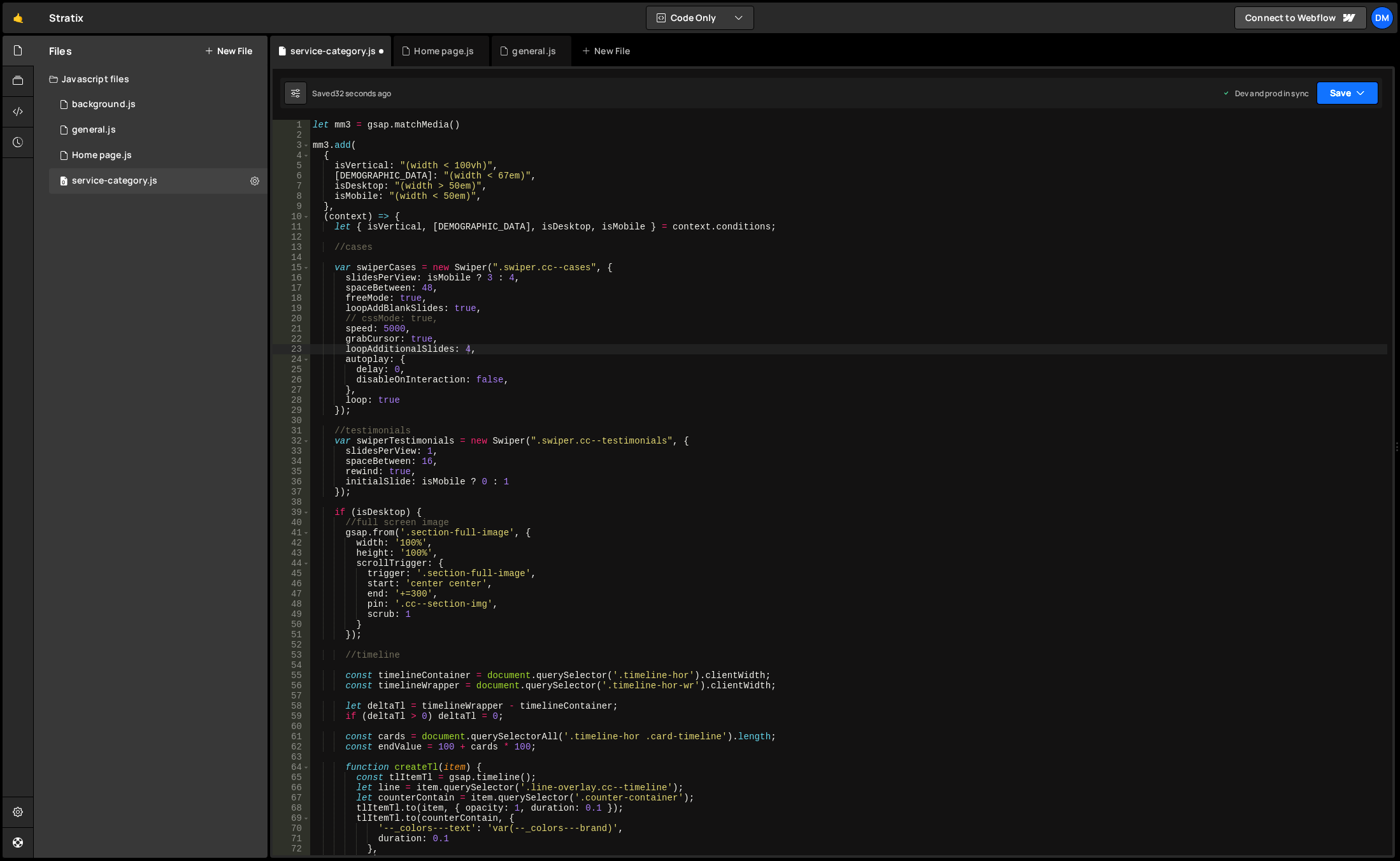
drag, startPoint x: 1351, startPoint y: 89, endPoint x: 1323, endPoint y: 133, distance: 52.2
click at [1348, 93] on button "Save" at bounding box center [1347, 93] width 62 height 23
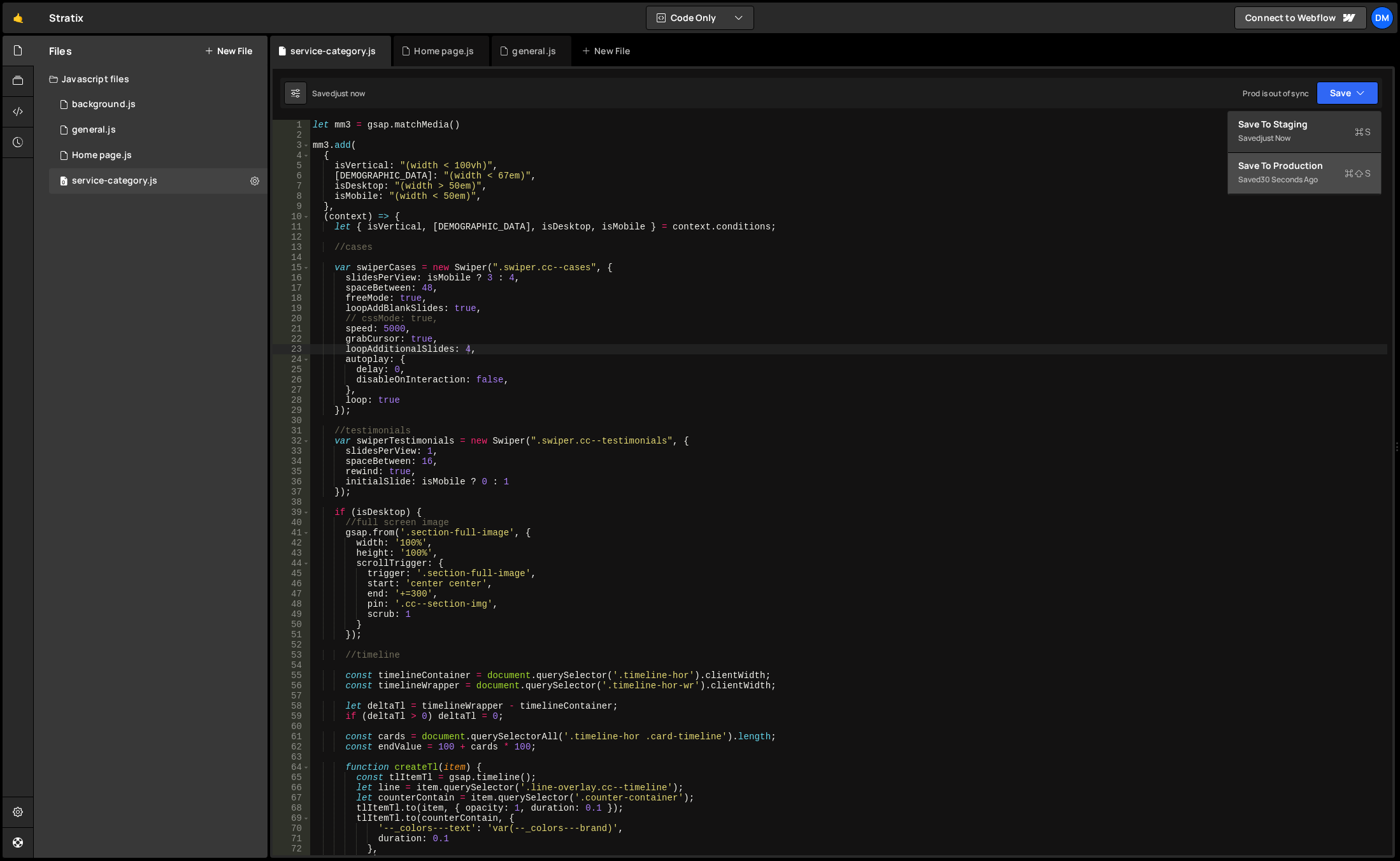
click at [1297, 160] on div "Save to Production S" at bounding box center [1304, 165] width 133 height 13
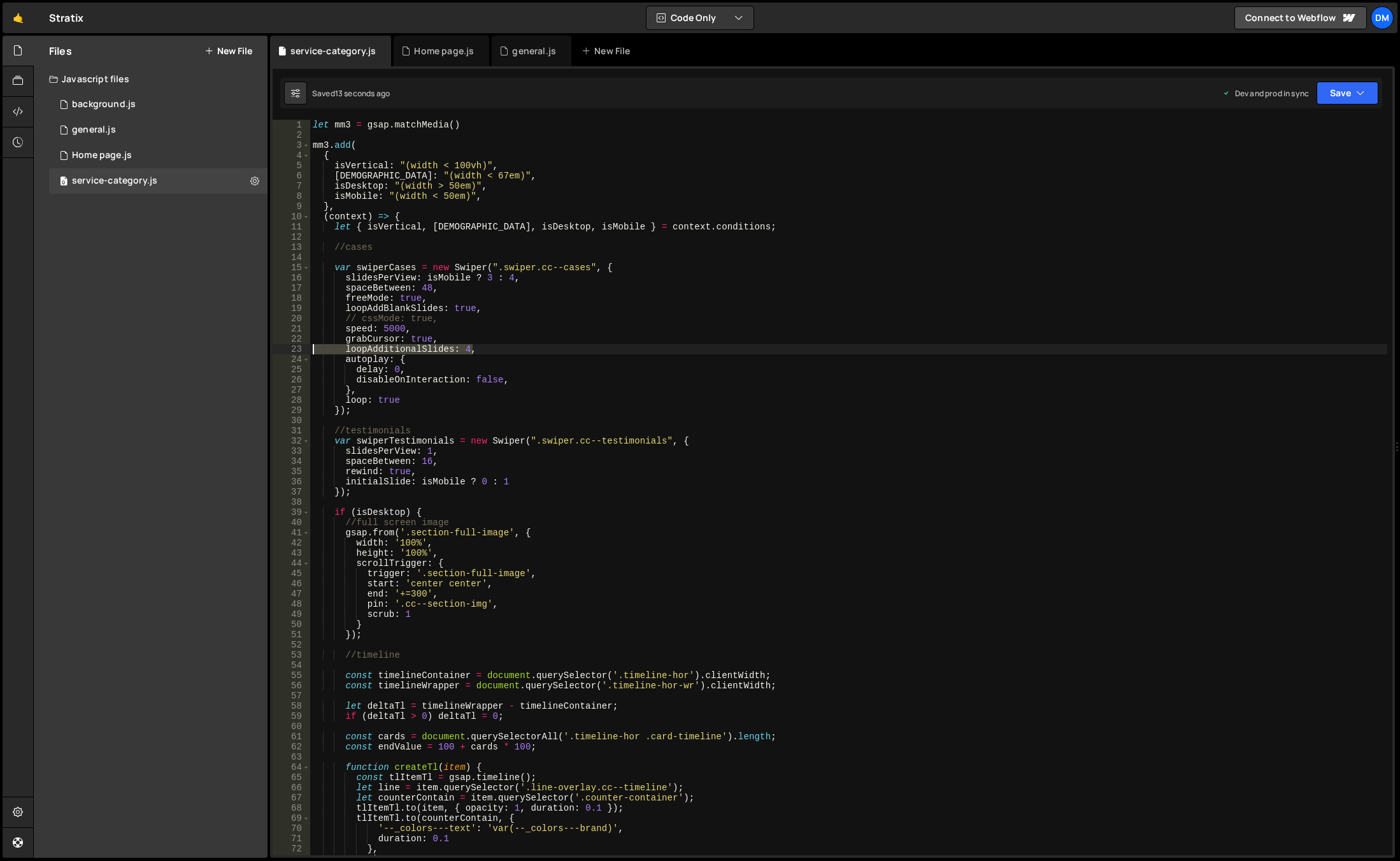
drag, startPoint x: 487, startPoint y: 351, endPoint x: 248, endPoint y: 345, distance: 239.1
click at [248, 345] on div "Files New File Javascript files 0 background.js 0 0 general.js 0 0 Home page.js…" at bounding box center [717, 447] width 1367 height 823
type textarea "// loopAdditionalSlides: 4,"
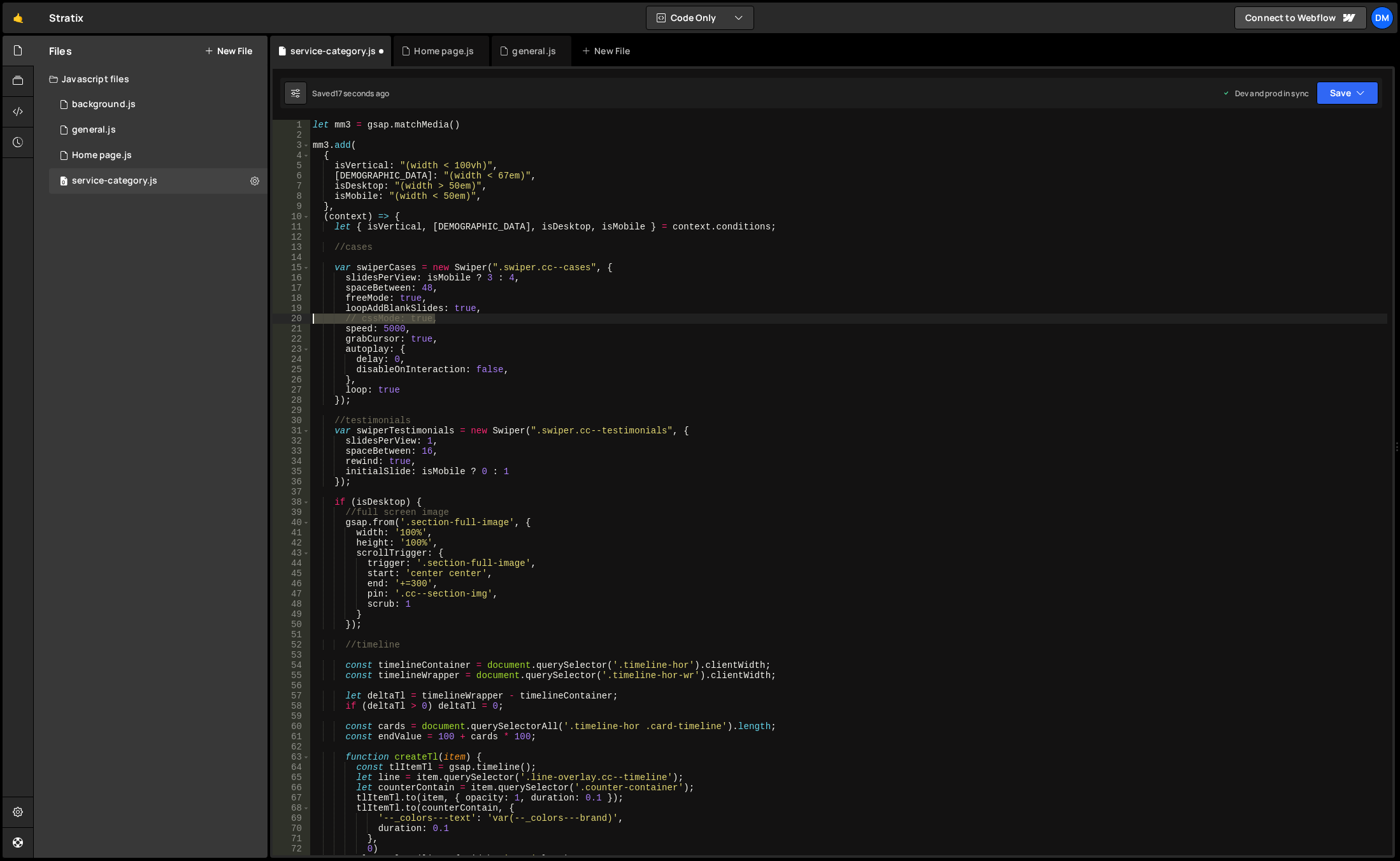
drag, startPoint x: 468, startPoint y: 318, endPoint x: 266, endPoint y: 319, distance: 202.0
click at [266, 319] on div "Files New File Javascript files 0 background.js 0 0 general.js 0 0 Home page.js…" at bounding box center [717, 447] width 1367 height 823
type textarea "// cssMode: true,"
type textarea "loopAddBlankSlides: true,"
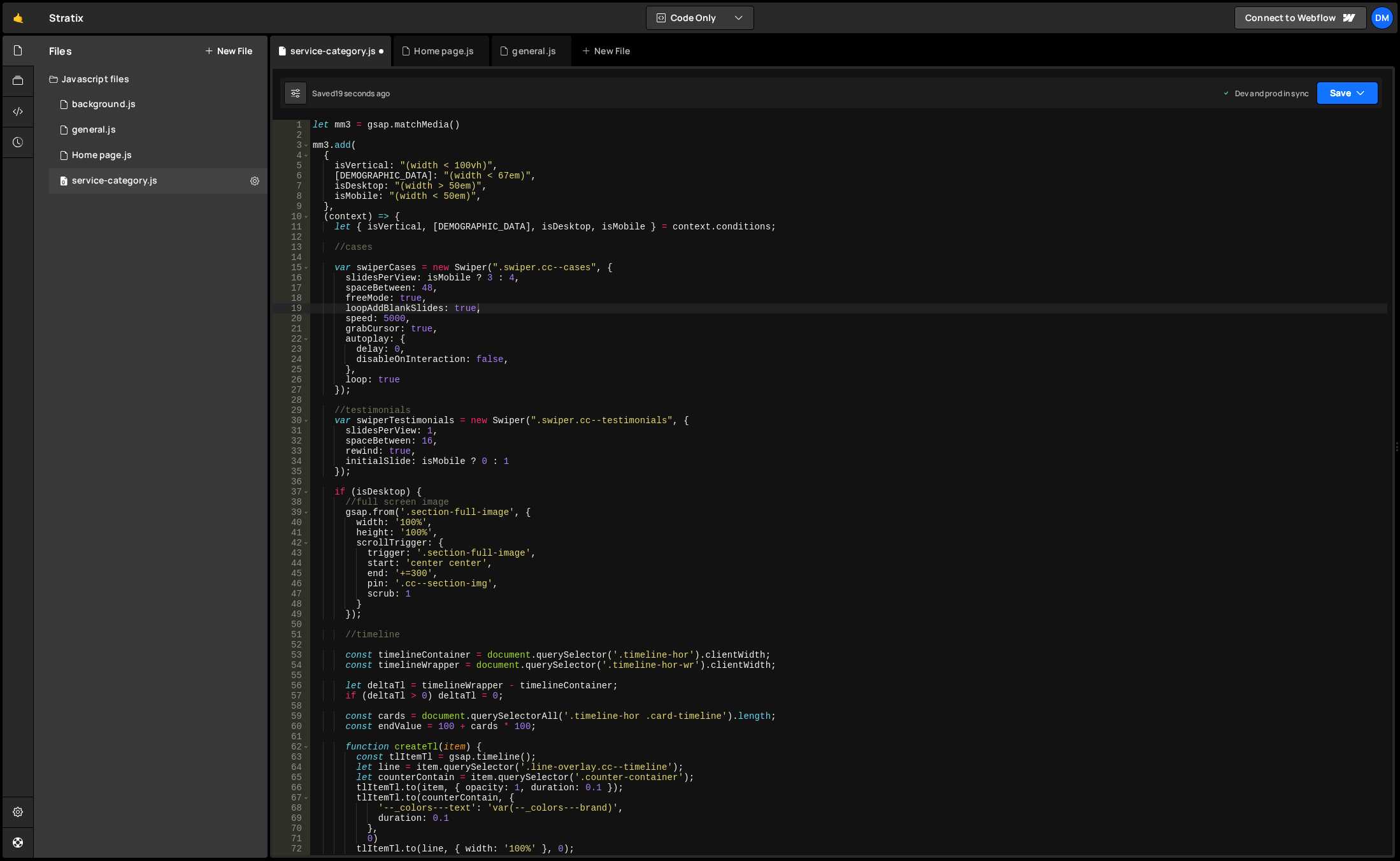
click at [1344, 85] on button "Save" at bounding box center [1347, 93] width 62 height 23
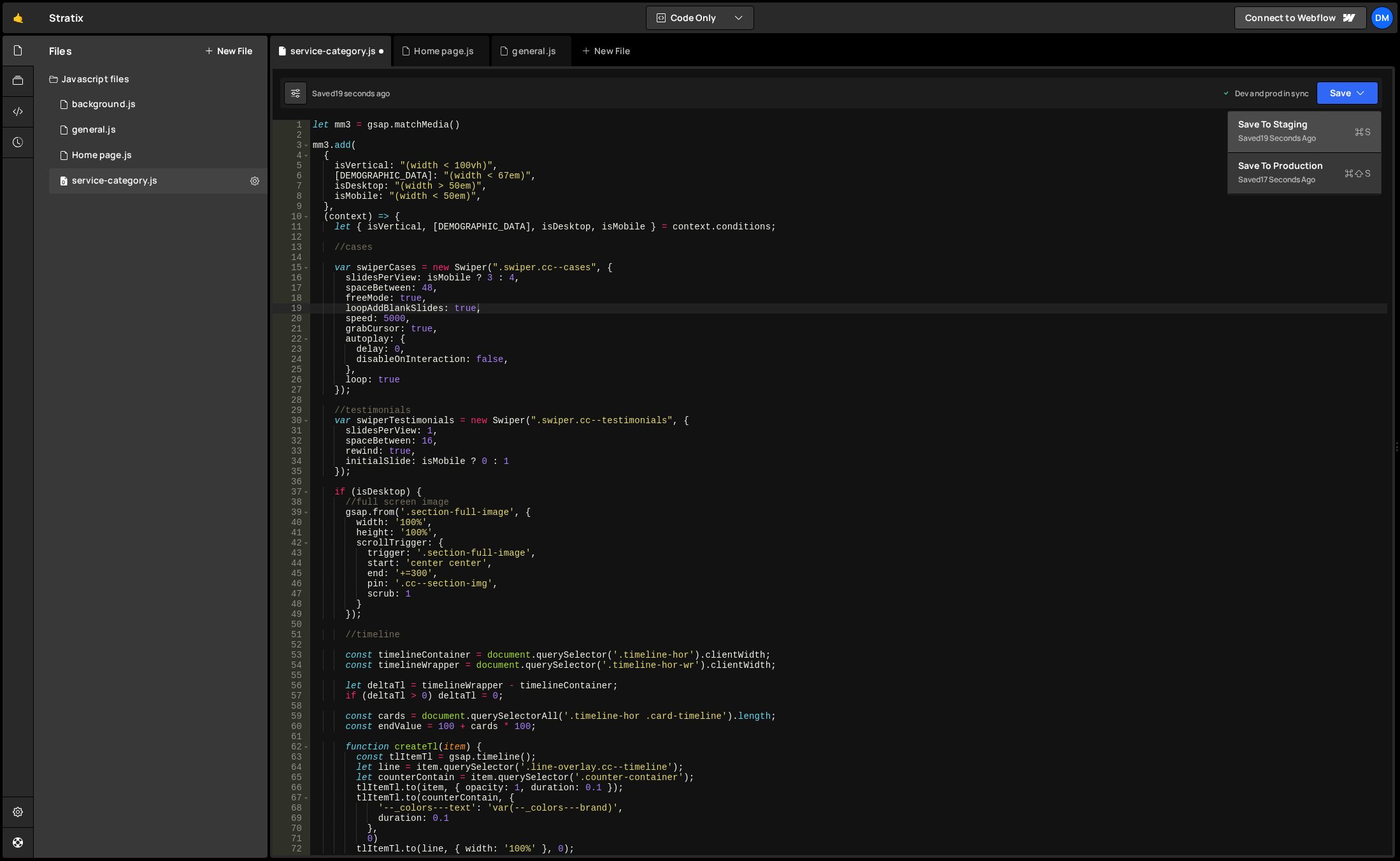
click at [1322, 128] on div "Save to Staging S" at bounding box center [1304, 124] width 133 height 13
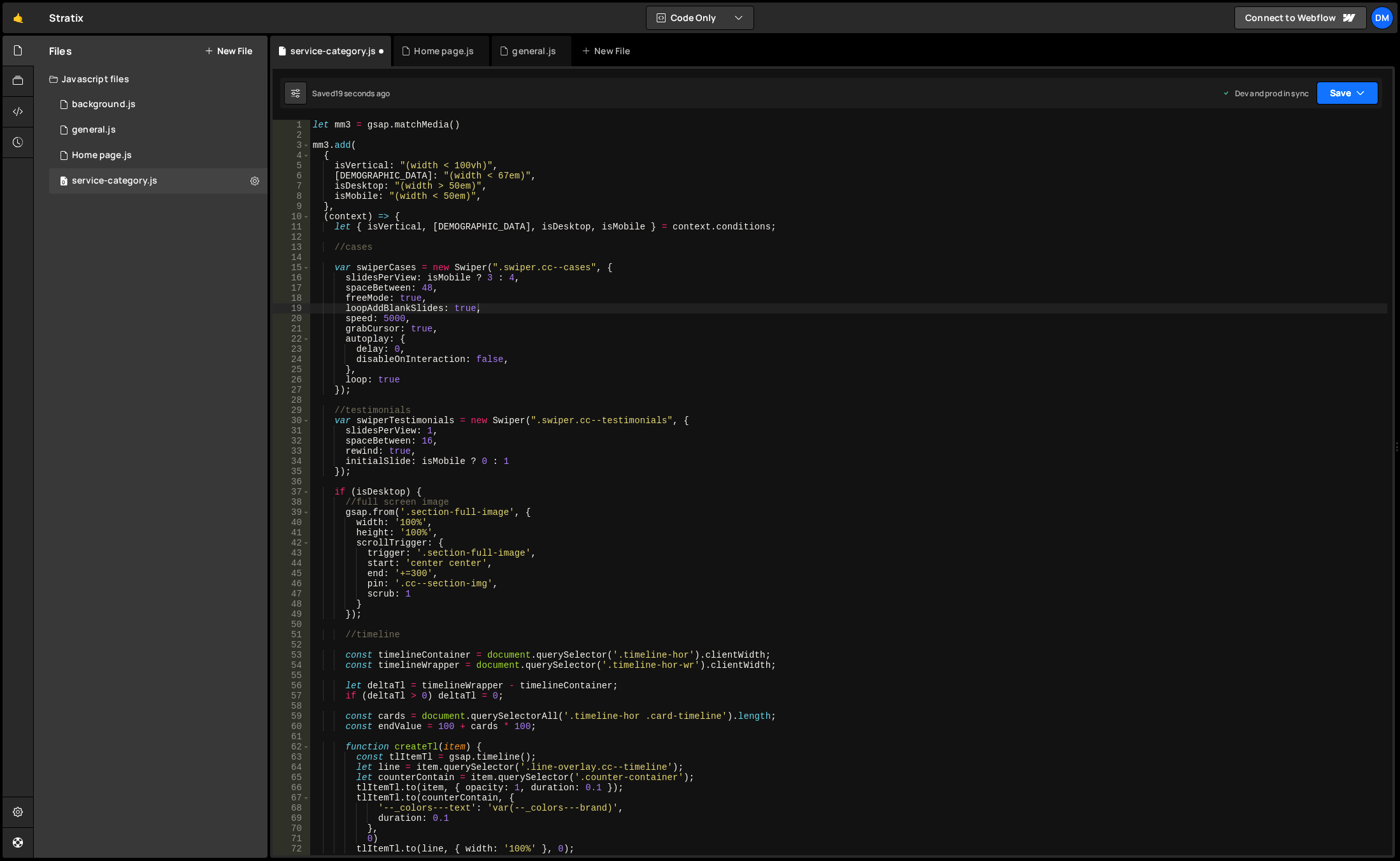
click at [1344, 91] on button "Save" at bounding box center [1347, 93] width 62 height 23
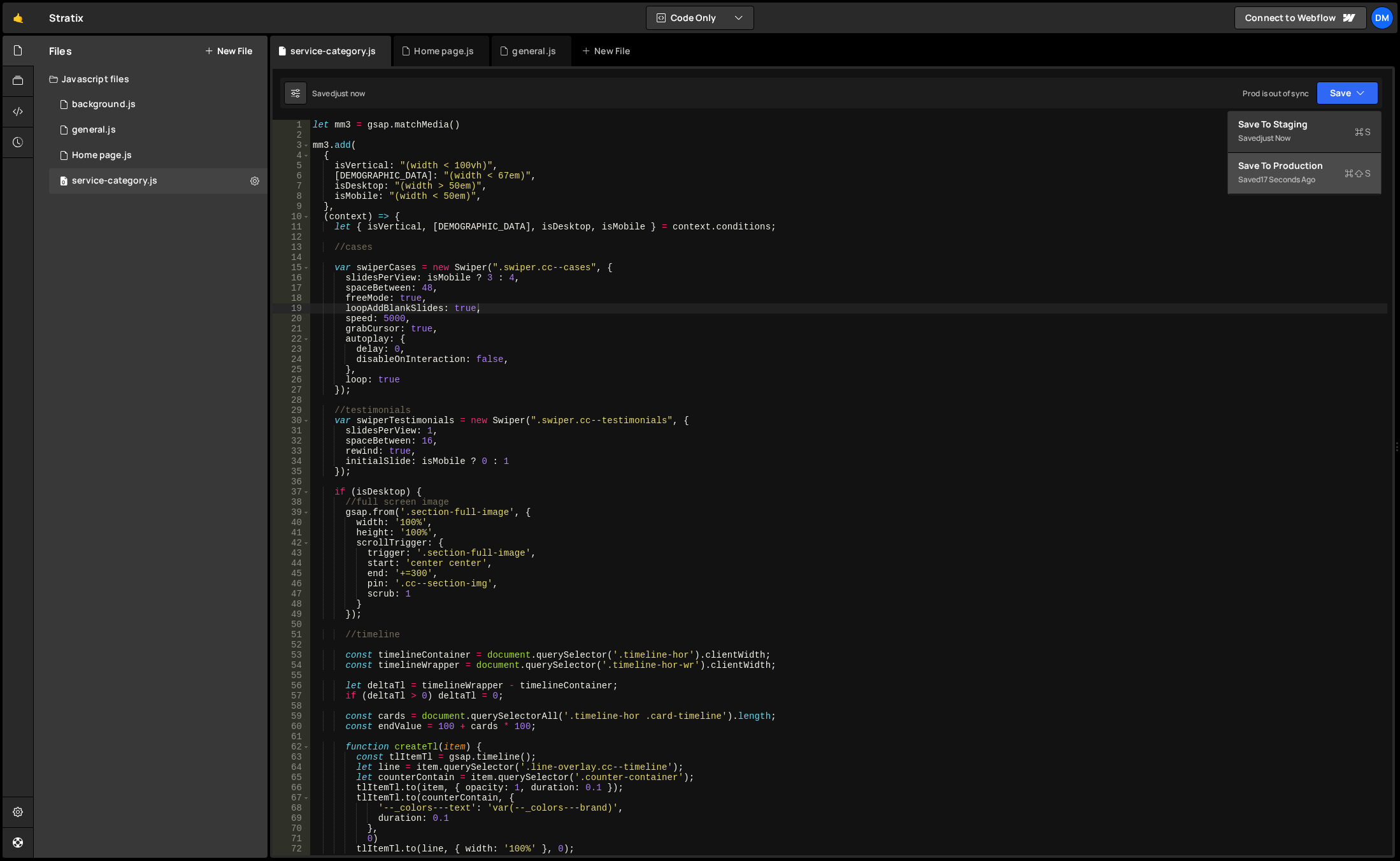
click at [1289, 170] on div "Save to Production S" at bounding box center [1304, 165] width 133 height 13
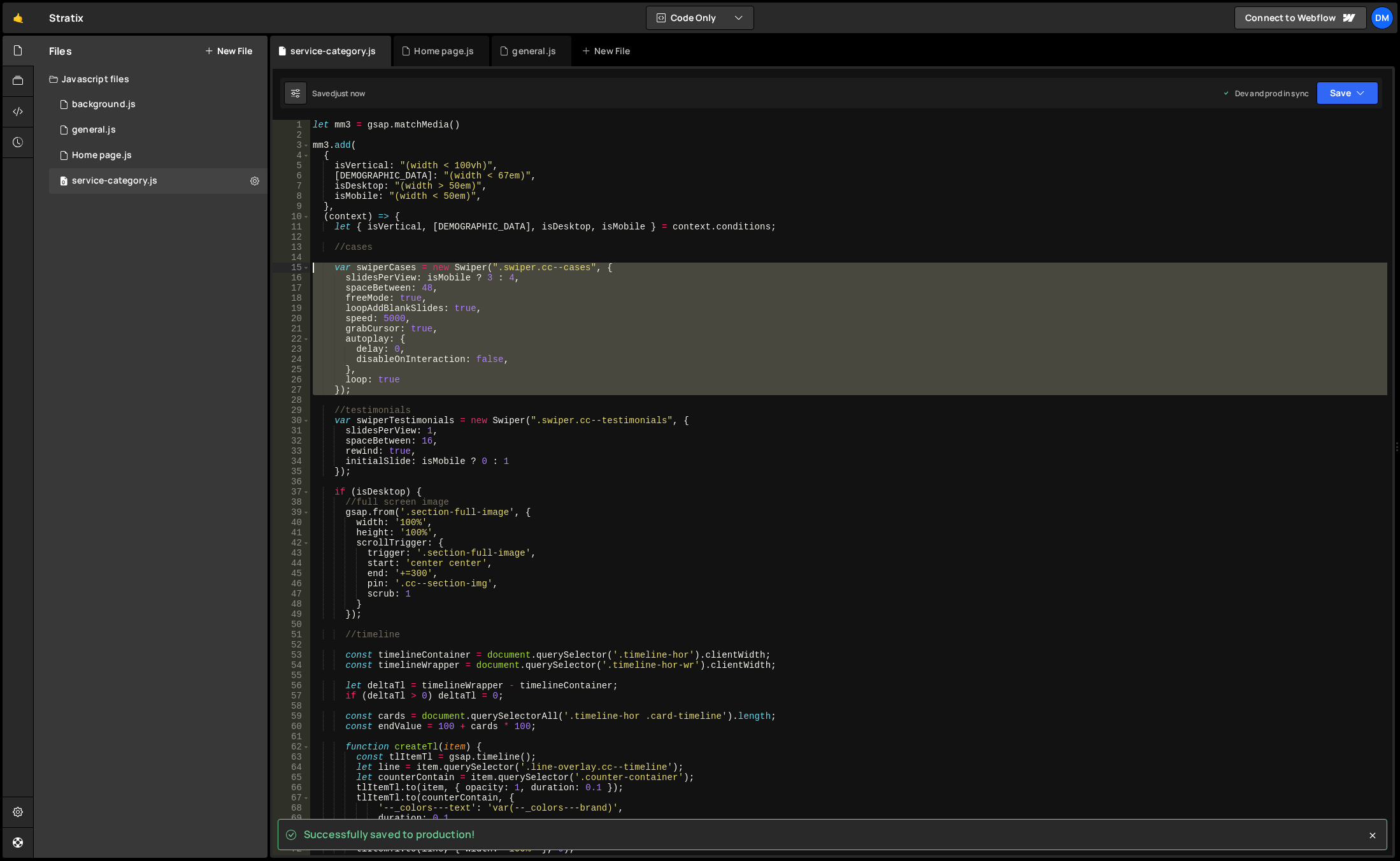
drag, startPoint x: 362, startPoint y: 396, endPoint x: 269, endPoint y: 264, distance: 161.5
click at [269, 264] on div "Files New File Javascript files 0 background.js 0 0 general.js 0 0 Home page.js…" at bounding box center [717, 447] width 1367 height 823
type textarea "var swiperCases = new Swiper(".swiper.cc--cases", { slidesPerView: isMobile ? 3…"
drag, startPoint x: 683, startPoint y: 233, endPoint x: 308, endPoint y: 233, distance: 375.0
click at [683, 233] on div "let mm3 = gsap . matchMedia ( ) mm3 . add ( { isVertical : "(width < 100vh)" , …" at bounding box center [849, 498] width 1077 height 756
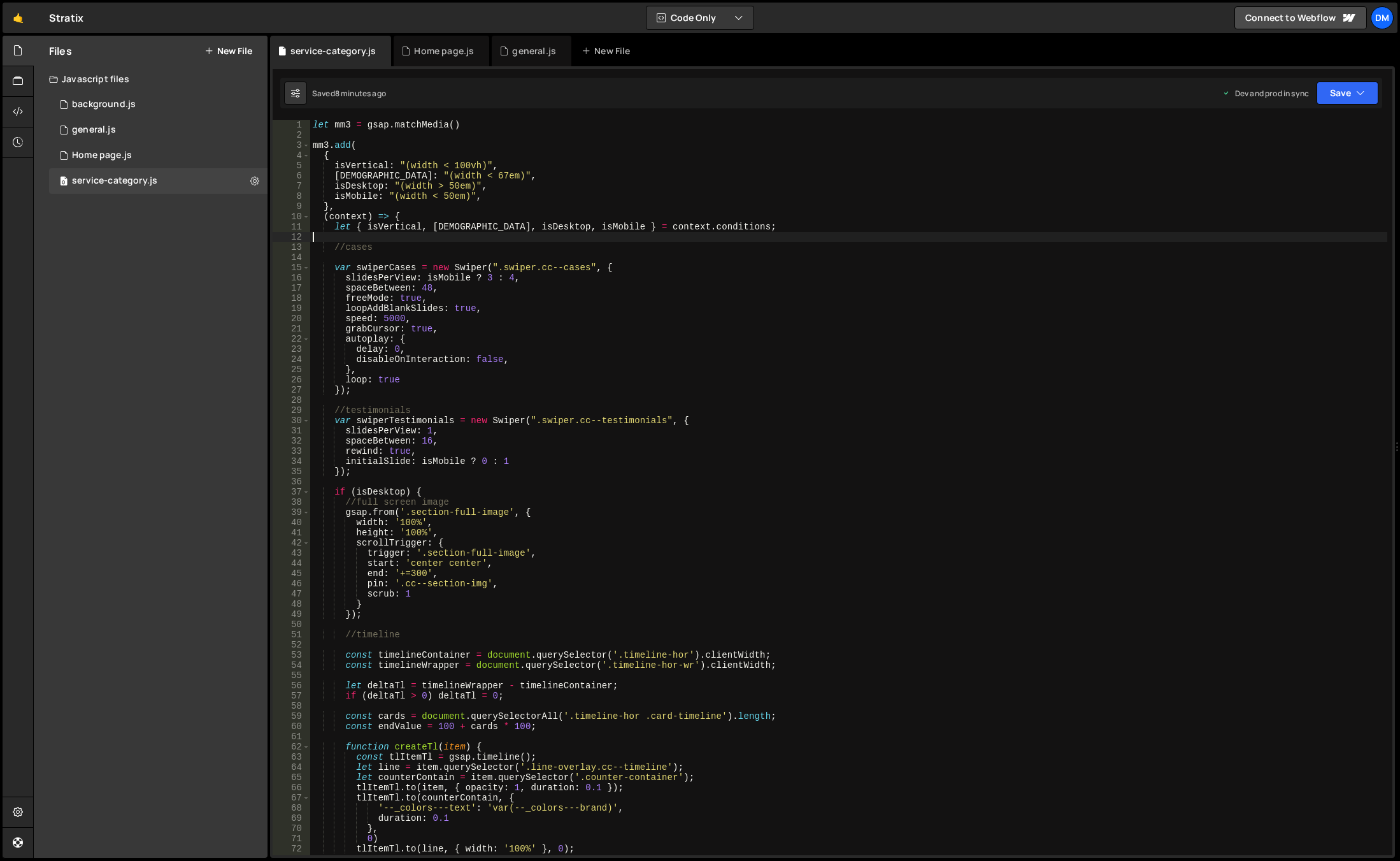
click at [428, 260] on div "let mm3 = gsap . matchMedia ( ) mm3 . add ( { isVertical : "(width < 100vh)" , …" at bounding box center [849, 498] width 1077 height 756
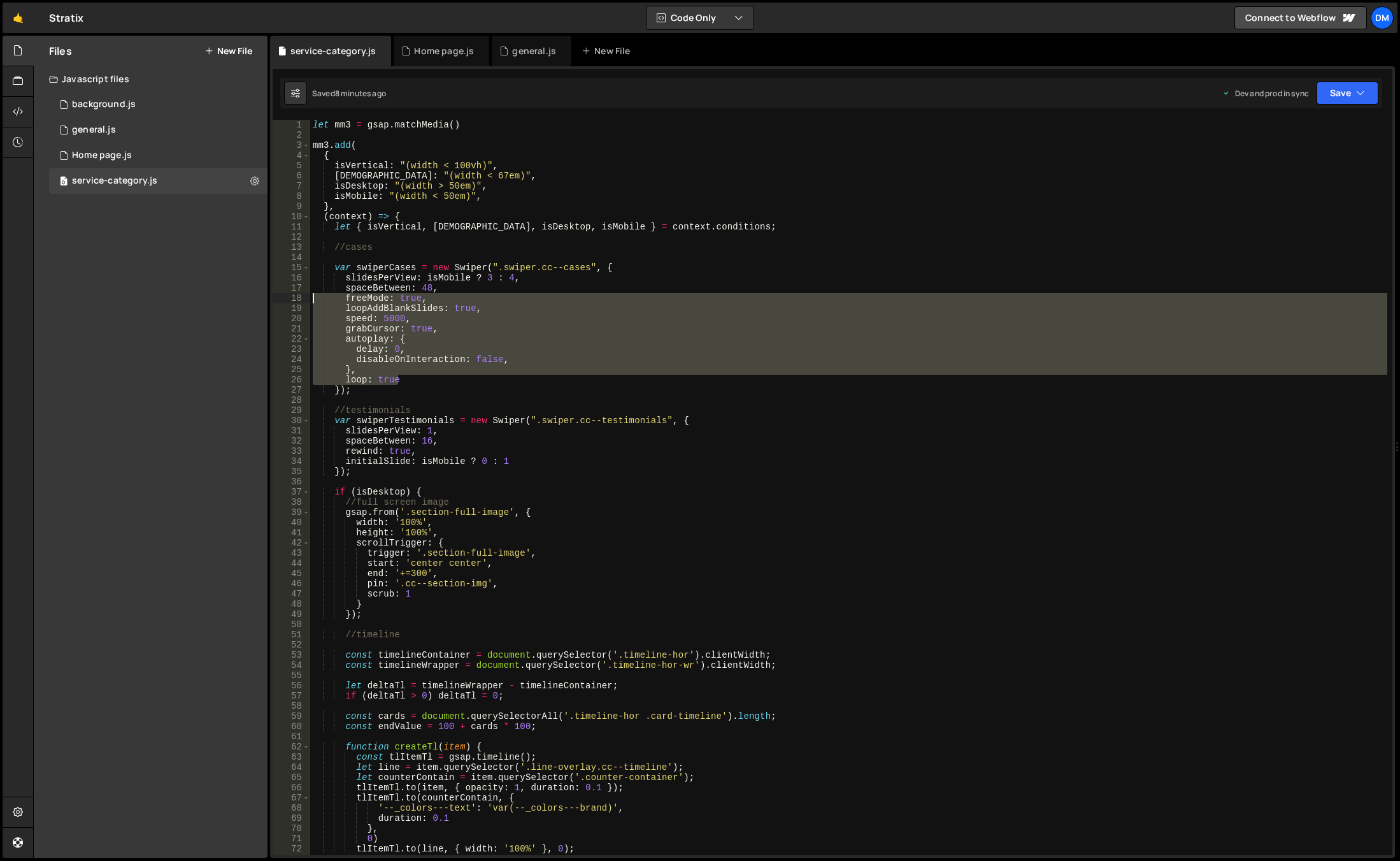
drag, startPoint x: 400, startPoint y: 381, endPoint x: 291, endPoint y: 298, distance: 137.0
click at [291, 298] on div "1 2 3 4 5 6 7 8 9 10 11 12 13 14 15 16 17 18 19 20 21 22 23 24 25 26 27 28 29 3…" at bounding box center [832, 488] width 1120 height 736
paste textarea "}"
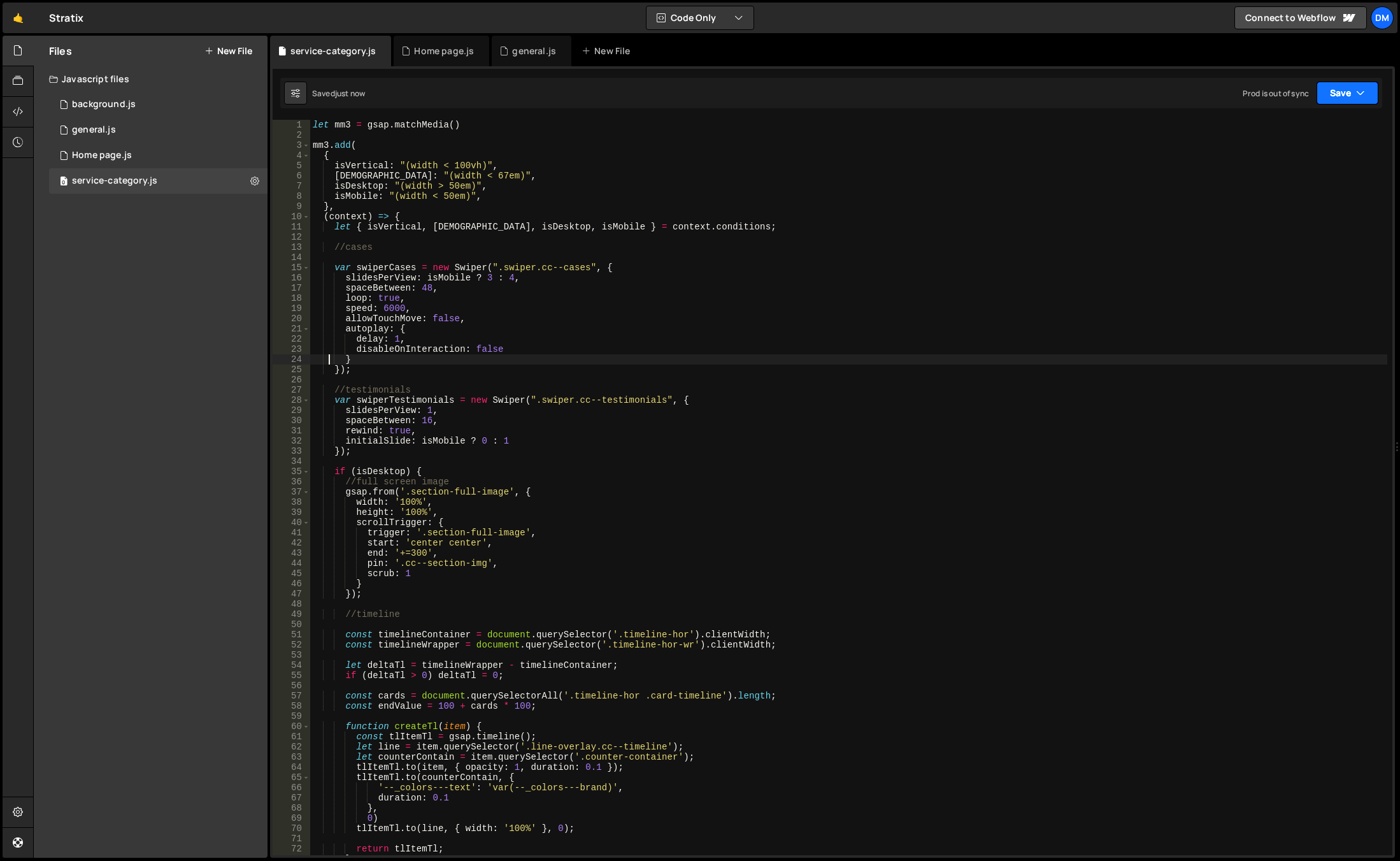
click at [1341, 95] on button "Save" at bounding box center [1347, 93] width 62 height 23
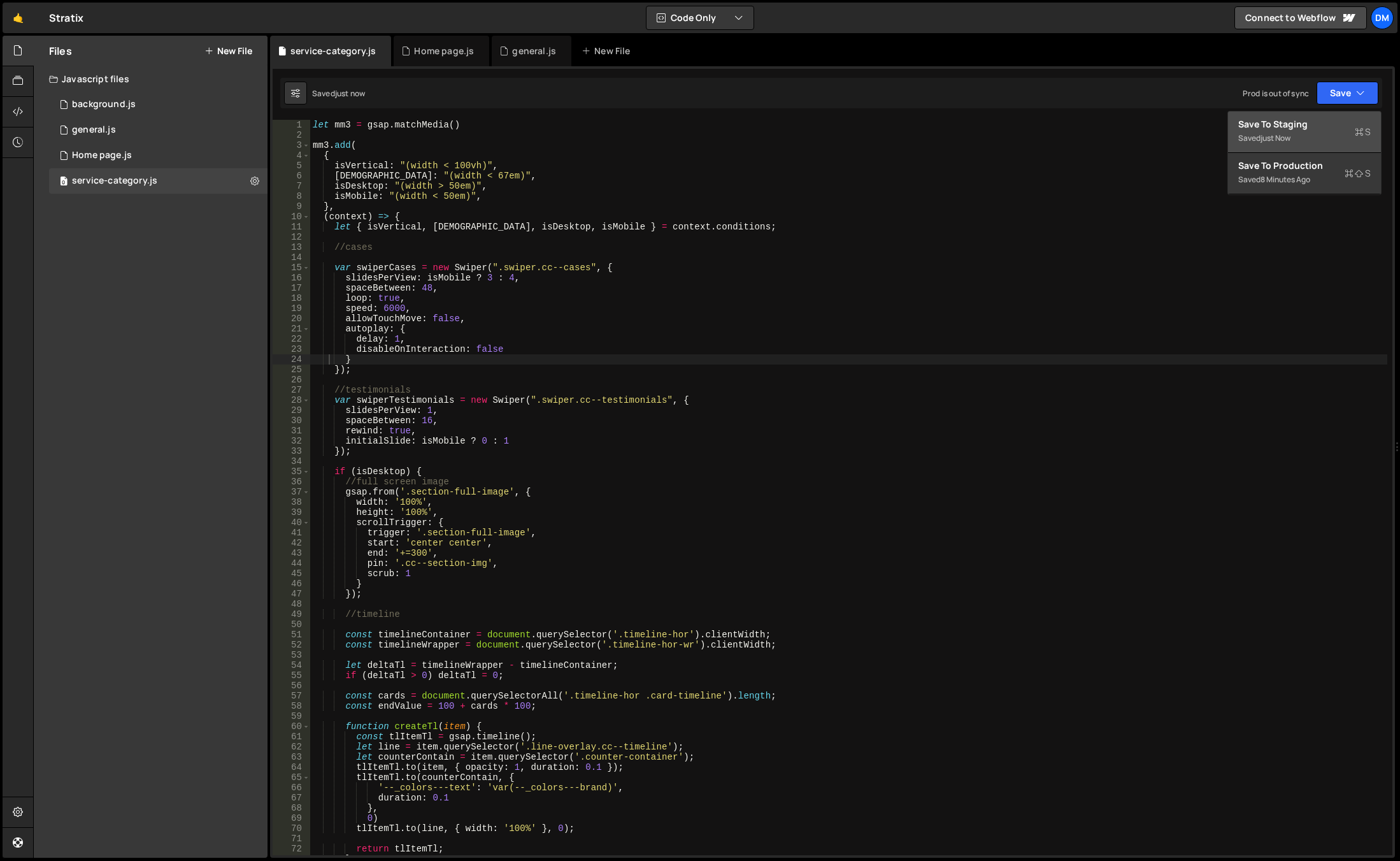
click at [1320, 129] on div "Save to Staging S" at bounding box center [1304, 124] width 133 height 13
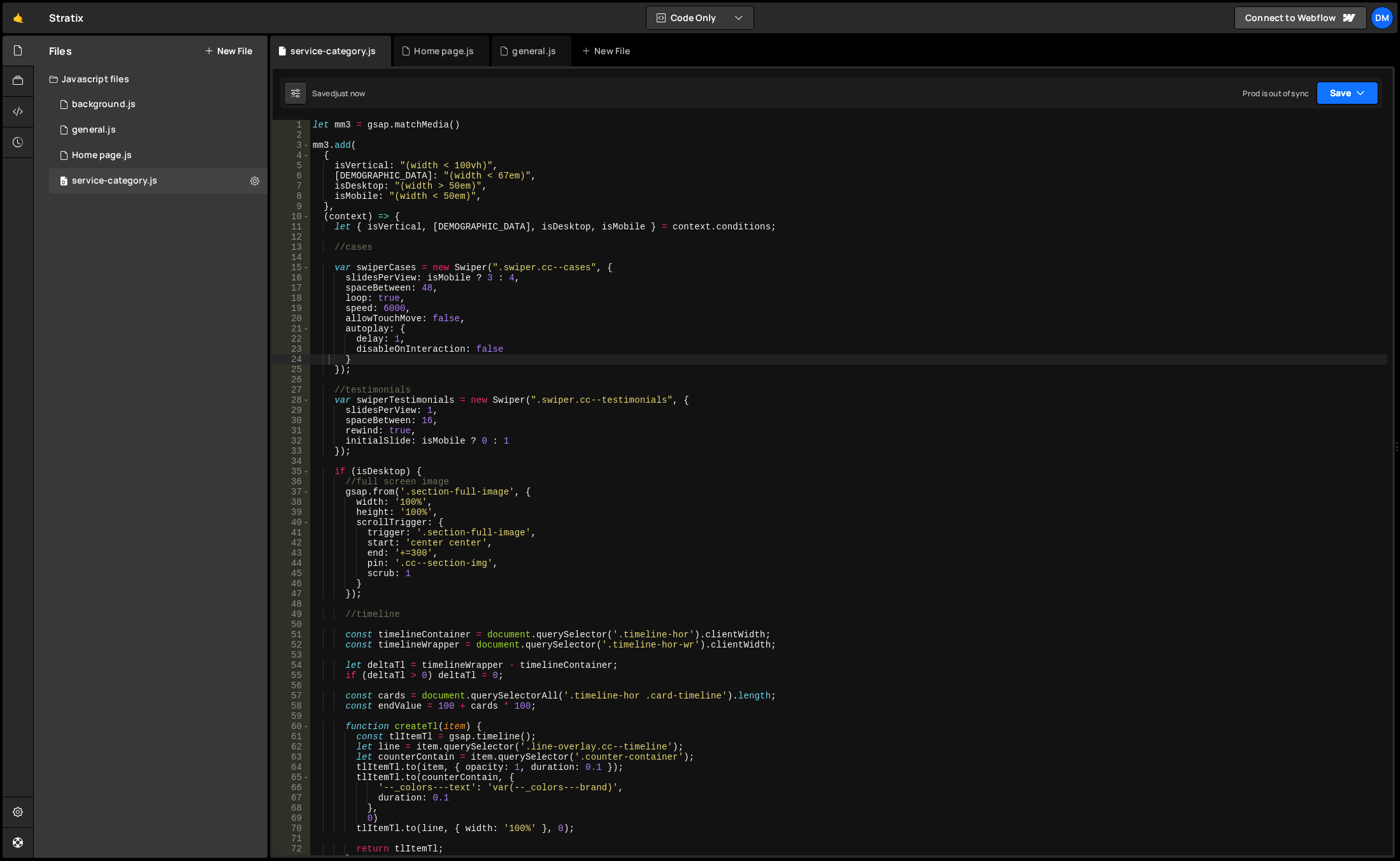
click at [1337, 96] on button "Save" at bounding box center [1347, 93] width 62 height 23
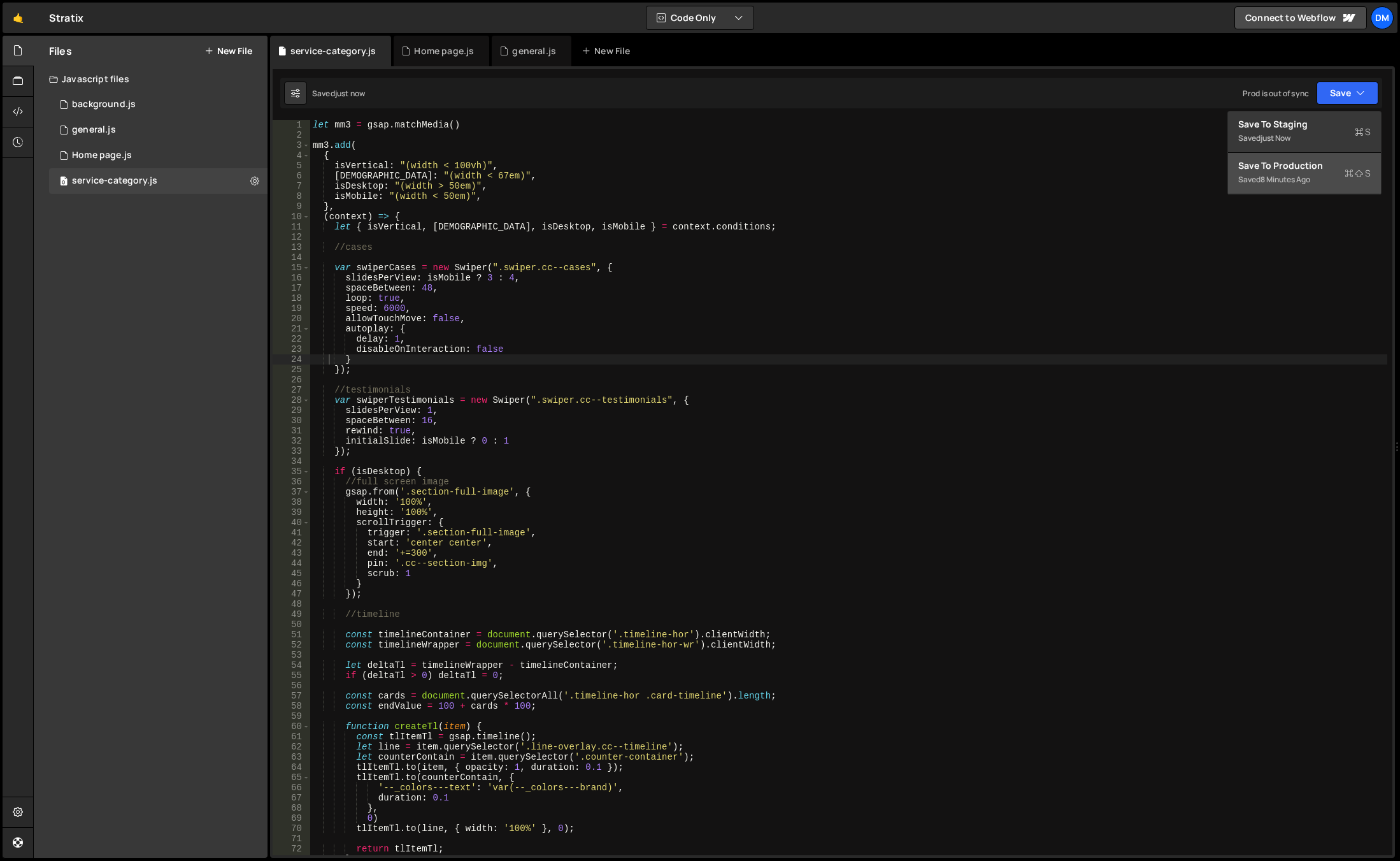
click at [1294, 170] on div "Save to Production S" at bounding box center [1304, 165] width 133 height 13
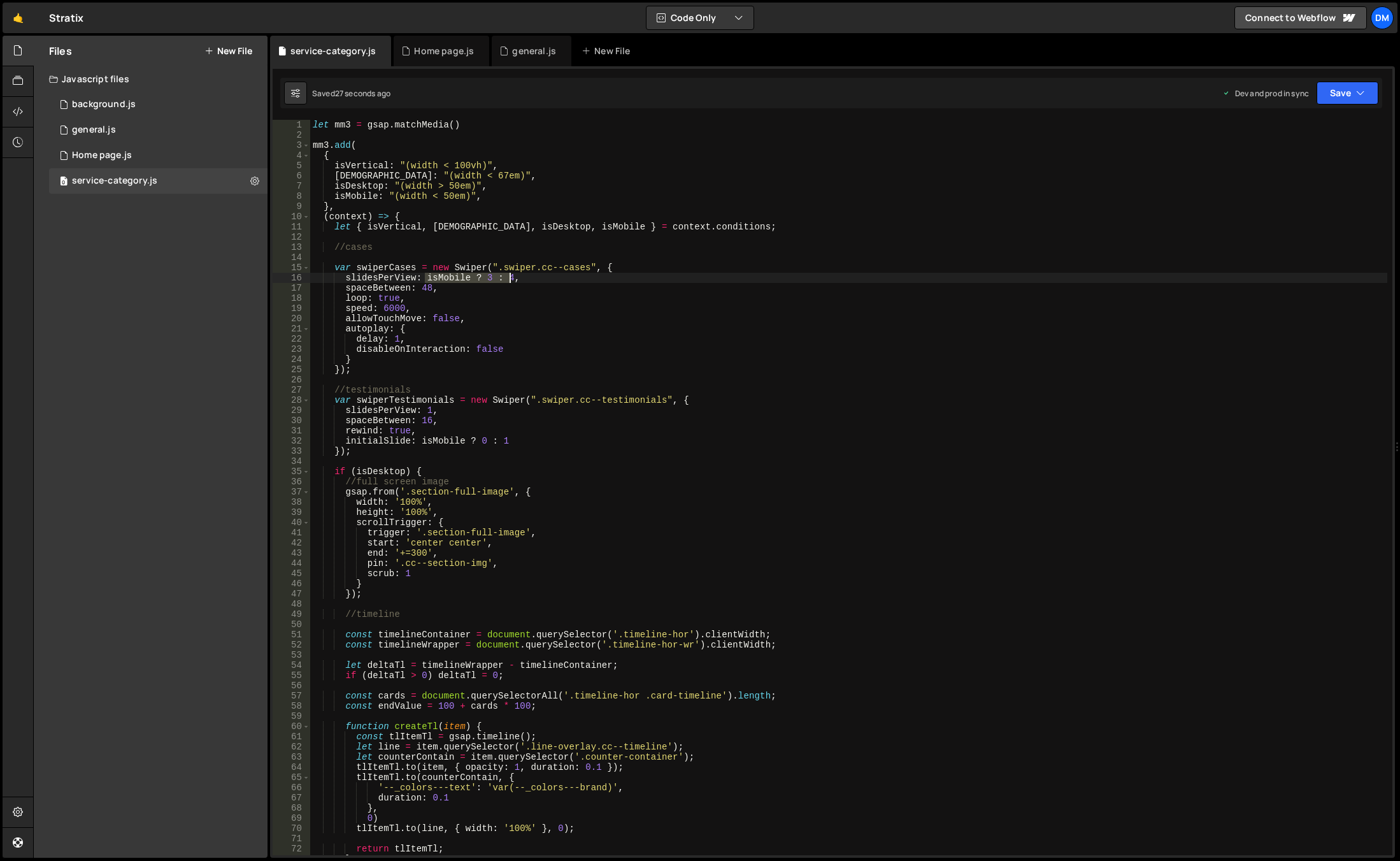
drag, startPoint x: 424, startPoint y: 278, endPoint x: 510, endPoint y: 281, distance: 86.1
click at [510, 281] on div "let mm3 = gsap . matchMedia ( ) mm3 . add ( { isVertical : "(width < 100vh)" , …" at bounding box center [849, 498] width 1077 height 756
click at [751, 250] on div "let mm3 = gsap . matchMedia ( ) mm3 . add ( { isVertical : "(width < 100vh)" , …" at bounding box center [849, 498] width 1077 height 756
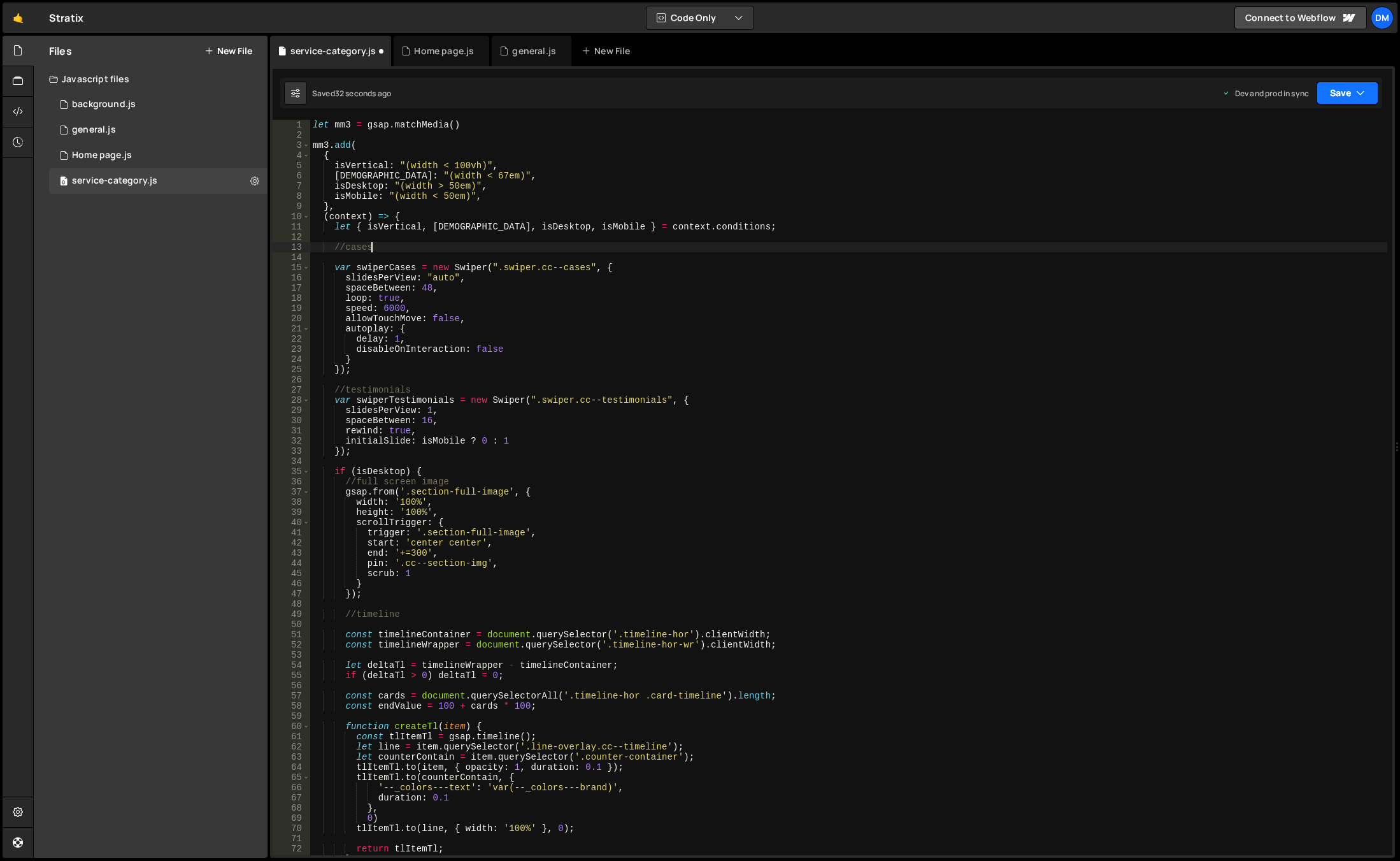
click at [1332, 92] on button "Save" at bounding box center [1347, 93] width 62 height 23
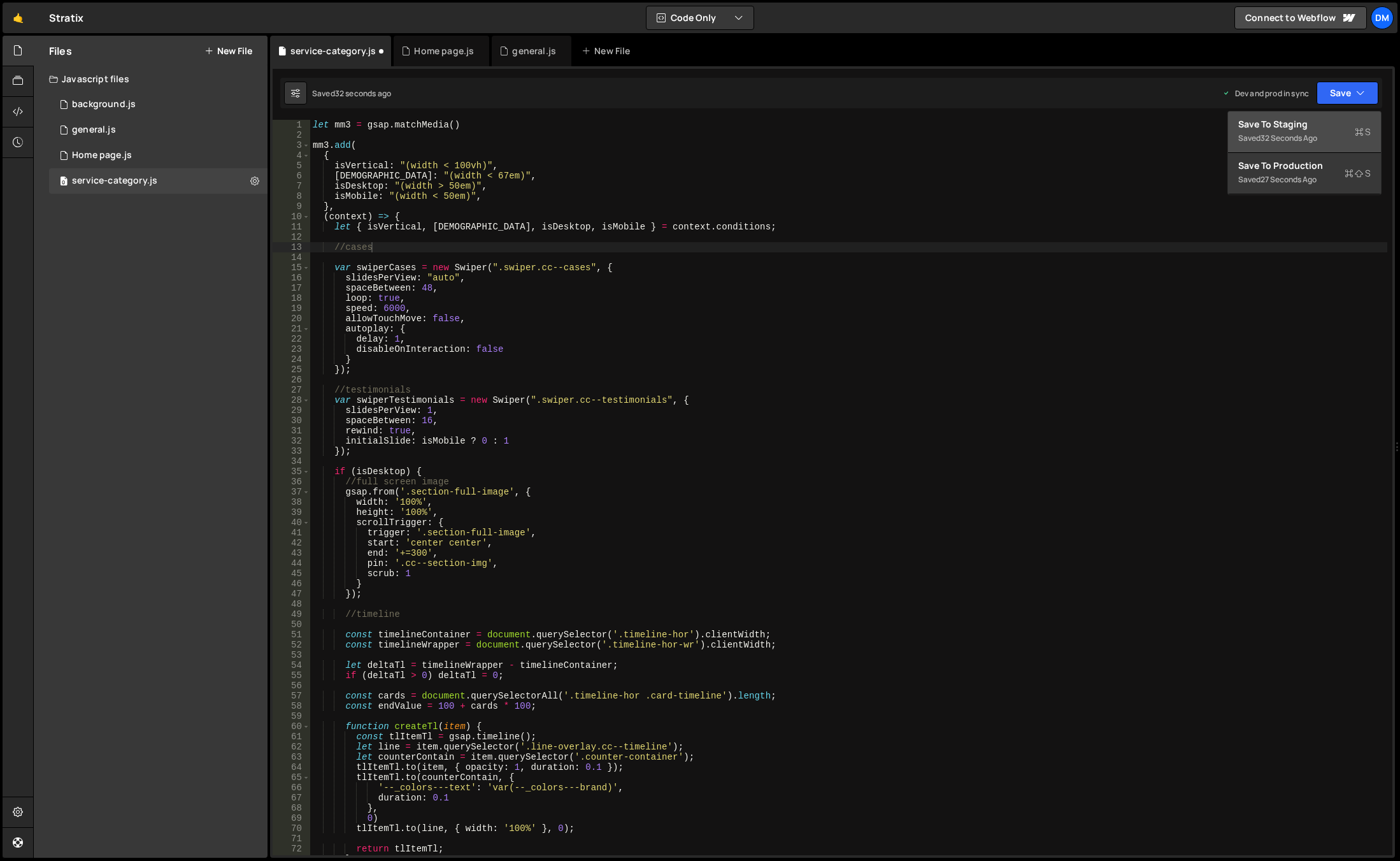
click at [1319, 115] on button "Save to Staging S Saved 32 seconds ago" at bounding box center [1305, 132] width 153 height 41
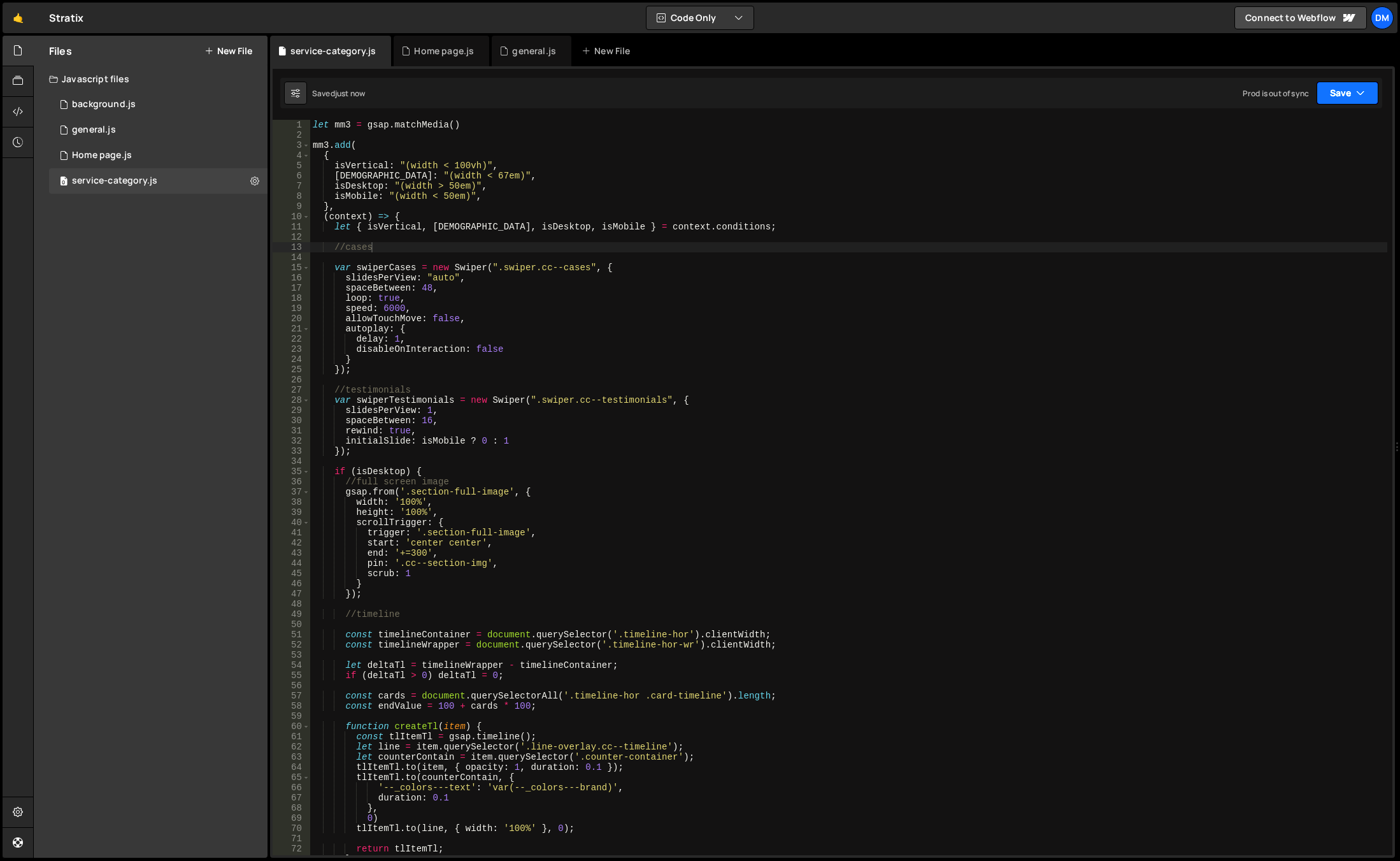
click at [1352, 86] on button "Save" at bounding box center [1347, 93] width 62 height 23
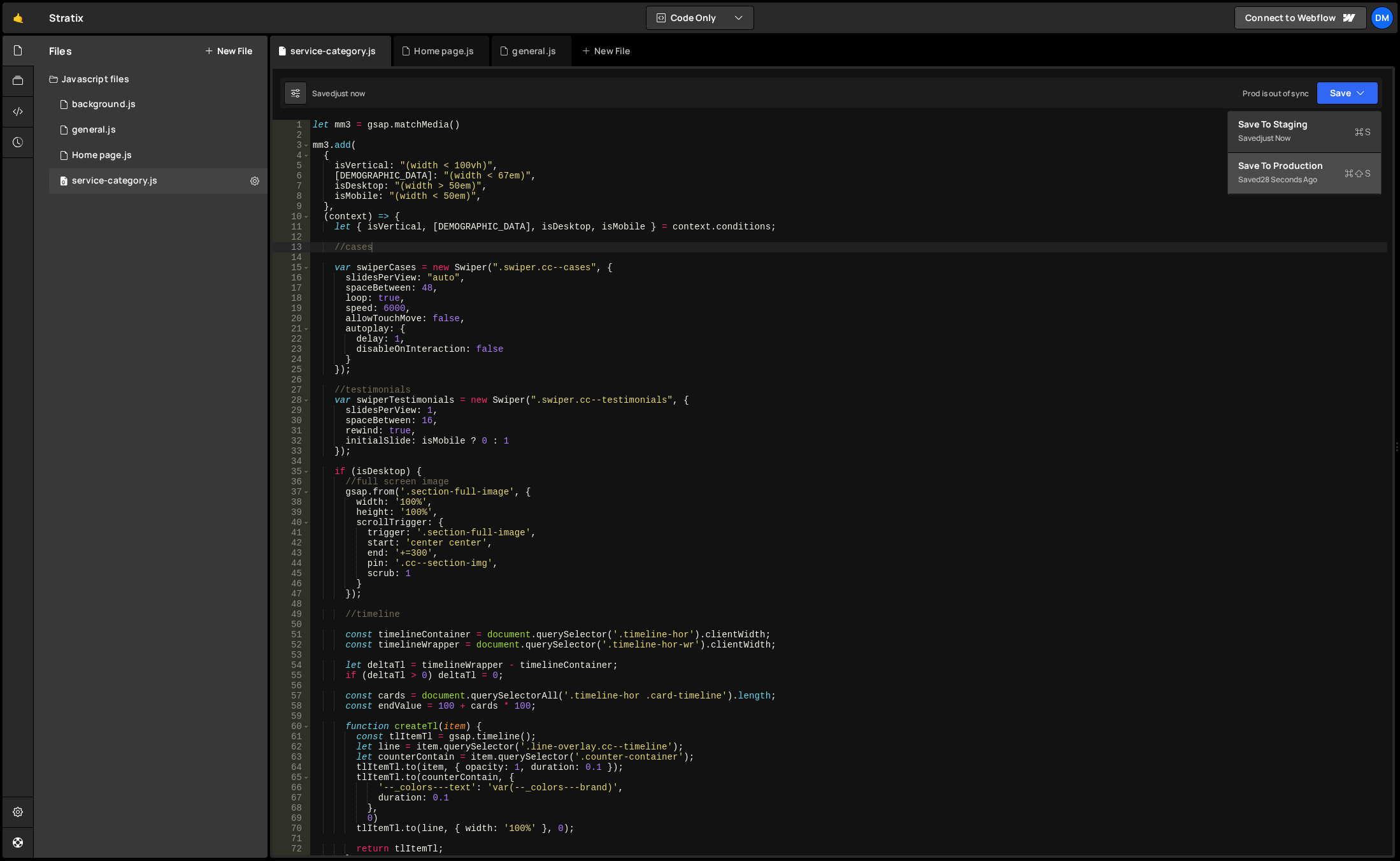
click at [1293, 158] on button "Save to Production S Saved 28 seconds ago" at bounding box center [1305, 173] width 153 height 41
click at [441, 303] on div "let mm3 = gsap . matchMedia ( ) mm3 . add ( { isVertical : "(width < 100vh)" , …" at bounding box center [849, 498] width 1077 height 756
click at [483, 305] on div "let mm3 = gsap . matchMedia ( ) mm3 . add ( { isVertical : "(width < 100vh)" , …" at bounding box center [849, 498] width 1077 height 756
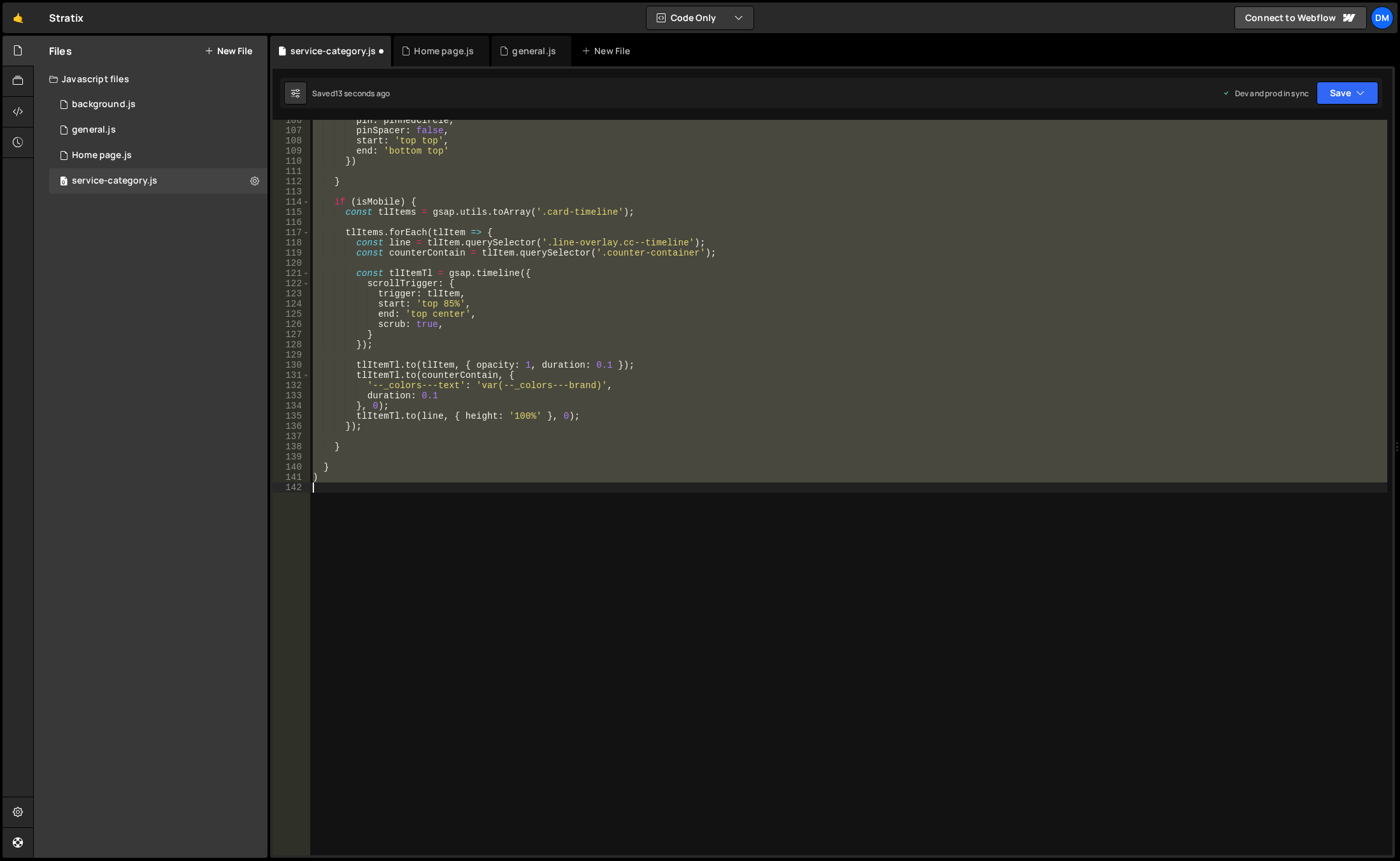
scroll to position [0, 0]
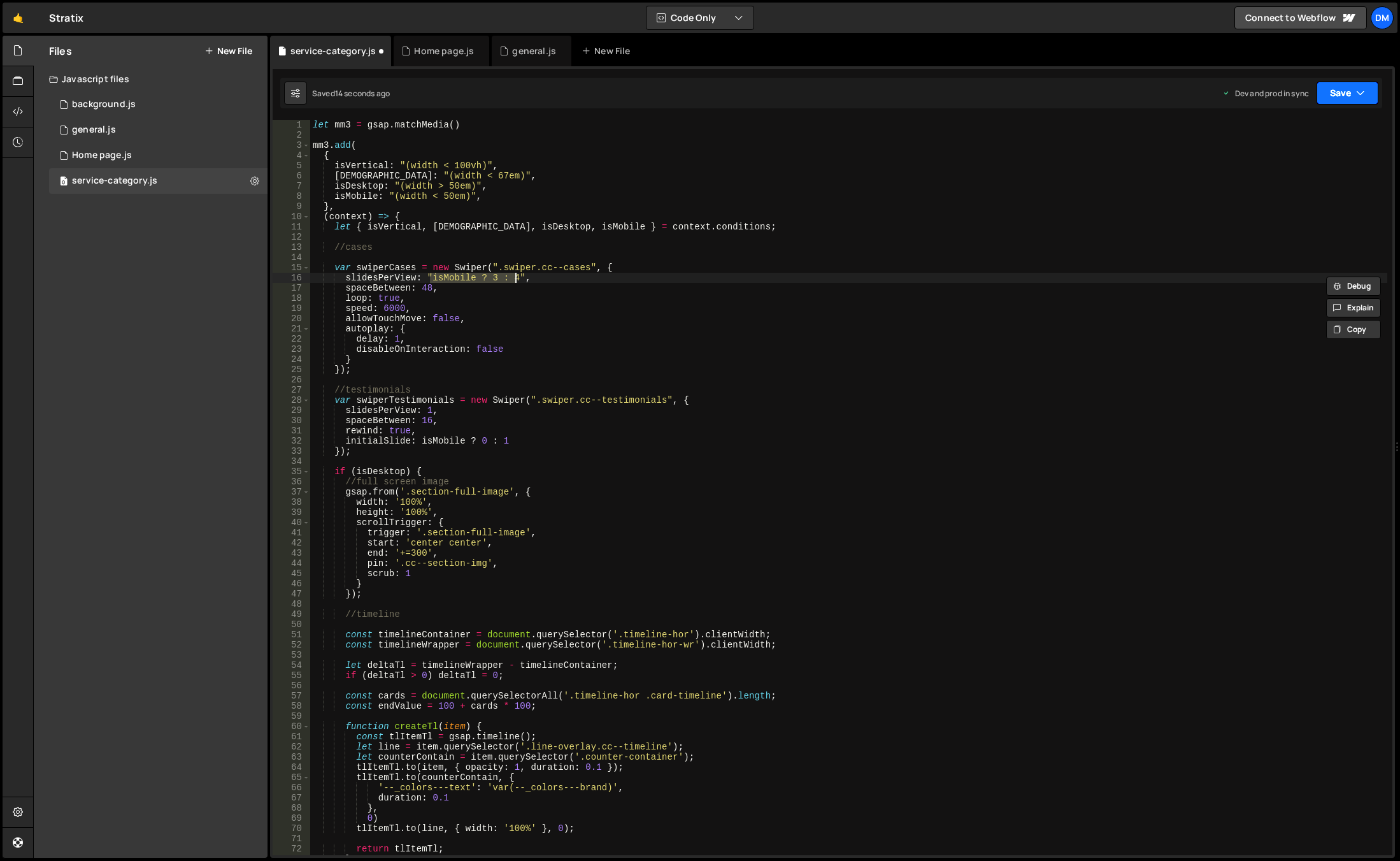
click at [1344, 92] on button "Save" at bounding box center [1347, 93] width 62 height 23
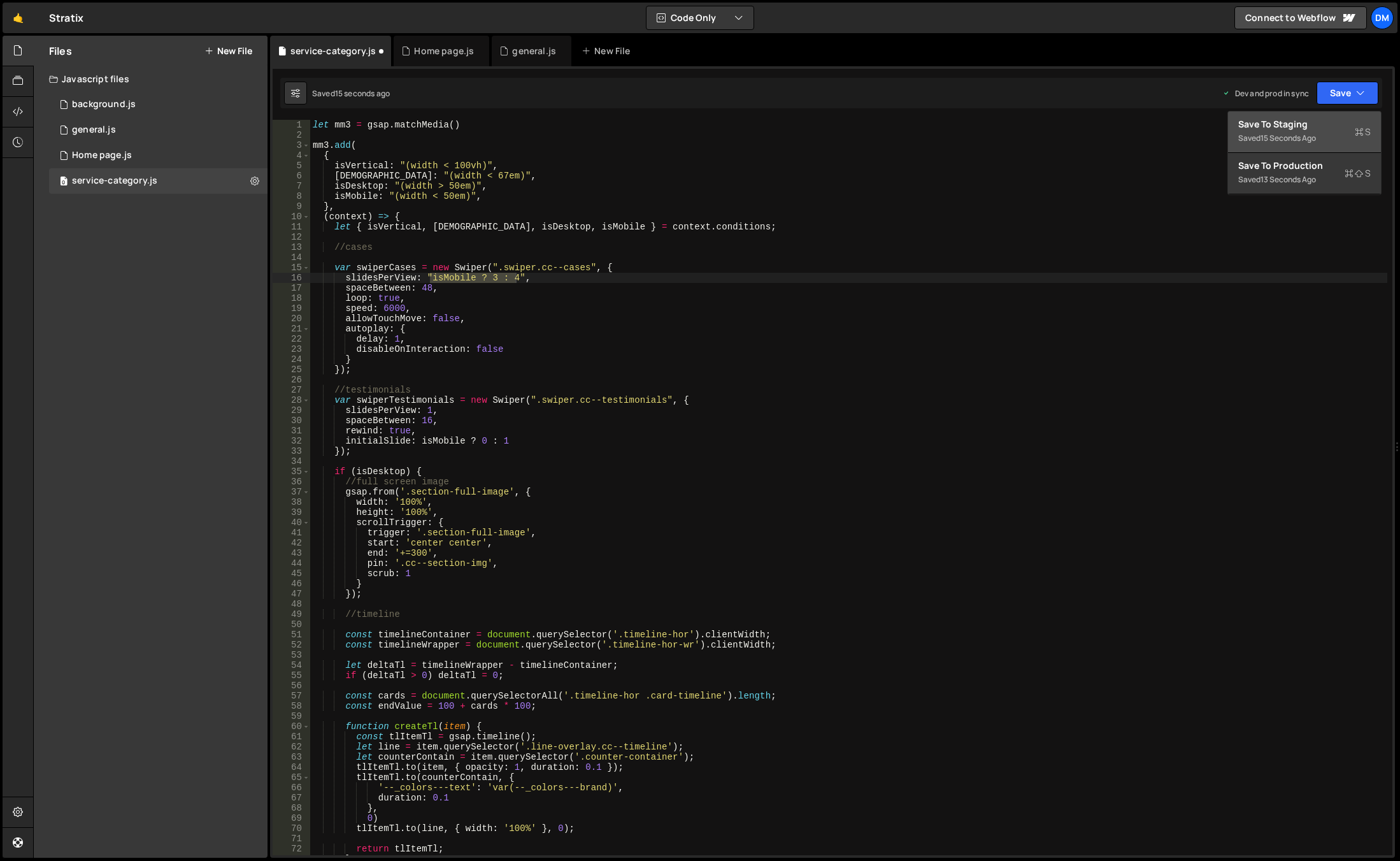
click at [1310, 127] on div "Save to Staging S" at bounding box center [1304, 124] width 133 height 13
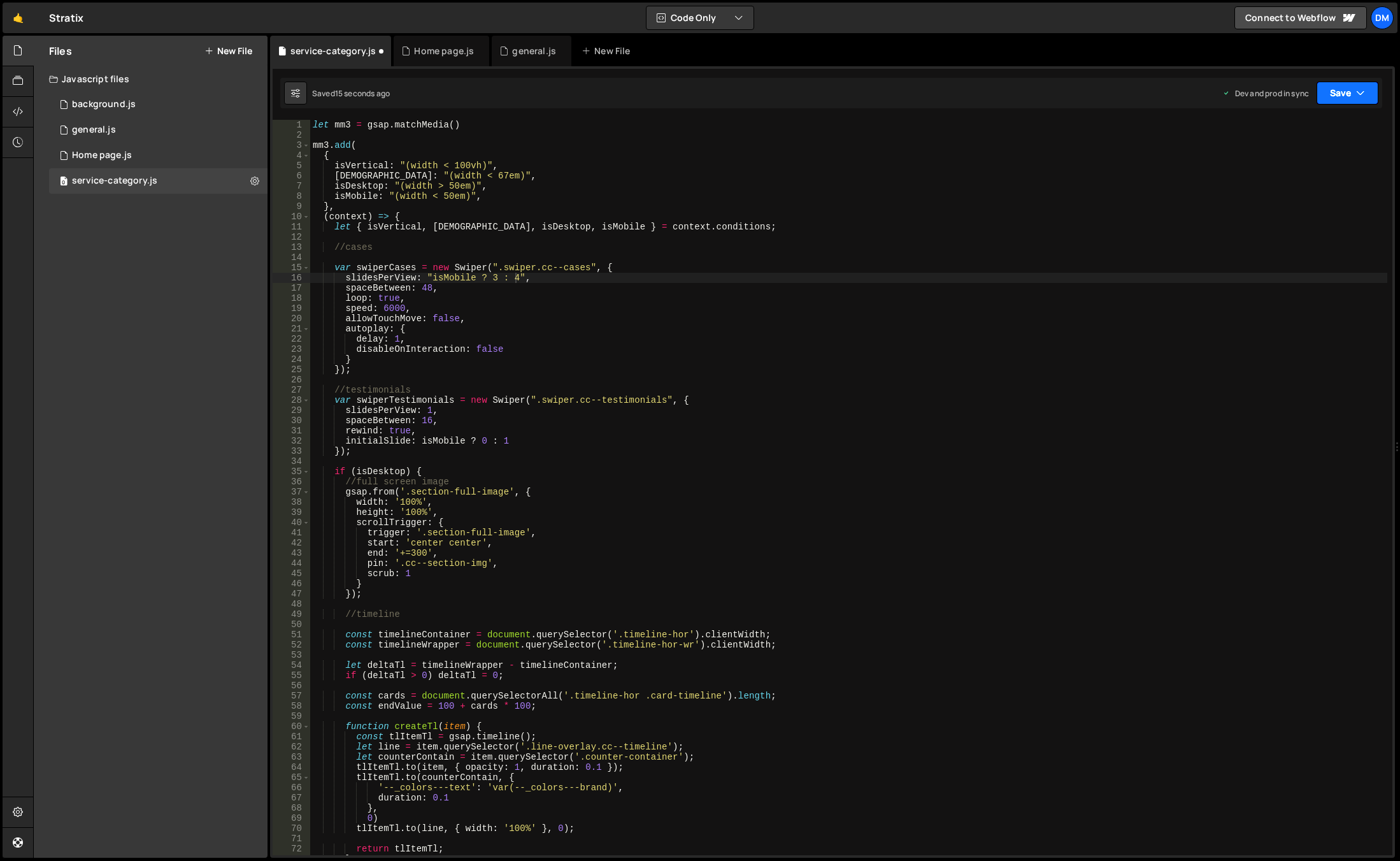
click at [1340, 95] on button "Save" at bounding box center [1347, 93] width 62 height 23
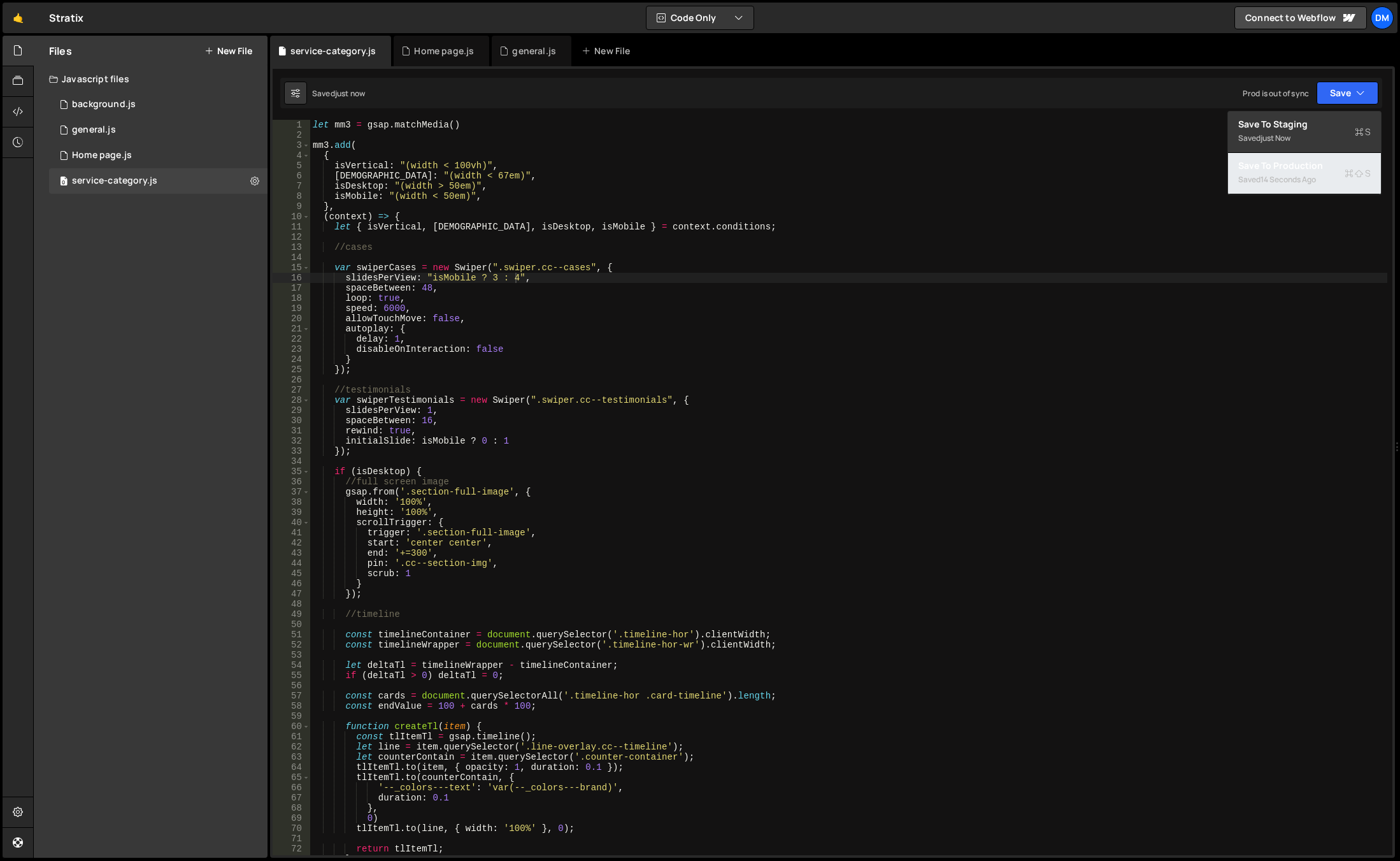
click at [1298, 181] on div "14 seconds ago" at bounding box center [1288, 179] width 56 height 11
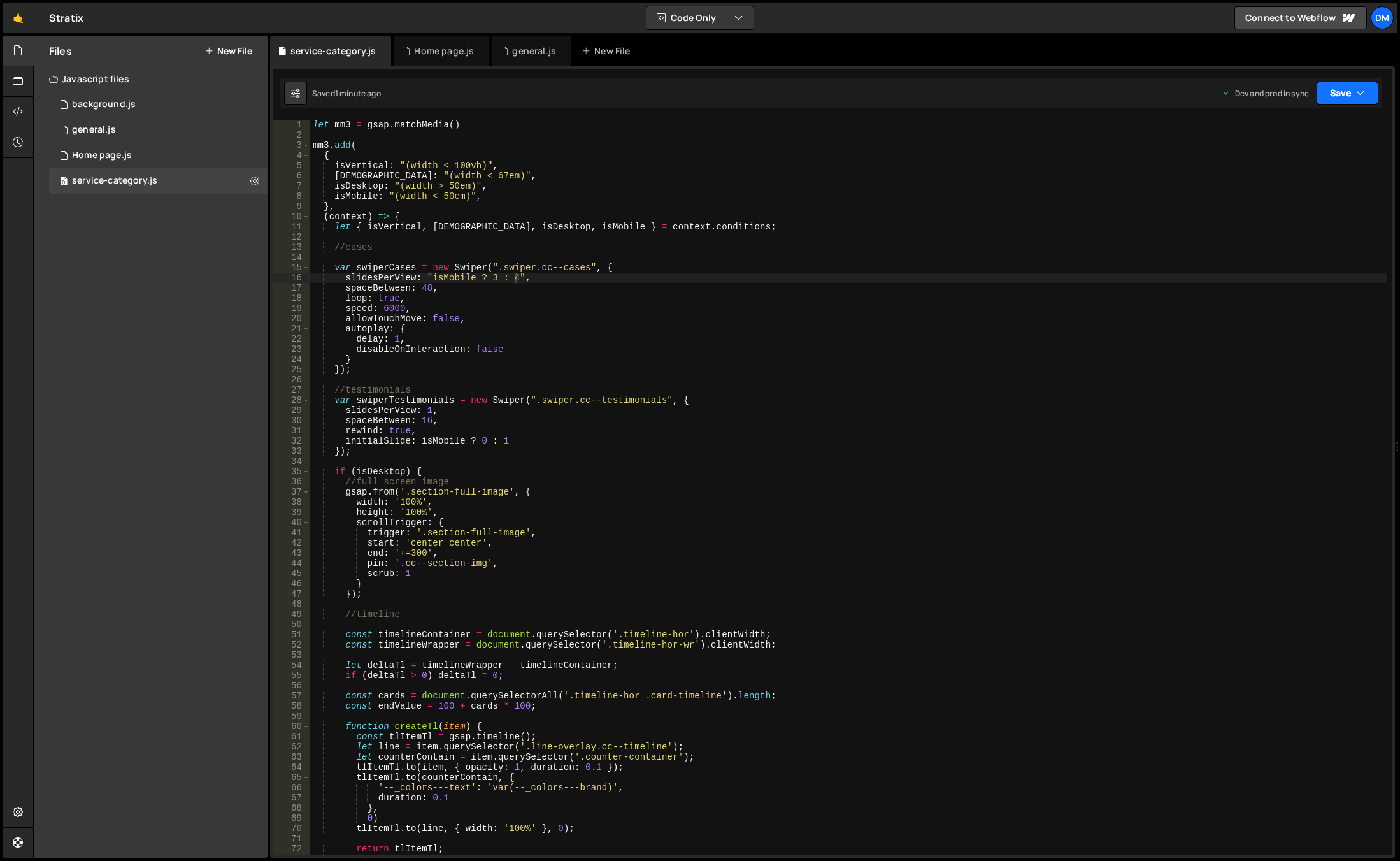
click at [1329, 101] on button "Save" at bounding box center [1347, 93] width 62 height 23
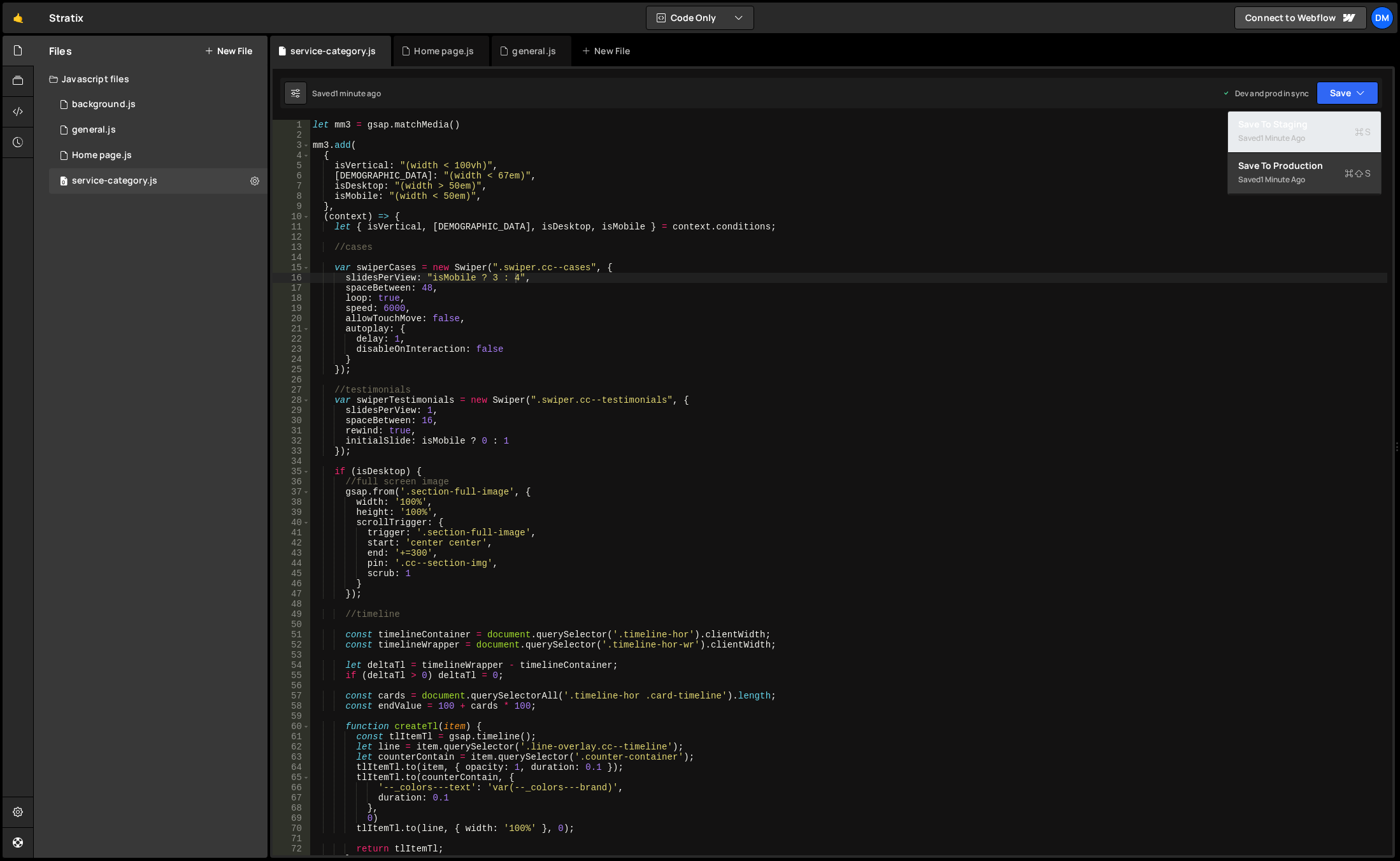
click at [1302, 136] on div "1 minute ago" at bounding box center [1282, 138] width 44 height 11
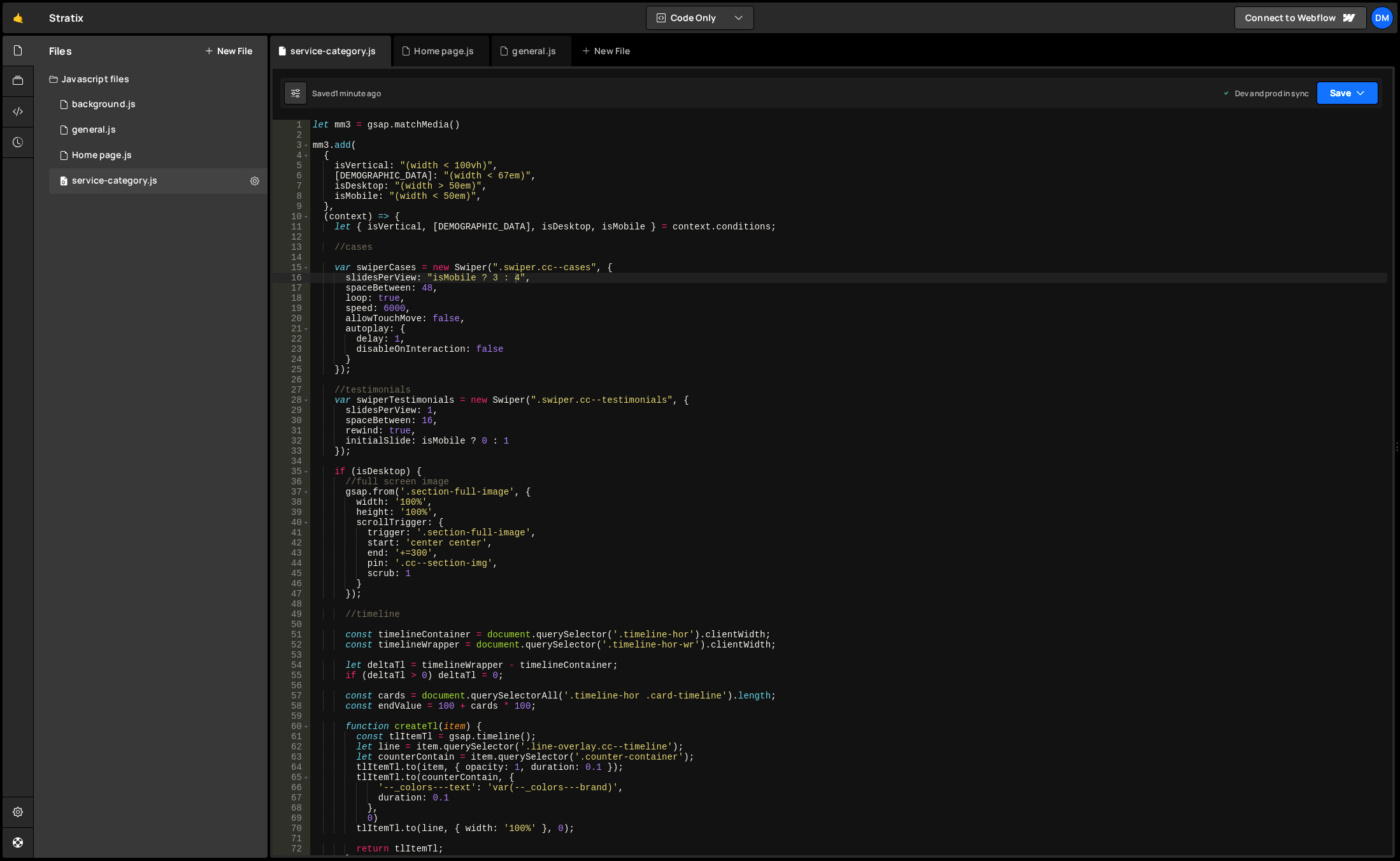
click at [1339, 97] on button "Save" at bounding box center [1347, 93] width 62 height 23
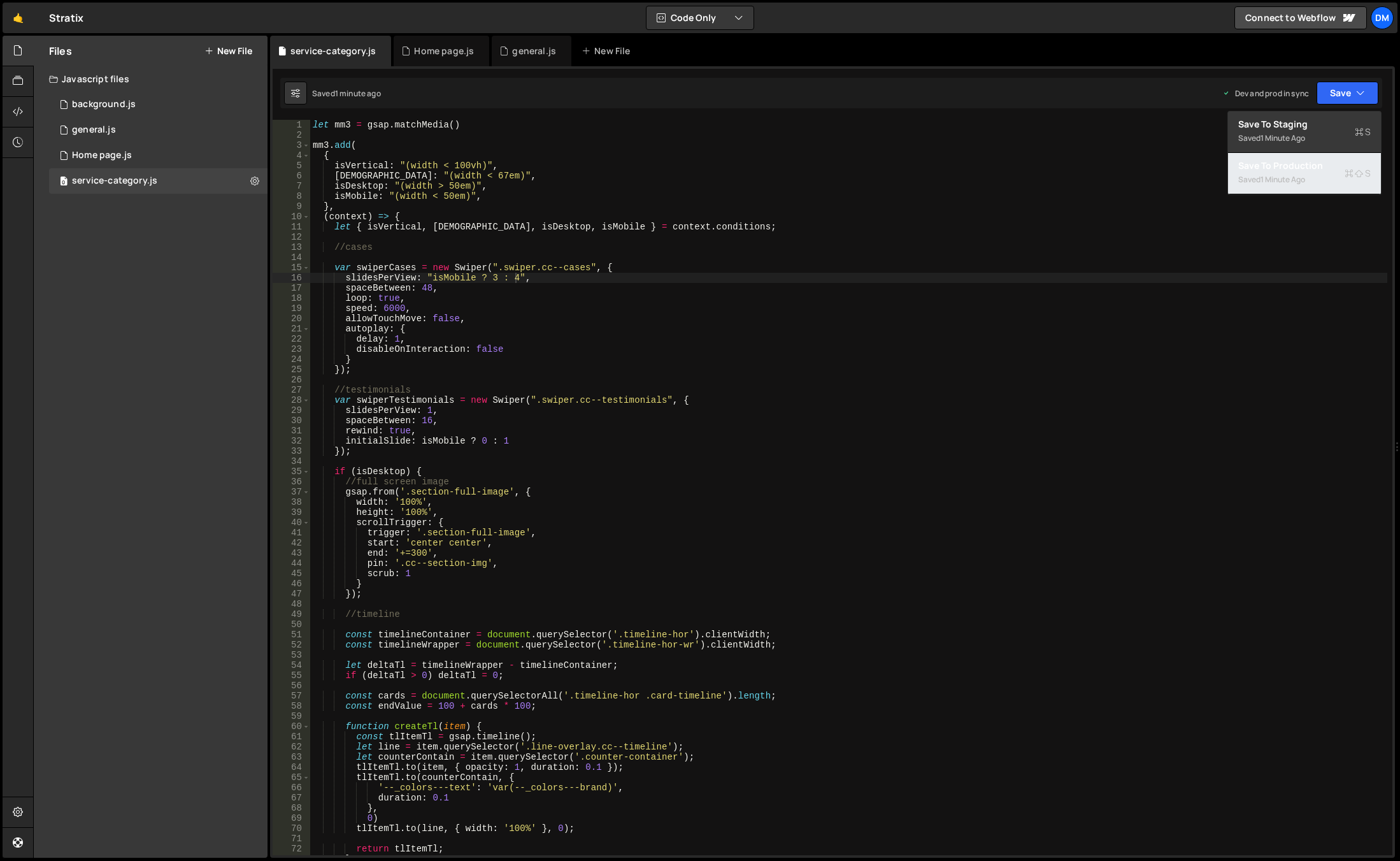
click at [1288, 171] on div "Save to Production S" at bounding box center [1304, 165] width 133 height 13
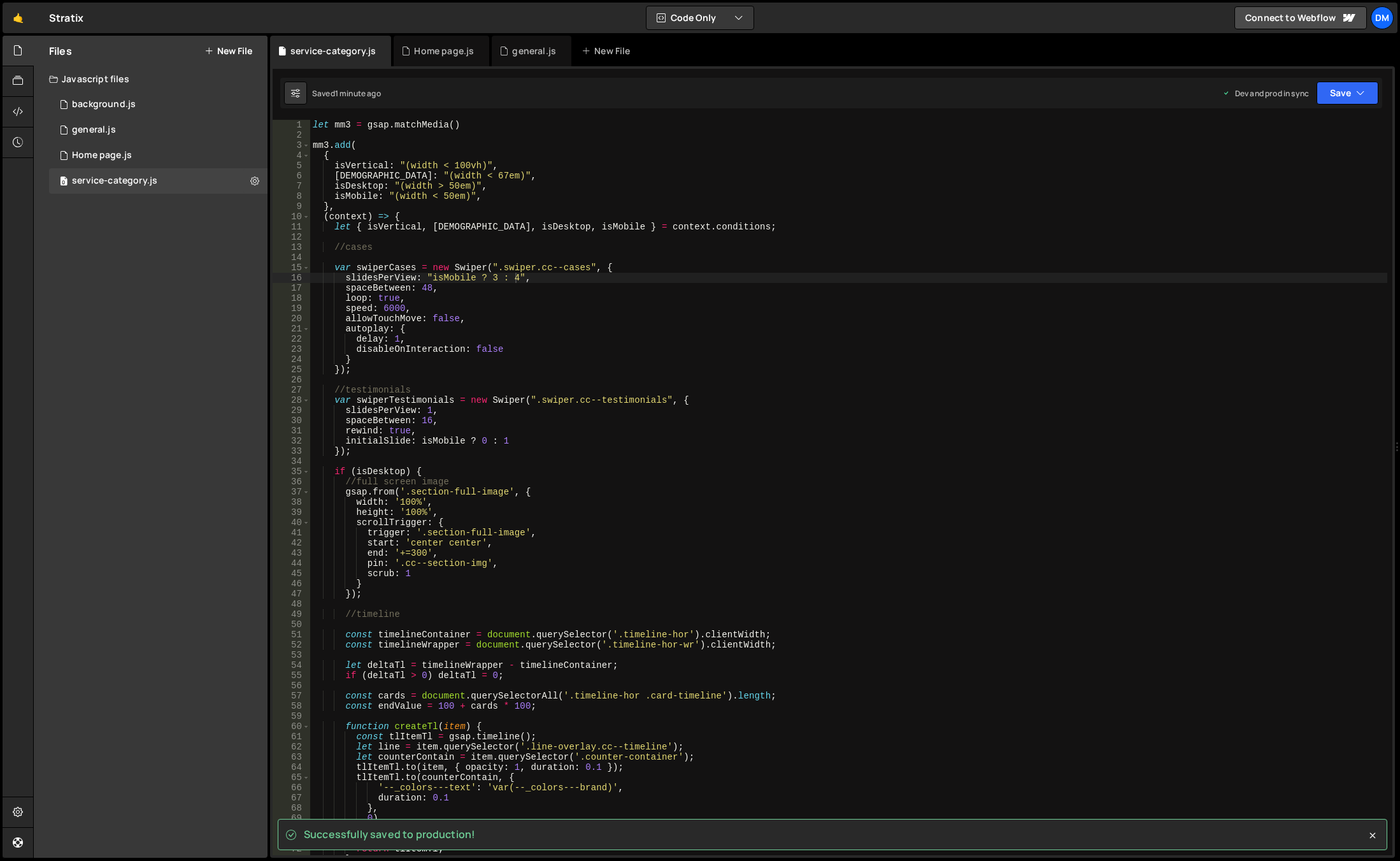
click at [521, 290] on div "let mm3 = gsap . matchMedia ( ) mm3 . add ( { isVertical : "(width < 100vh)" , …" at bounding box center [849, 498] width 1077 height 756
click at [521, 278] on div "let mm3 = gsap . matchMedia ( ) mm3 . add ( { isVertical : "(width < 100vh)" , …" at bounding box center [849, 498] width 1077 height 756
drag, startPoint x: 429, startPoint y: 280, endPoint x: 445, endPoint y: 276, distance: 16.5
click at [429, 280] on div "let mm3 = gsap . matchMedia ( ) mm3 . add ( { isVertical : "(width < 100vh)" , …" at bounding box center [849, 498] width 1077 height 756
click at [909, 224] on div "let mm3 = gsap . matchMedia ( ) mm3 . add ( { isVertical : "(width < 100vh)" , …" at bounding box center [849, 498] width 1077 height 756
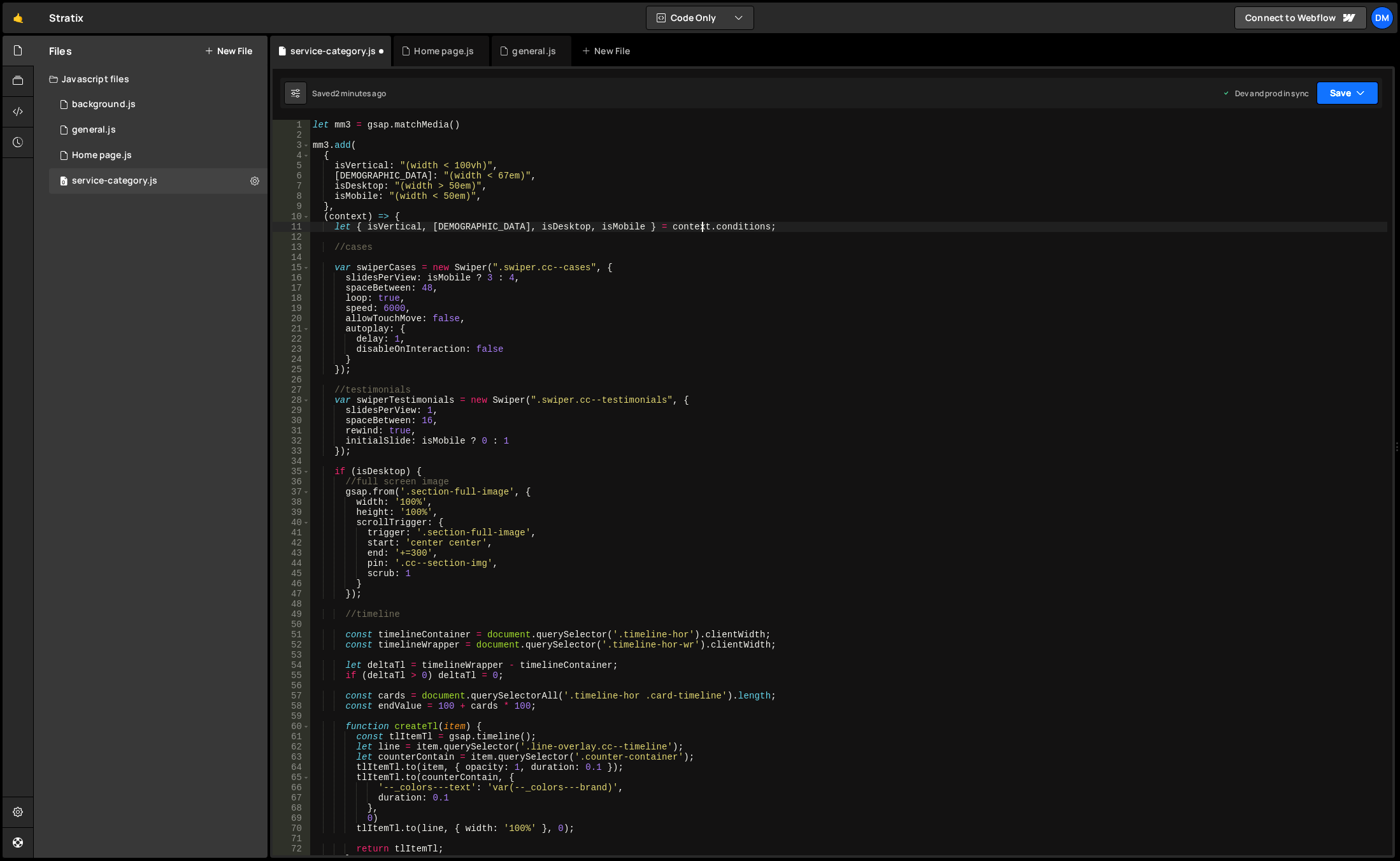
click at [1332, 85] on button "Save" at bounding box center [1347, 93] width 62 height 23
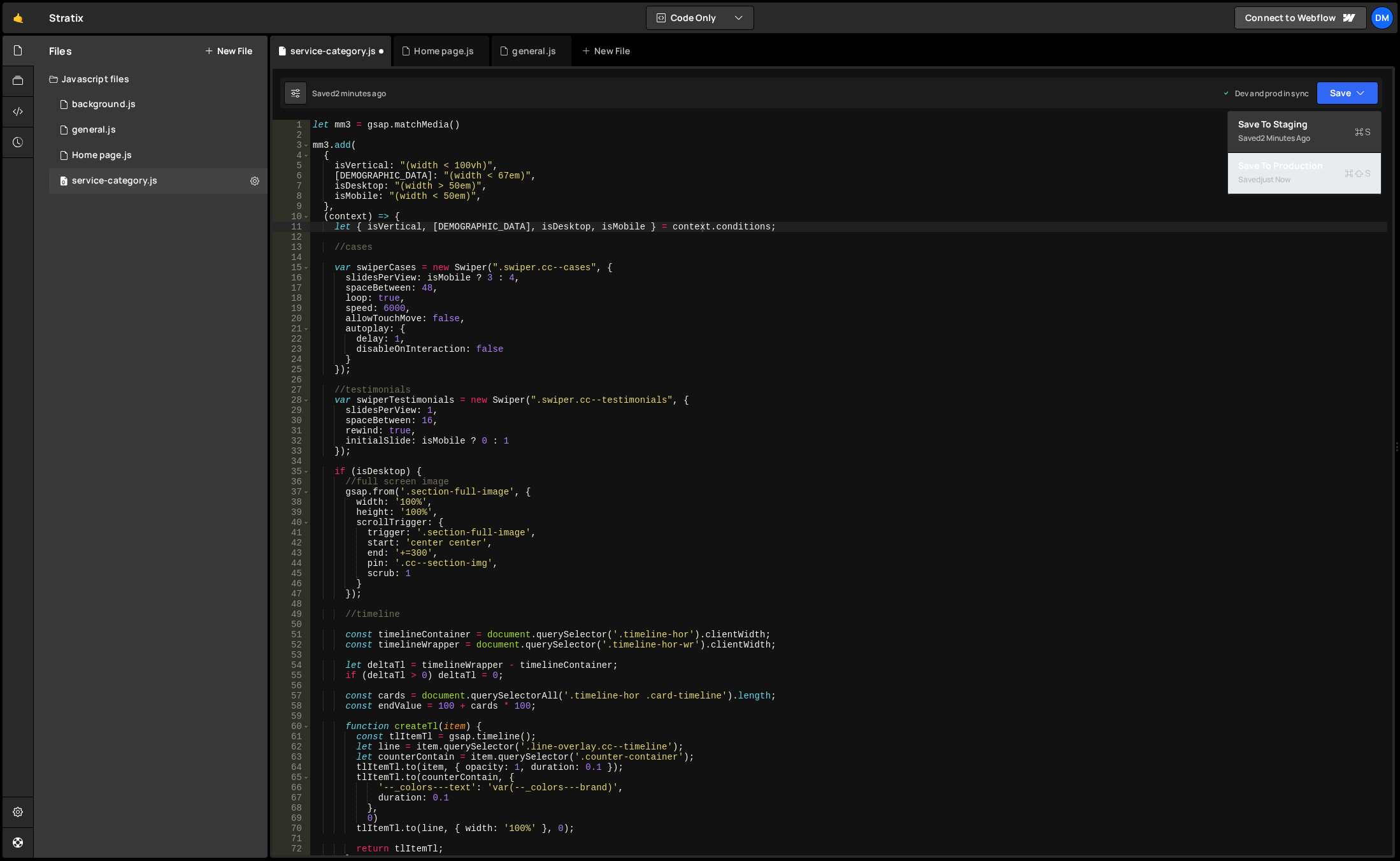
click at [1308, 171] on div "Save to Production S" at bounding box center [1304, 165] width 133 height 13
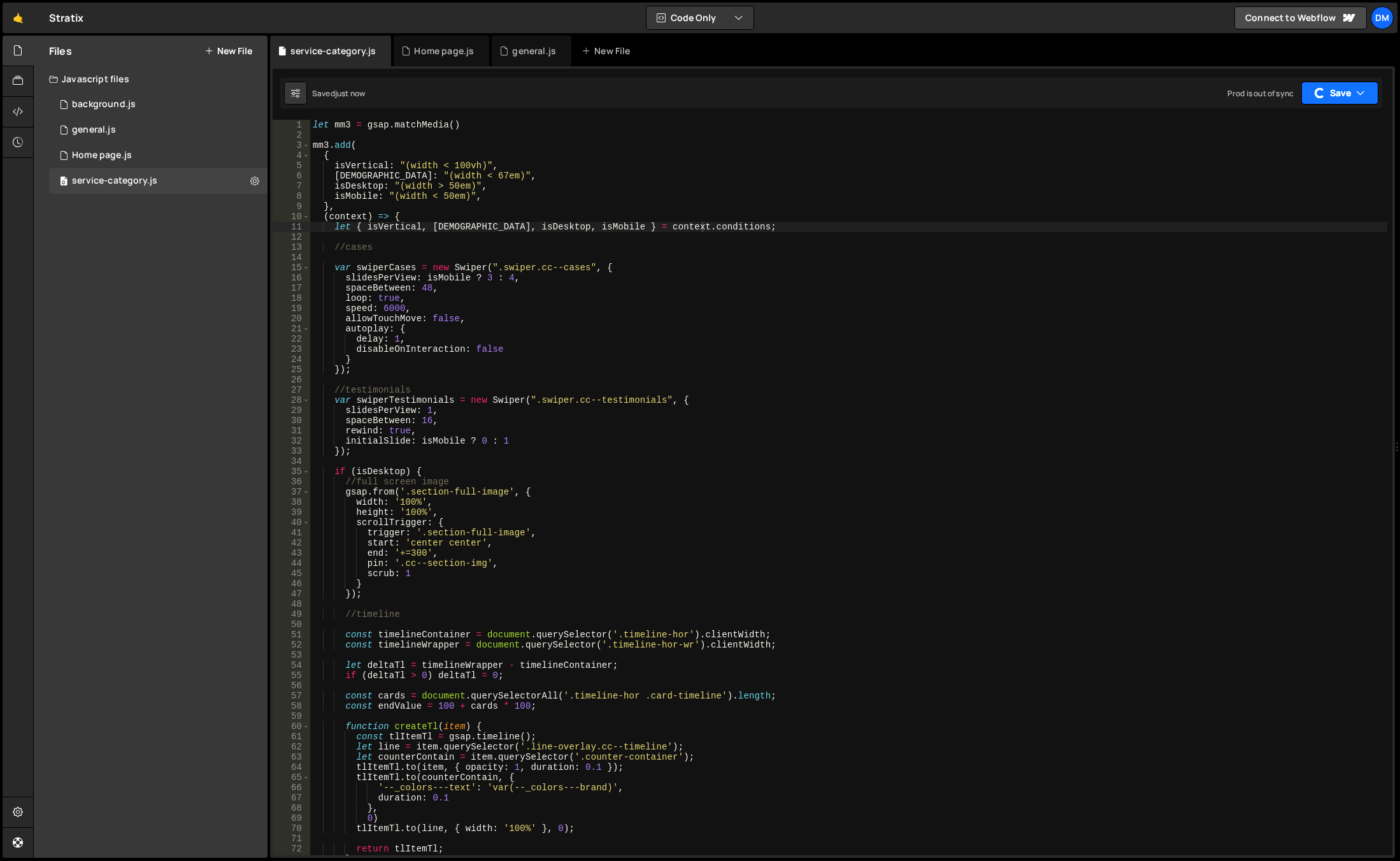
click at [1353, 86] on button "Save" at bounding box center [1340, 93] width 77 height 23
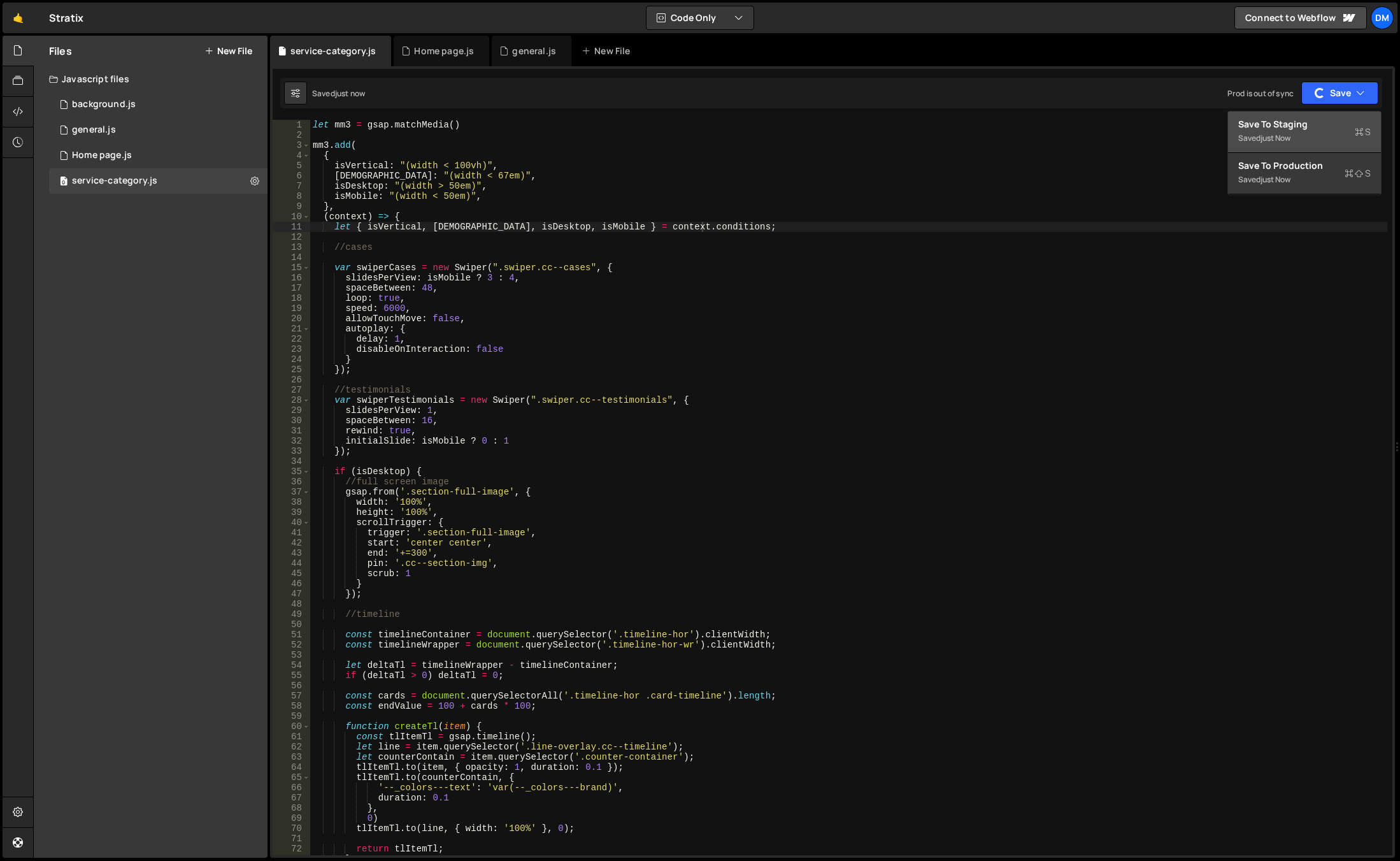
click at [1313, 131] on div "Saved just now" at bounding box center [1304, 138] width 133 height 15
click at [443, 322] on div "let mm3 = gsap . matchMedia ( ) mm3 . add ( { isVertical : "(width < 100vh)" , …" at bounding box center [849, 498] width 1077 height 756
click at [443, 321] on div "let mm3 = gsap . matchMedia ( ) mm3 . add ( { isVertical : "(width < 100vh)" , …" at bounding box center [849, 498] width 1077 height 756
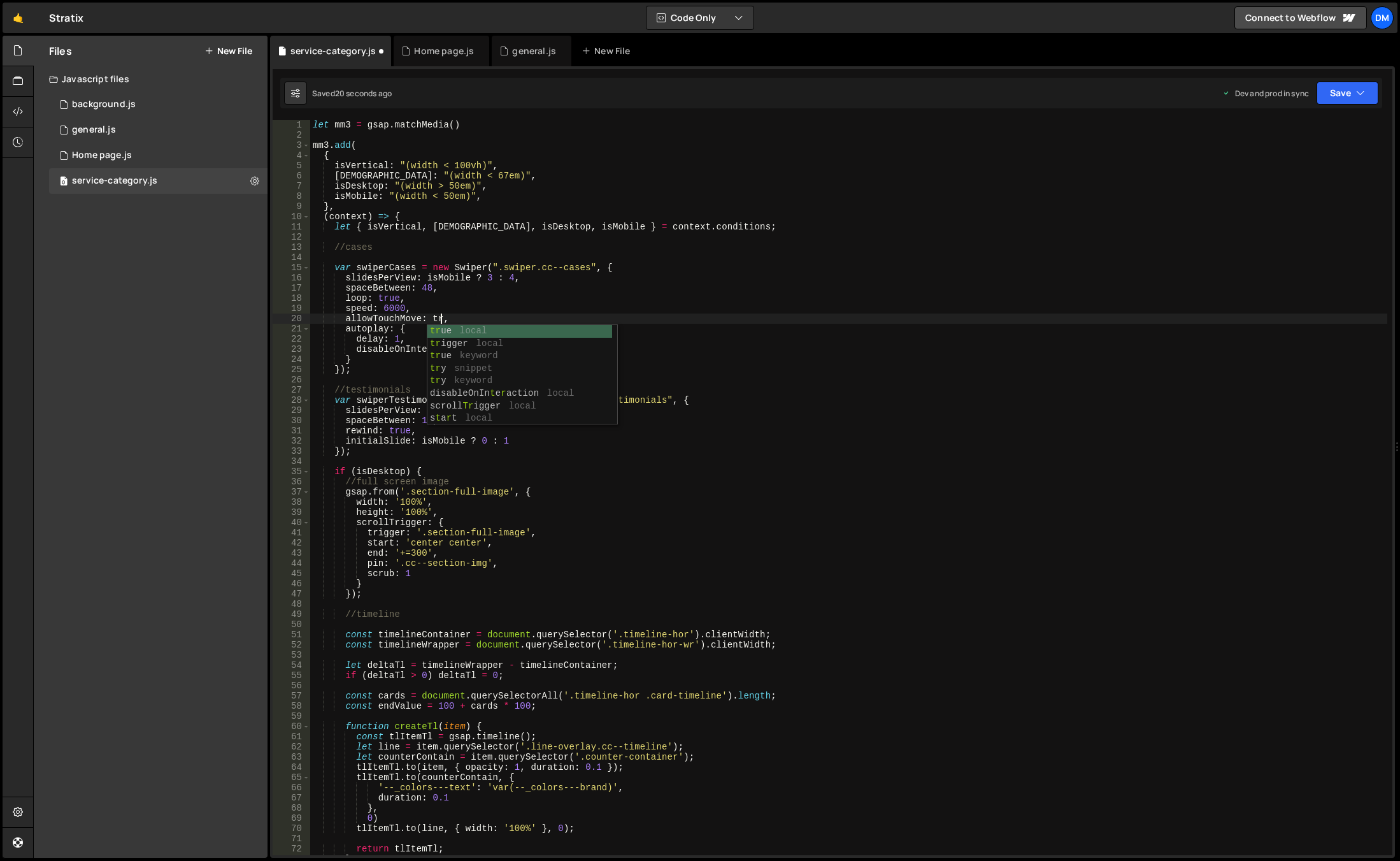
scroll to position [0, 9]
type textarea "allowTouchMove: true,"
click at [1361, 111] on div "XXXXXXXXXXXXXXXXXXXXXXXXXXXXXXXXXXXXXXXXXXXXXXXXXXXXXXXXXXXXXXXXXXXXXXXXXXXXXXX…" at bounding box center [832, 462] width 1125 height 791
click at [1352, 94] on button "Save" at bounding box center [1347, 93] width 62 height 23
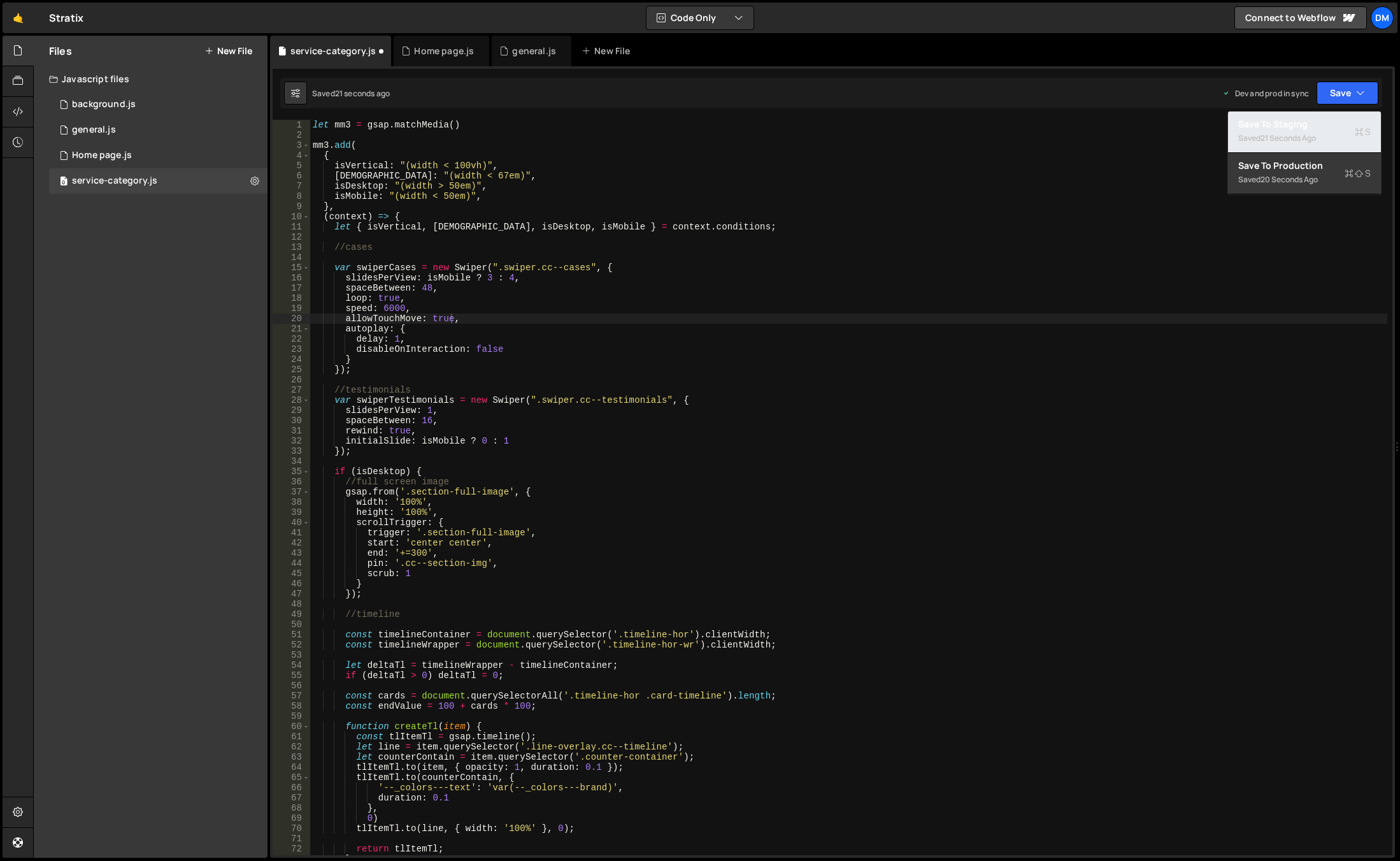
click at [1318, 129] on div "Save to Staging S" at bounding box center [1304, 124] width 133 height 13
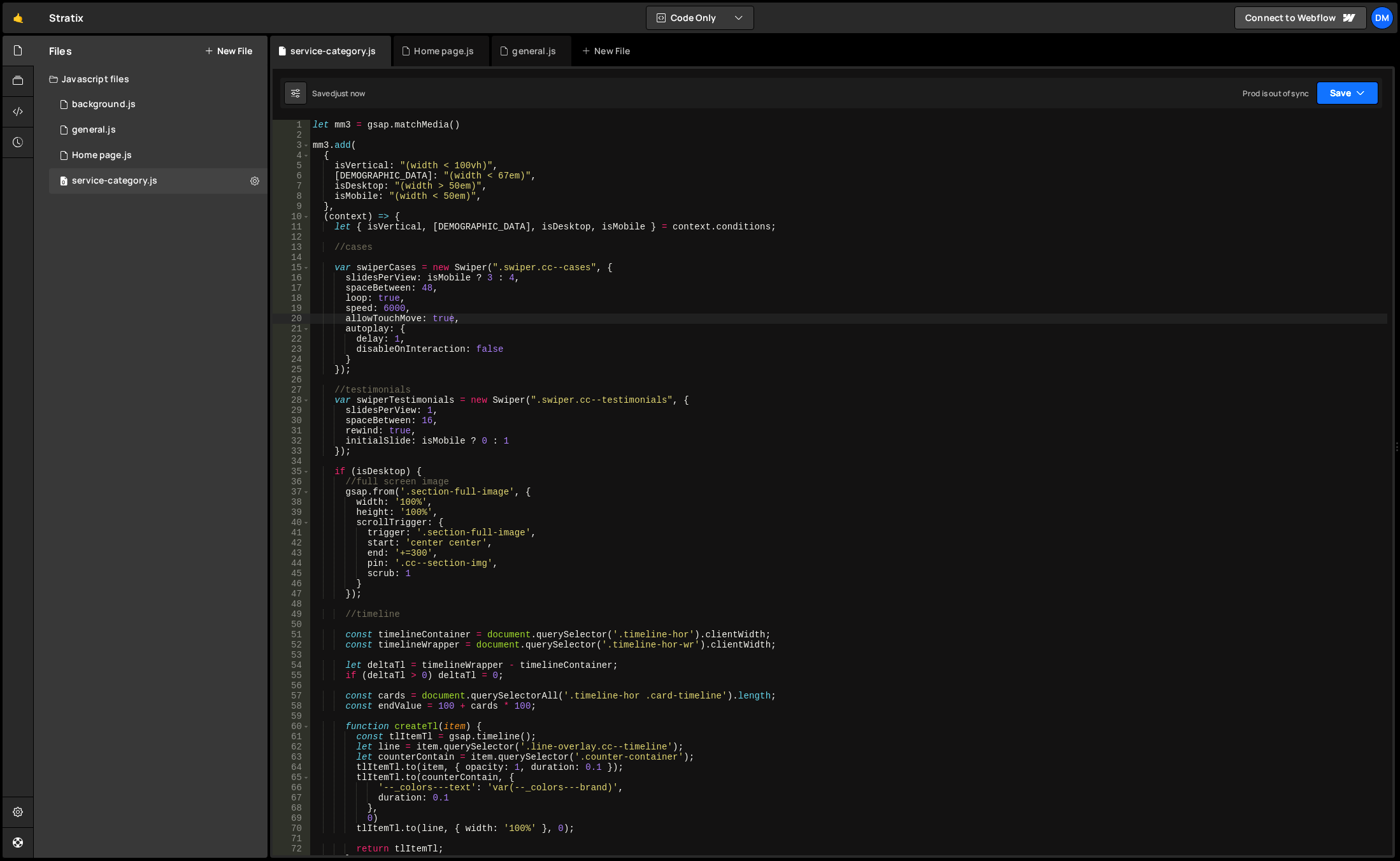
click at [1361, 95] on icon "button" at bounding box center [1361, 92] width 9 height 13
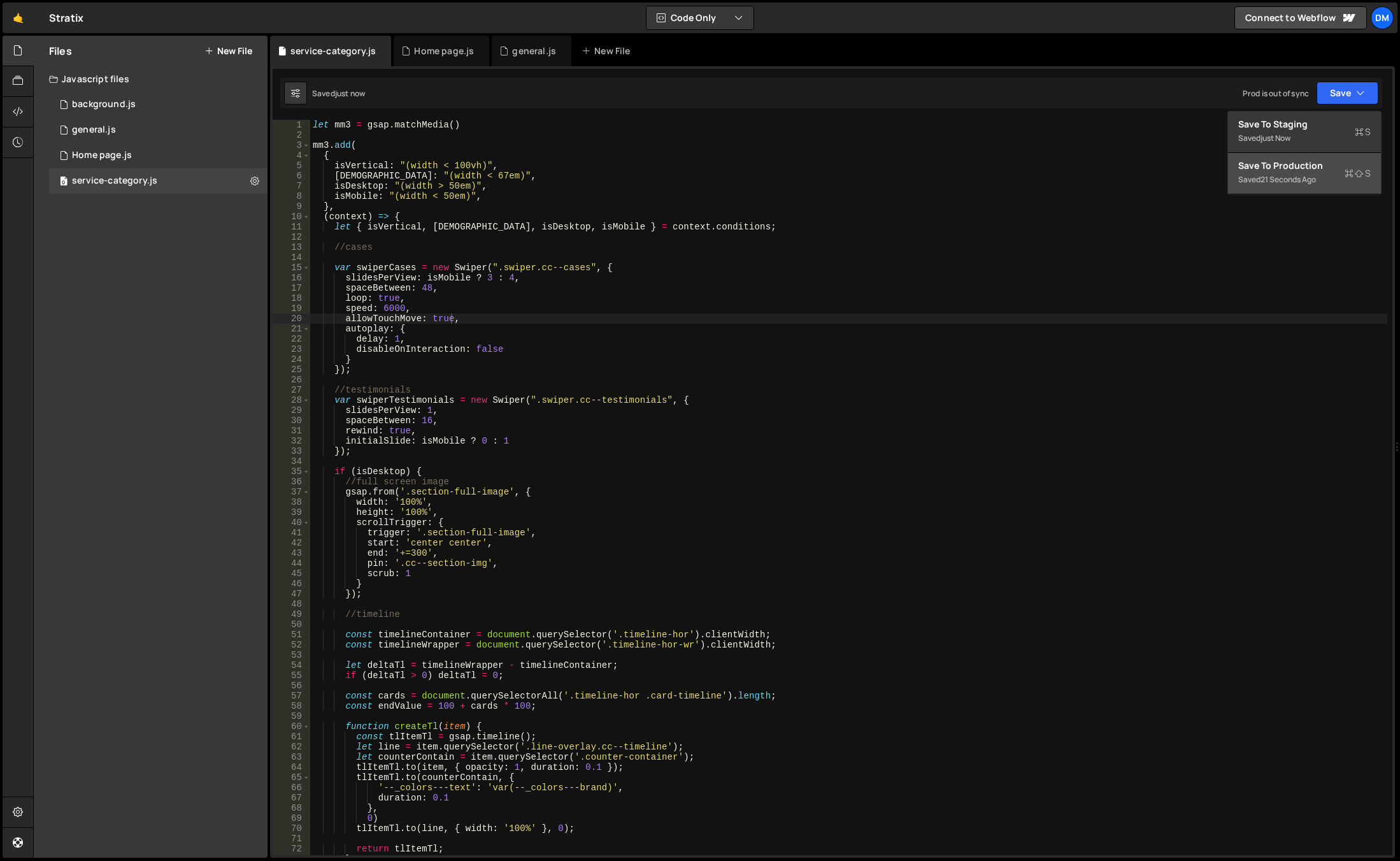
click at [1302, 159] on button "Save to Production S Saved 21 seconds ago" at bounding box center [1305, 173] width 153 height 41
